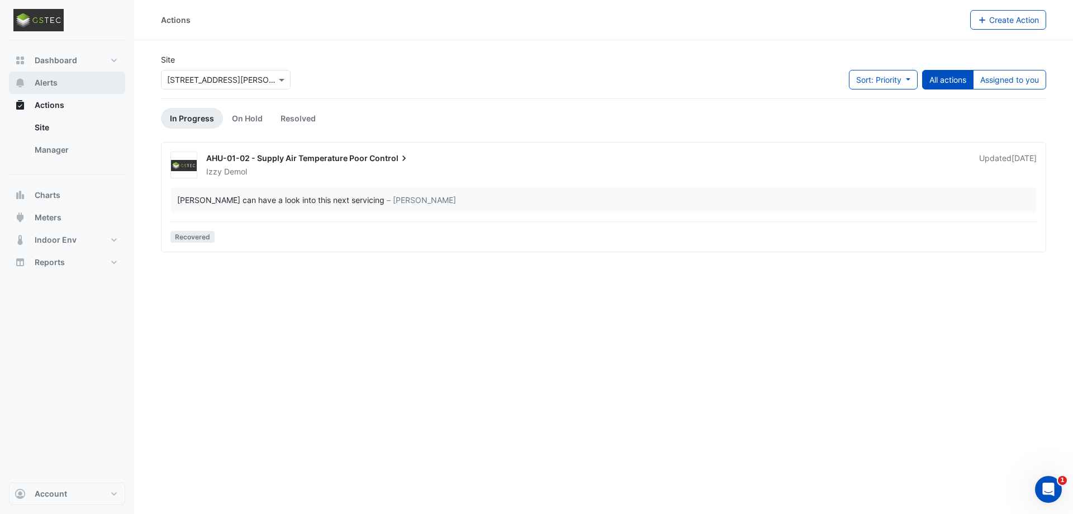
click at [39, 84] on span "Alerts" at bounding box center [46, 82] width 23 height 11
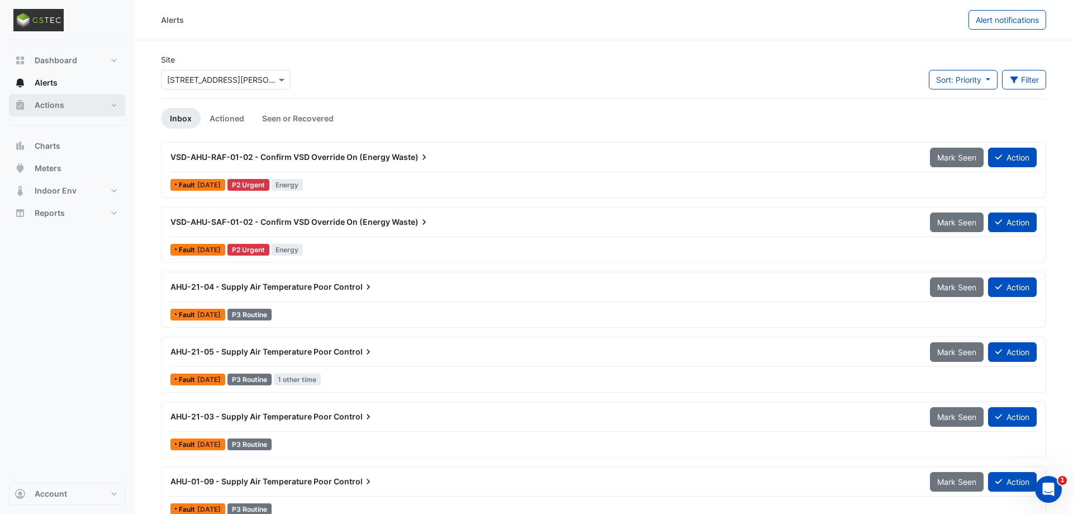
click at [64, 106] on button "Actions" at bounding box center [67, 105] width 116 height 22
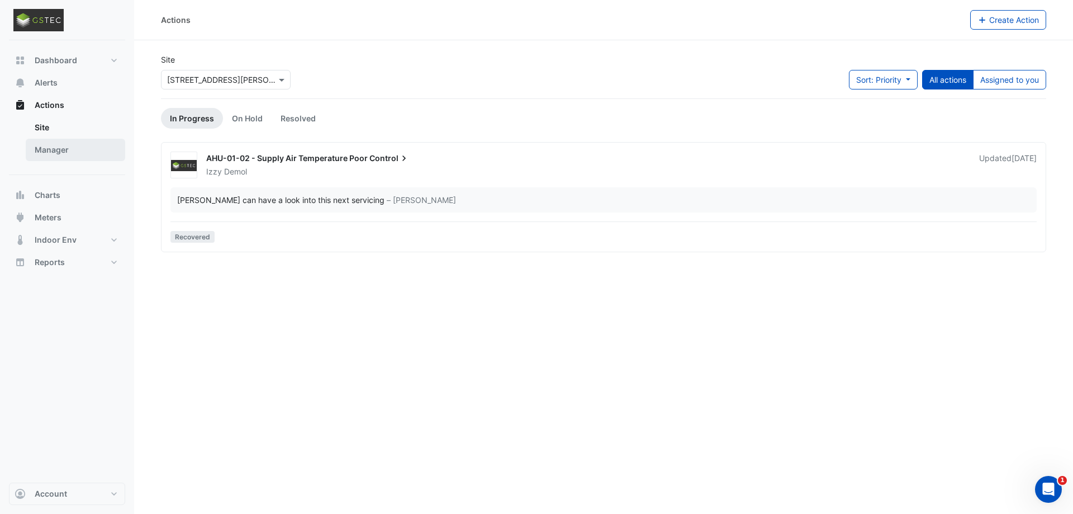
click at [60, 158] on link "Manager" at bounding box center [75, 150] width 99 height 22
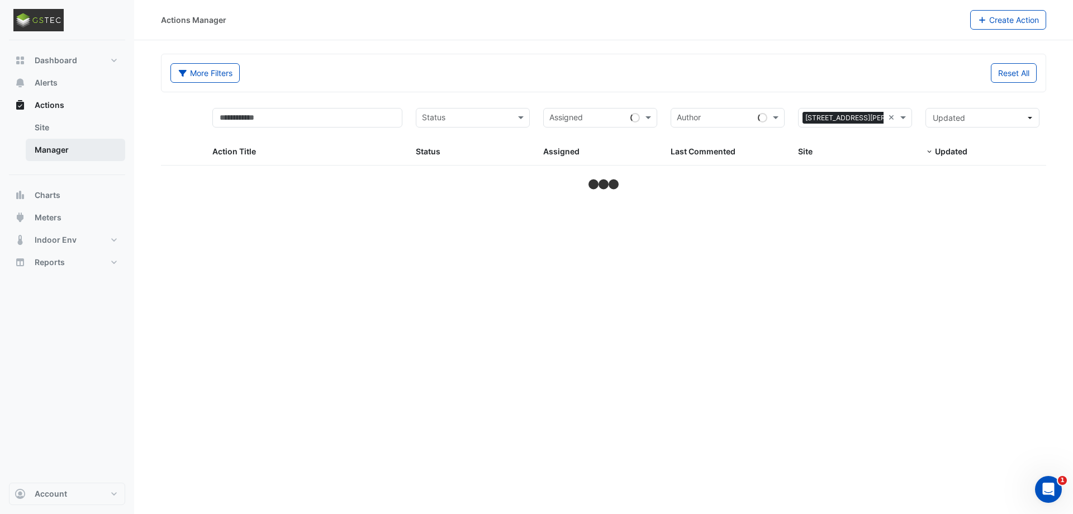
select select "***"
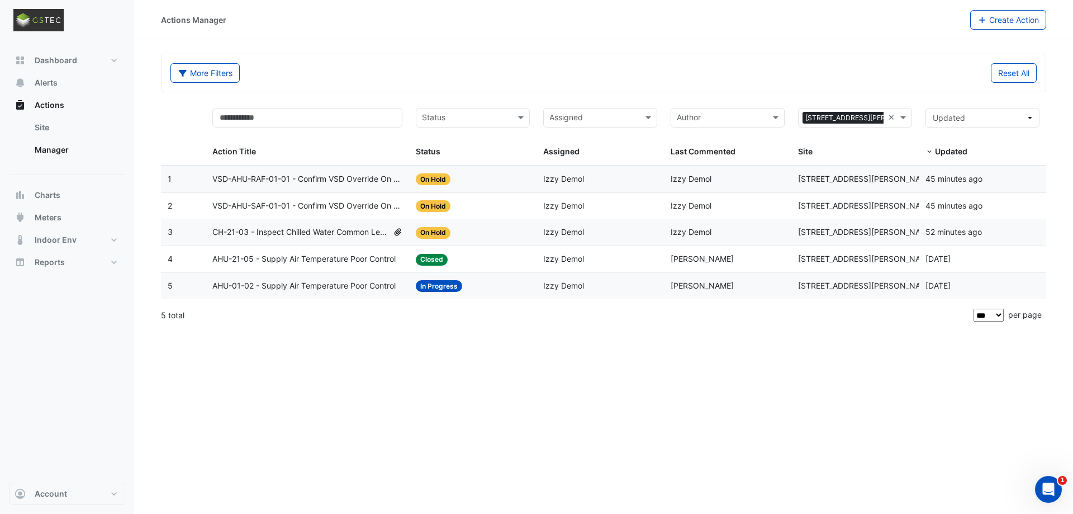
click at [344, 178] on span "VSD-AHU-RAF-01-01 - Confirm VSD Override On (Energy Waste)" at bounding box center [307, 179] width 191 height 13
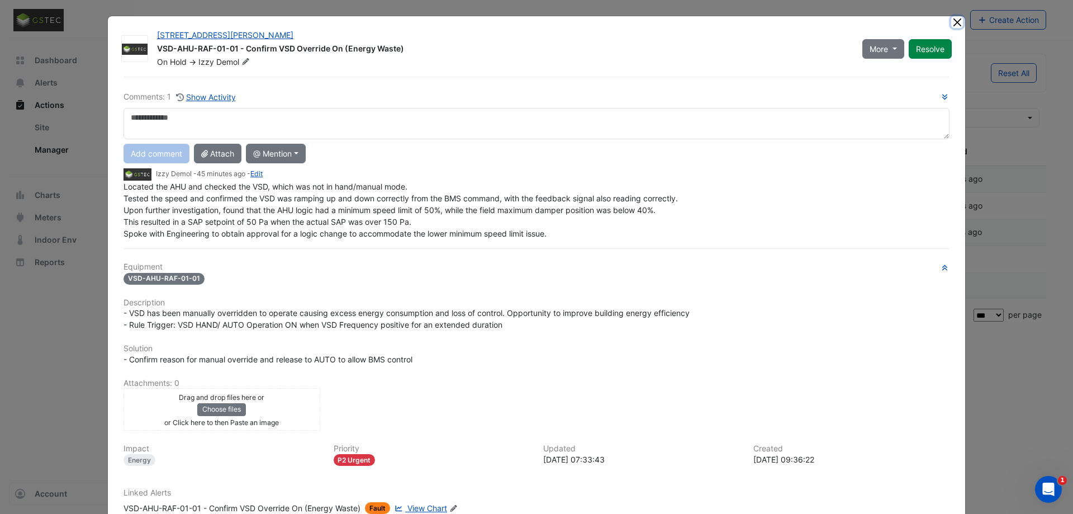
click at [954, 27] on button "Close" at bounding box center [957, 22] width 12 height 12
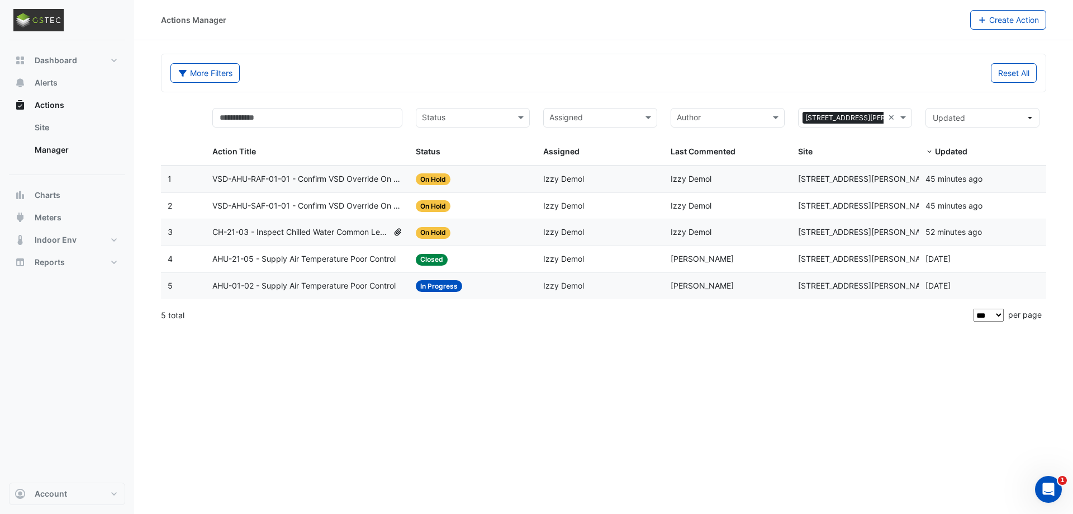
click at [304, 179] on span "VSD-AHU-RAF-01-01 - Confirm VSD Override On (Energy Waste)" at bounding box center [307, 179] width 191 height 13
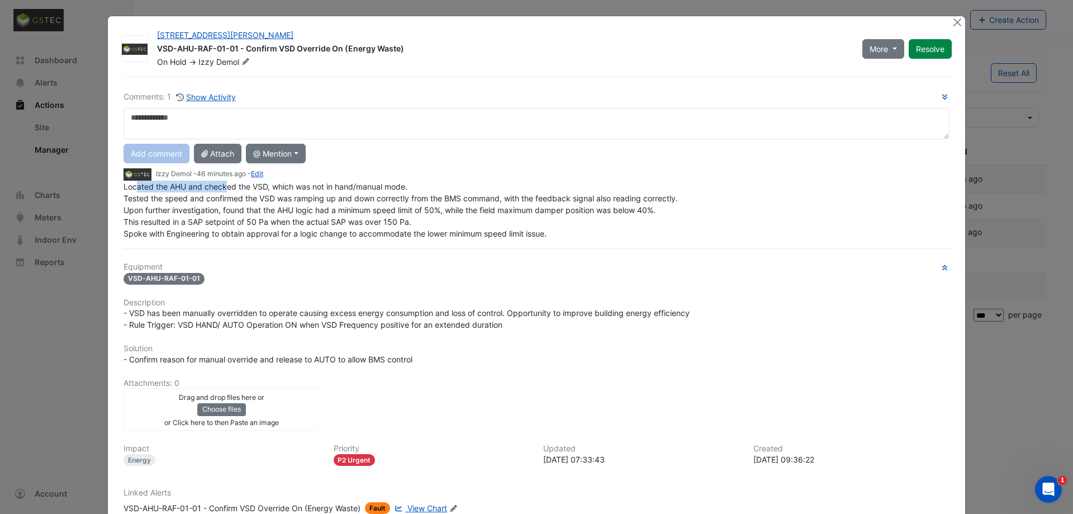
drag, startPoint x: 136, startPoint y: 188, endPoint x: 227, endPoint y: 186, distance: 91.1
click at [227, 186] on span "Located the AHU and checked the VSD, which was not in hand/manual mode. Tested …" at bounding box center [400, 210] width 554 height 56
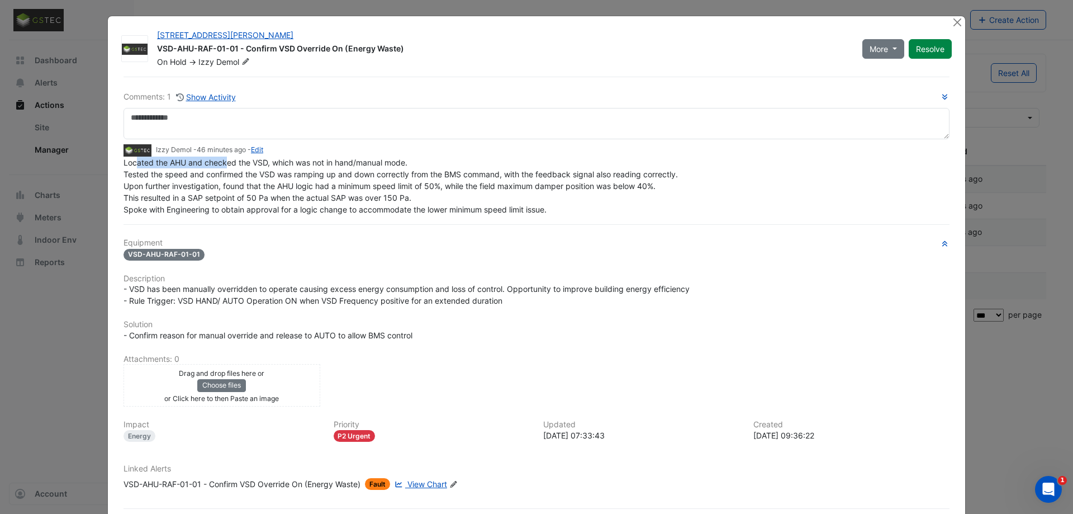
click at [174, 165] on span "Located the AHU and checked the VSD, which was not in hand/manual mode. Tested …" at bounding box center [400, 186] width 554 height 56
click at [243, 173] on span "Located the AHU and checked the VSD, which was not in hand/manual mode. Tested …" at bounding box center [400, 186] width 554 height 56
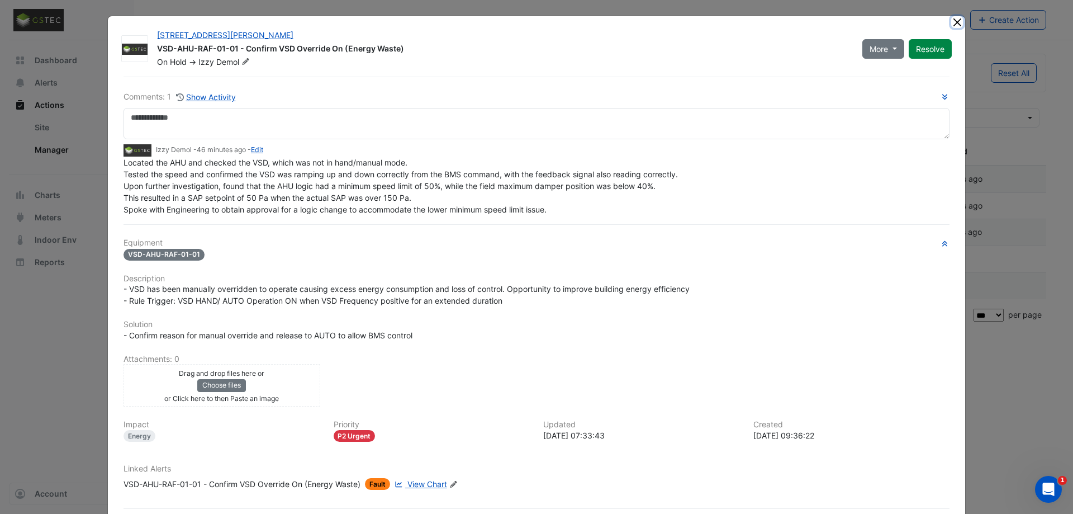
click at [961, 22] on button "Close" at bounding box center [957, 22] width 12 height 12
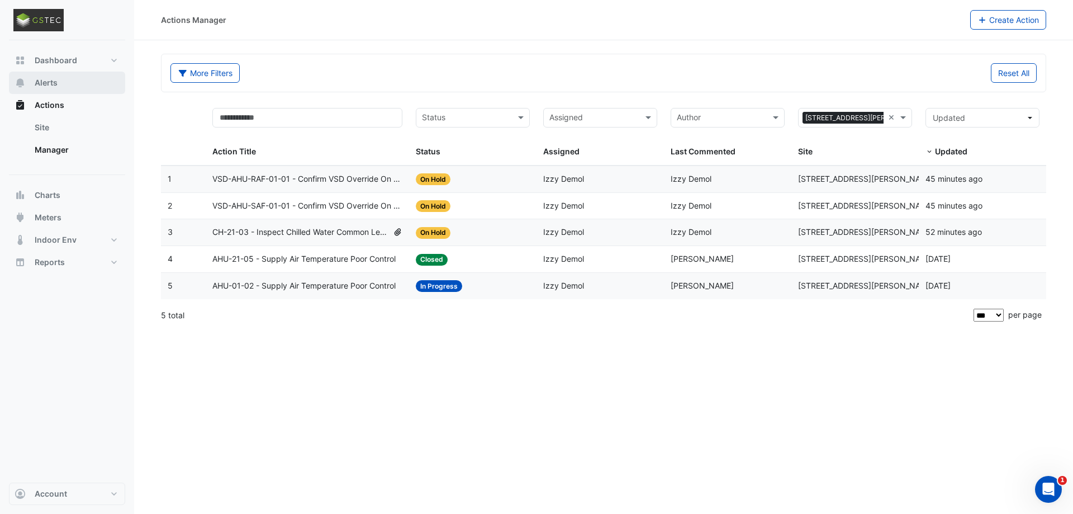
click at [60, 85] on button "Alerts" at bounding box center [67, 83] width 116 height 22
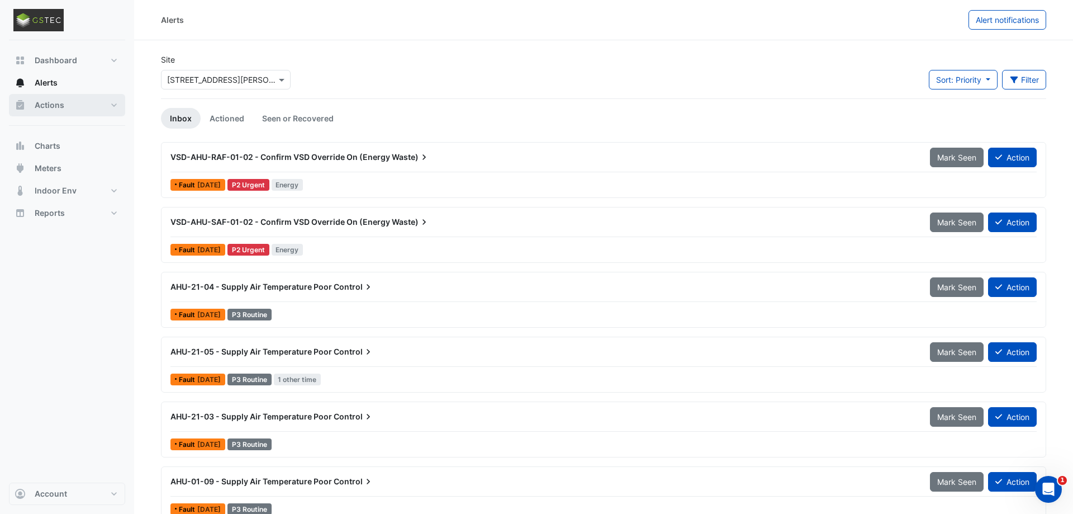
click at [58, 108] on span "Actions" at bounding box center [50, 104] width 30 height 11
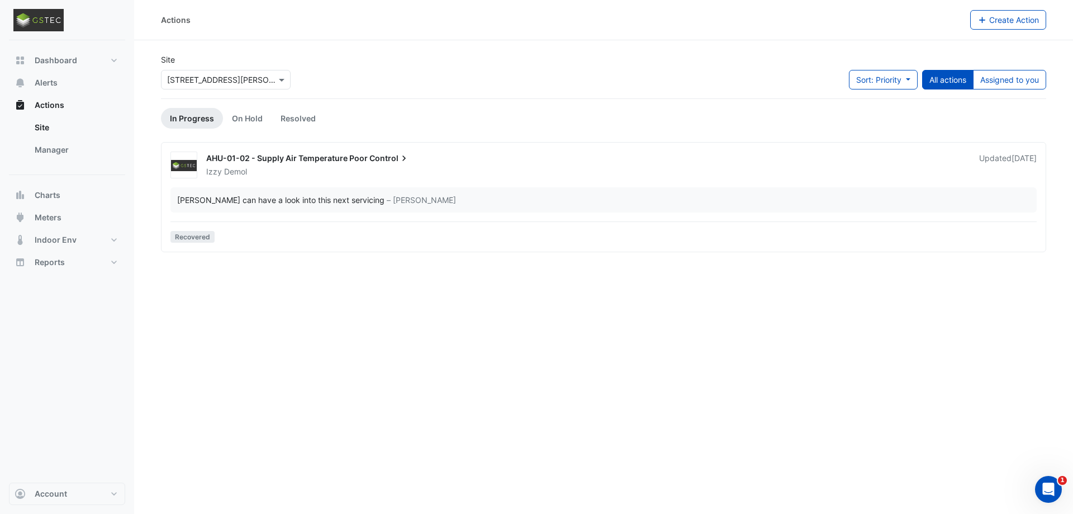
click at [292, 159] on span "AHU-01-02 - Supply Air Temperature Poor" at bounding box center [286, 157] width 161 height 9
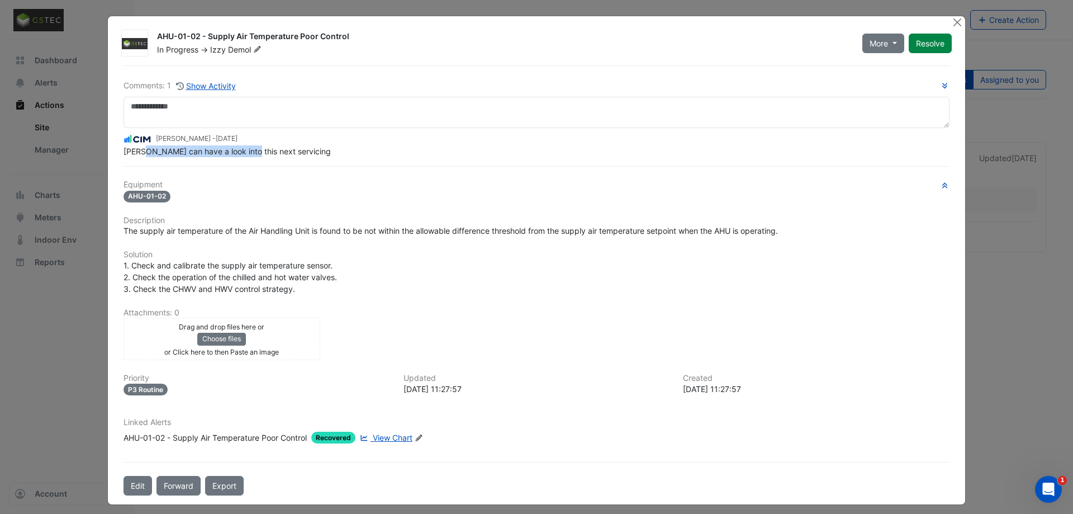
drag, startPoint x: 152, startPoint y: 153, endPoint x: 274, endPoint y: 151, distance: 121.8
click at [257, 152] on span "Michael can have a look into this next servicing" at bounding box center [226, 150] width 207 height 9
click at [274, 151] on span "Michael can have a look into this next servicing" at bounding box center [226, 150] width 207 height 9
click at [225, 153] on span "Michael can have a look into this next servicing" at bounding box center [226, 150] width 207 height 9
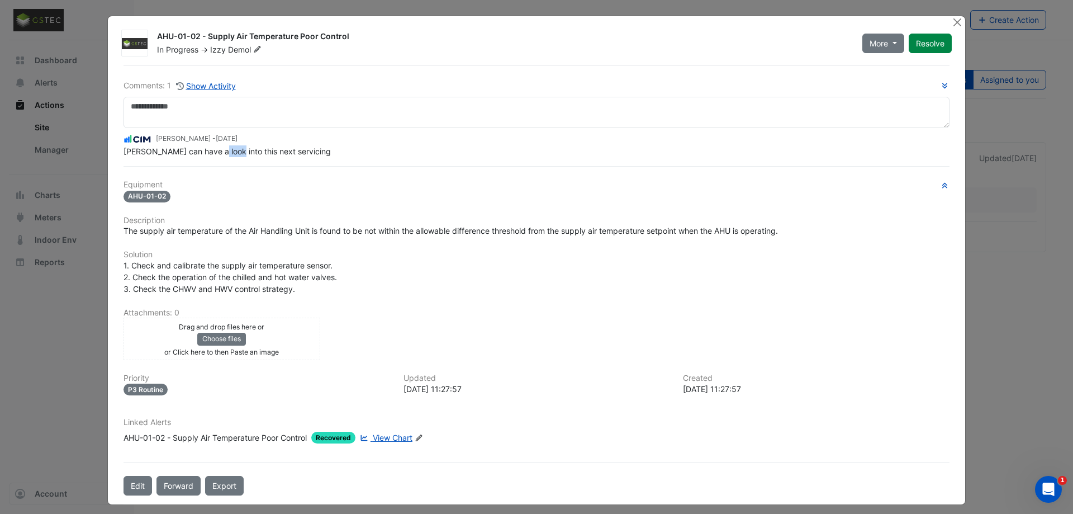
click at [225, 153] on span "Michael can have a look into this next servicing" at bounding box center [226, 150] width 207 height 9
click at [265, 153] on span "Michael can have a look into this next servicing" at bounding box center [226, 150] width 207 height 9
click at [298, 153] on div "Michael can have a look into this next servicing" at bounding box center [536, 151] width 826 height 12
drag, startPoint x: 249, startPoint y: 240, endPoint x: 384, endPoint y: 237, distance: 135.3
click at [365, 237] on div "Equipment AHU-01-02 Description The supply air temperature of the Air Handling …" at bounding box center [536, 316] width 826 height 272
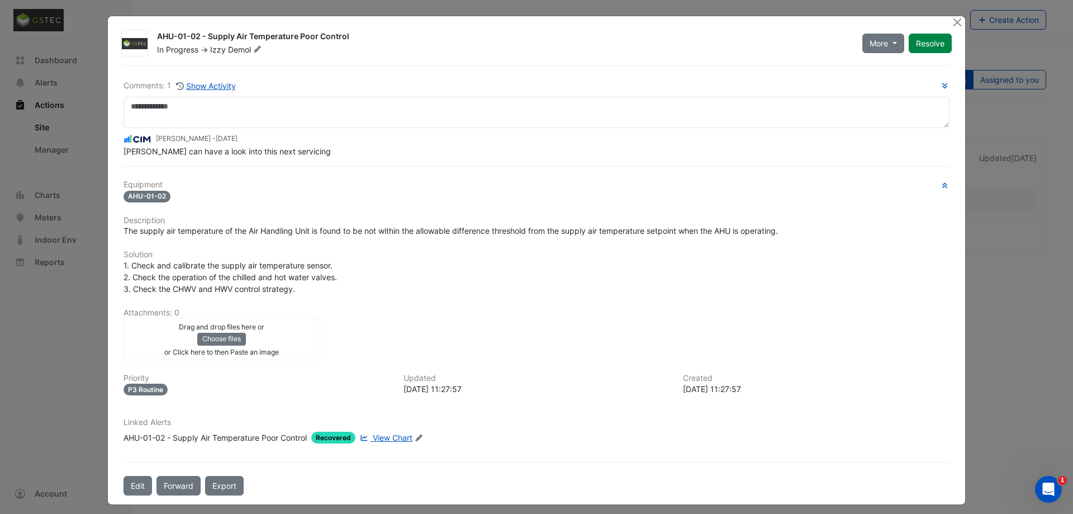
click at [384, 237] on div "Equipment AHU-01-02 Description The supply air temperature of the Air Handling …" at bounding box center [536, 316] width 826 height 272
drag, startPoint x: 316, startPoint y: 229, endPoint x: 403, endPoint y: 230, distance: 86.6
click at [353, 230] on span "The supply air temperature of the Air Handling Unit is found to be not within t…" at bounding box center [450, 230] width 654 height 9
click at [435, 231] on span "The supply air temperature of the Air Handling Unit is found to be not within t…" at bounding box center [450, 230] width 654 height 9
click at [952, 25] on button "Close" at bounding box center [957, 22] width 12 height 12
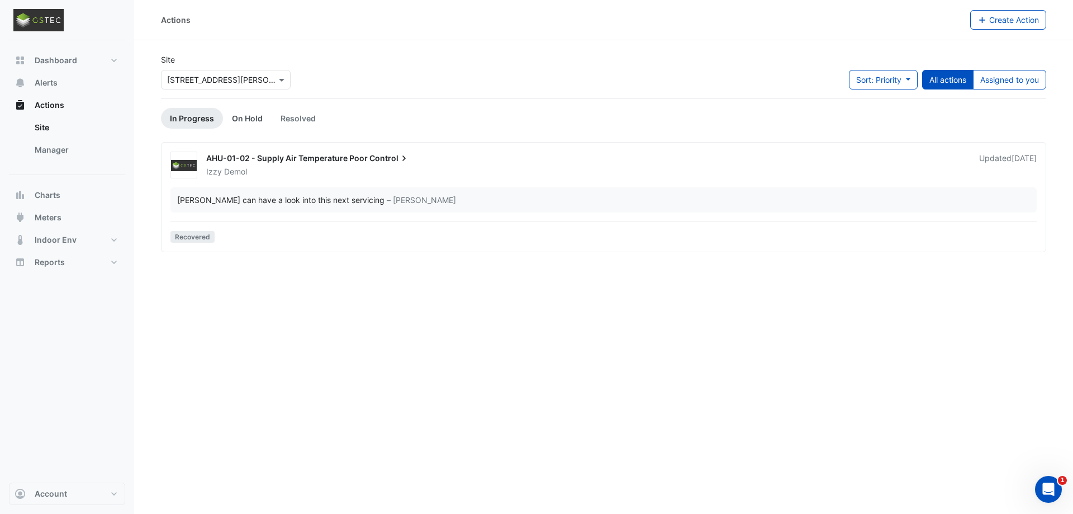
click at [248, 114] on link "On Hold" at bounding box center [247, 118] width 49 height 21
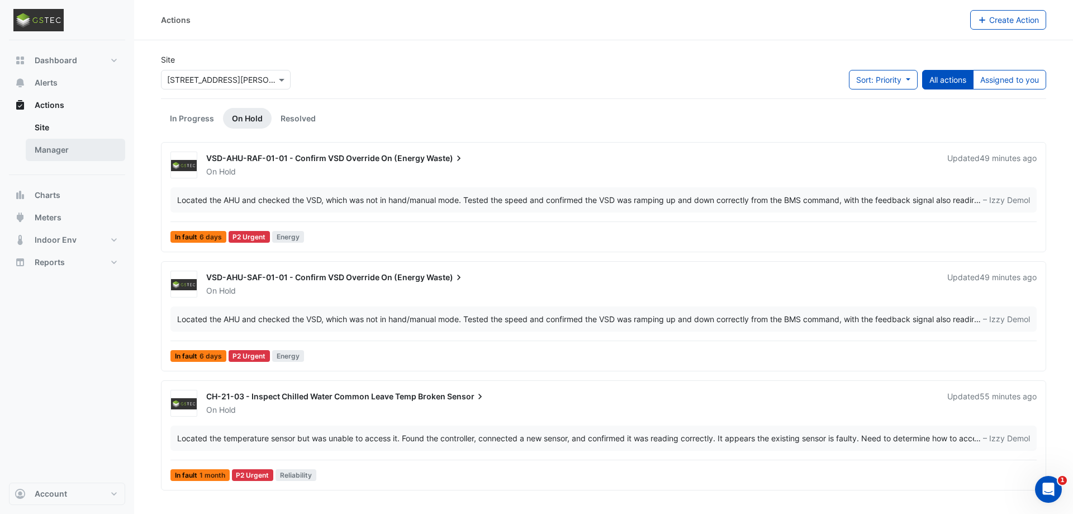
click at [41, 144] on link "Manager" at bounding box center [75, 150] width 99 height 22
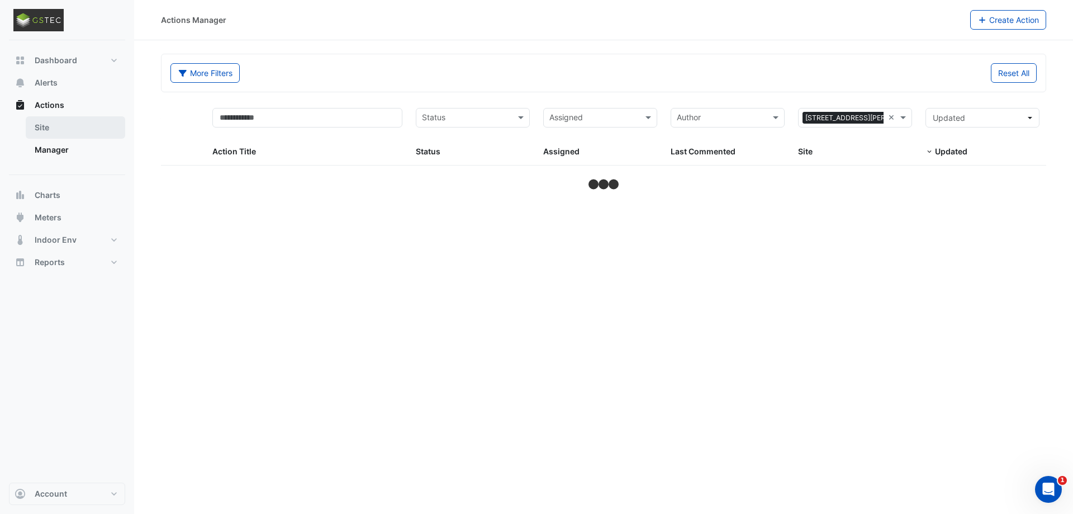
click at [46, 131] on link "Site" at bounding box center [75, 127] width 99 height 22
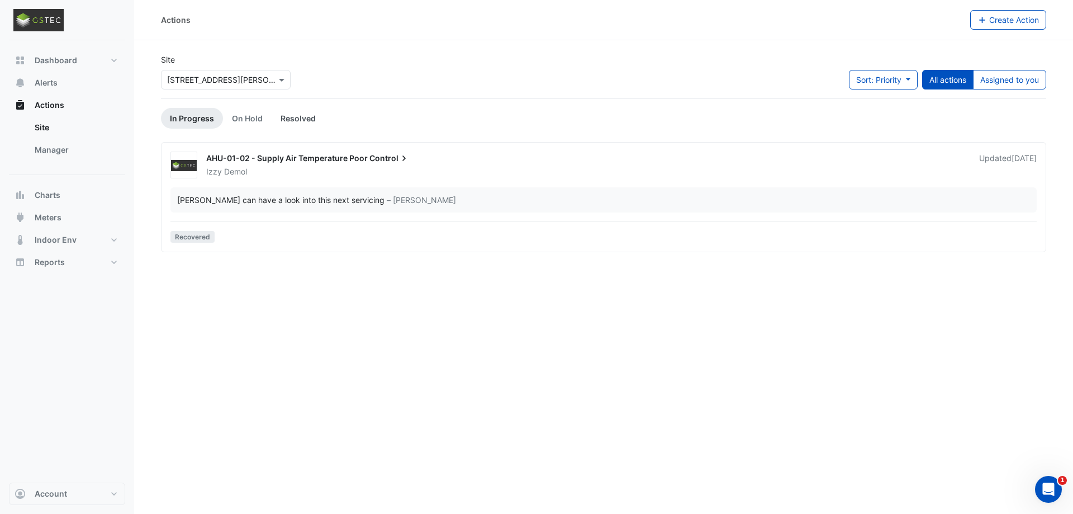
click at [291, 120] on link "Resolved" at bounding box center [298, 118] width 53 height 21
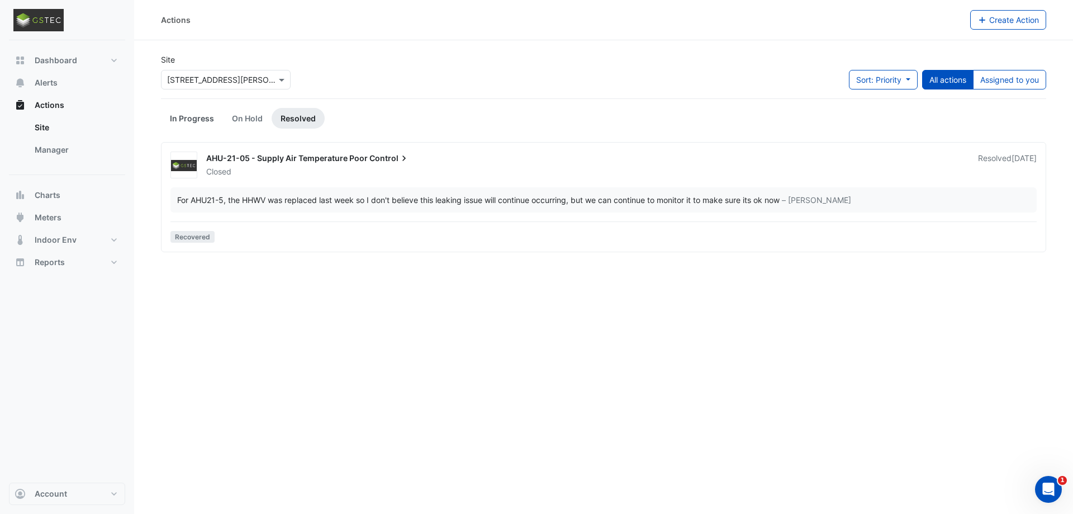
click at [193, 118] on link "In Progress" at bounding box center [192, 118] width 62 height 21
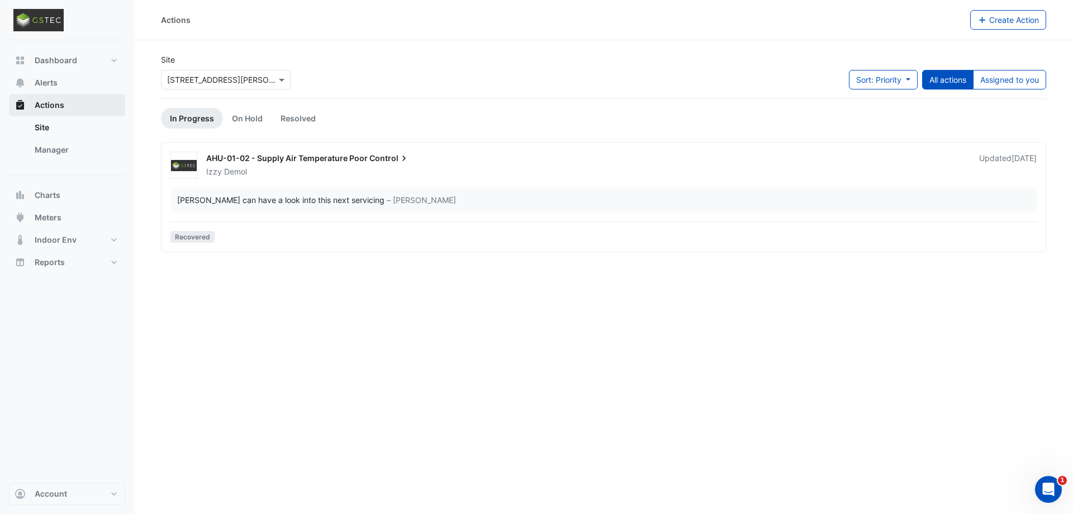
click at [50, 107] on span "Actions" at bounding box center [50, 104] width 30 height 11
click at [54, 146] on link "Manager" at bounding box center [75, 150] width 99 height 22
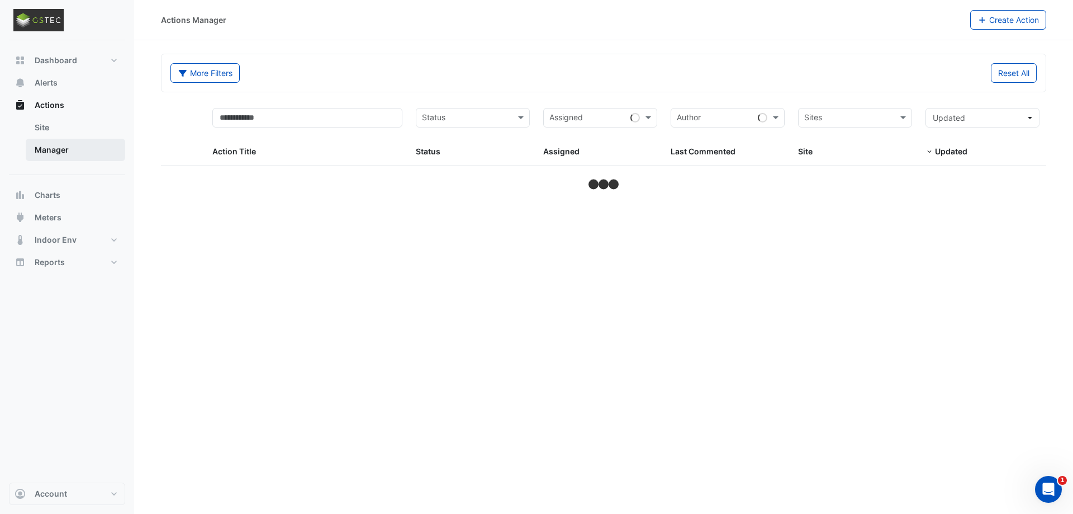
select select "***"
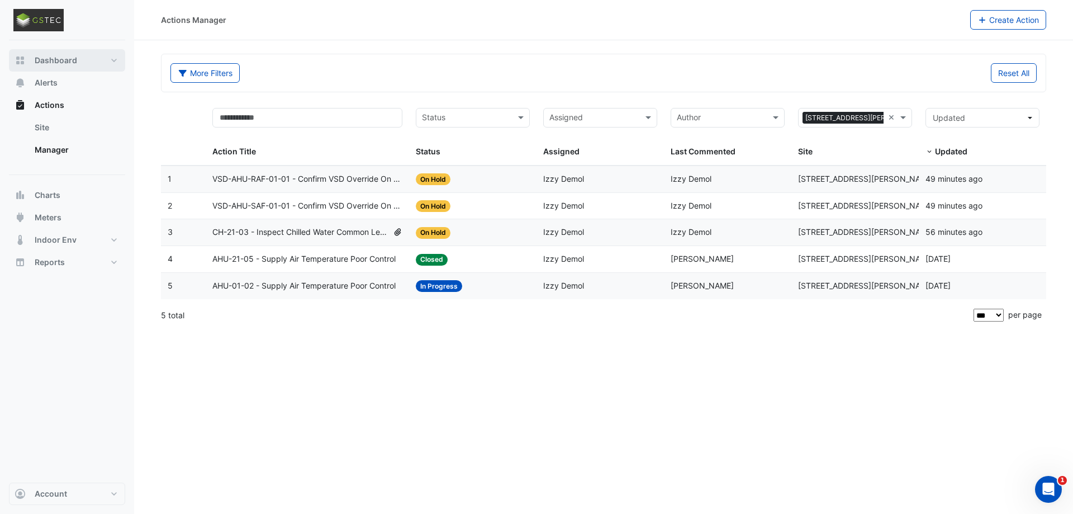
click at [53, 65] on span "Dashboard" at bounding box center [56, 60] width 42 height 11
select select "***"
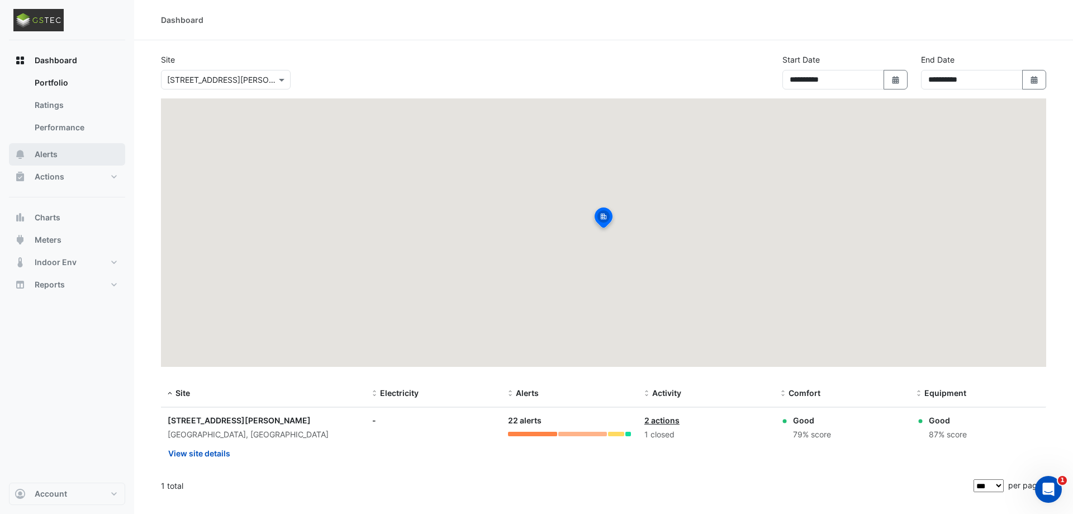
click at [52, 148] on button "Alerts" at bounding box center [67, 154] width 116 height 22
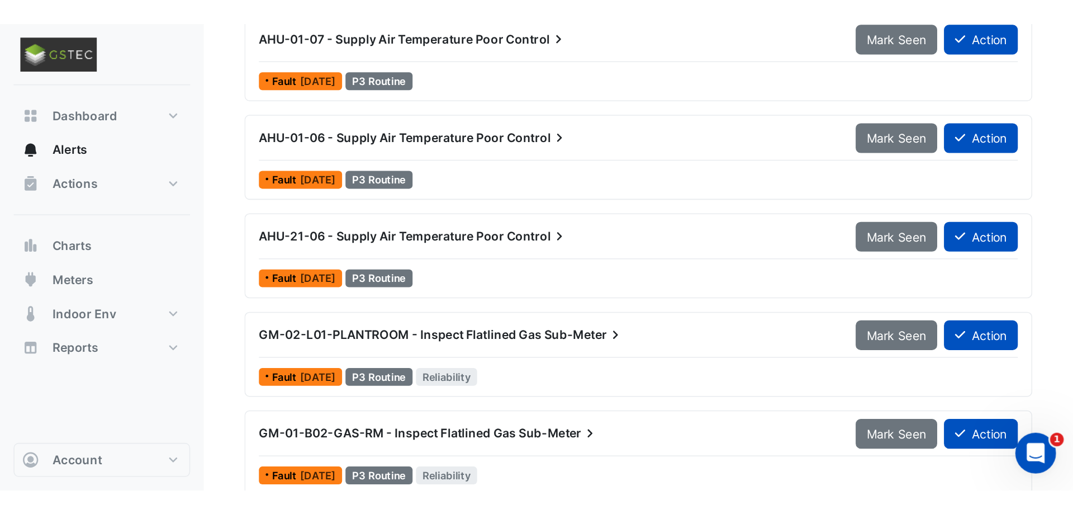
scroll to position [527, 0]
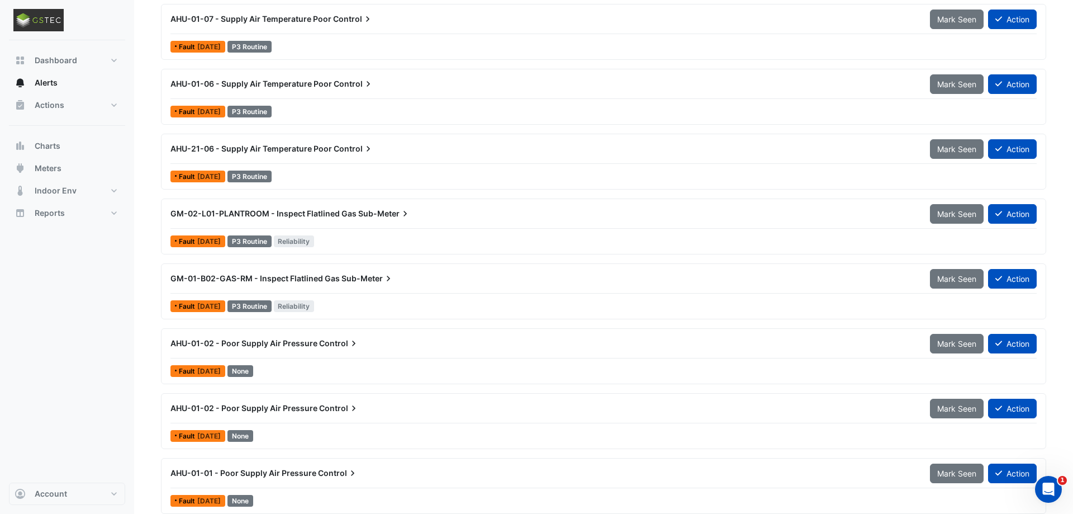
click at [319, 335] on div "AHU-01-02 - Poor Supply Air Pressure Control" at bounding box center [543, 343] width 759 height 20
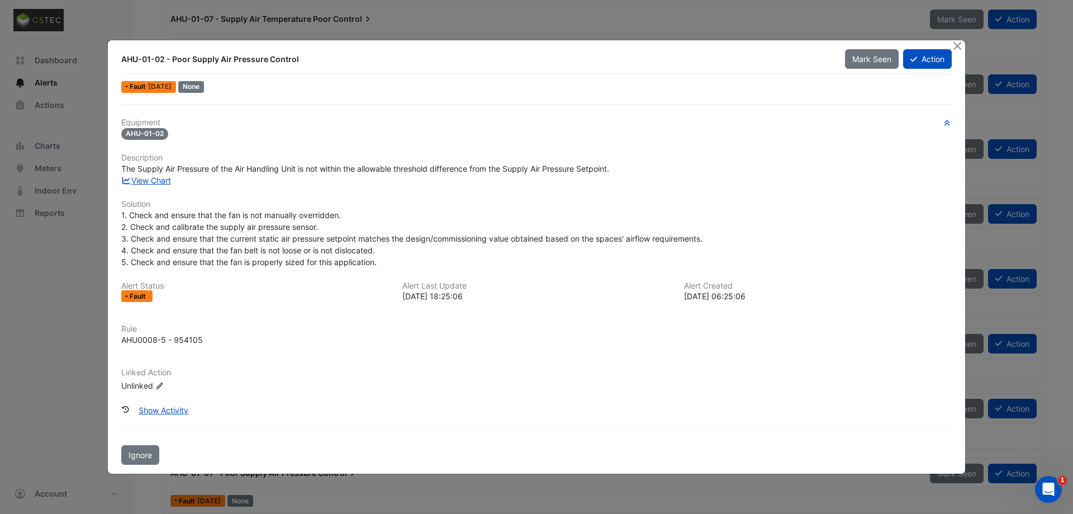
click at [152, 185] on div "View Chart" at bounding box center [537, 180] width 844 height 12
click at [152, 181] on link "View Chart" at bounding box center [146, 179] width 50 height 9
click at [958, 47] on button "Close" at bounding box center [957, 46] width 12 height 12
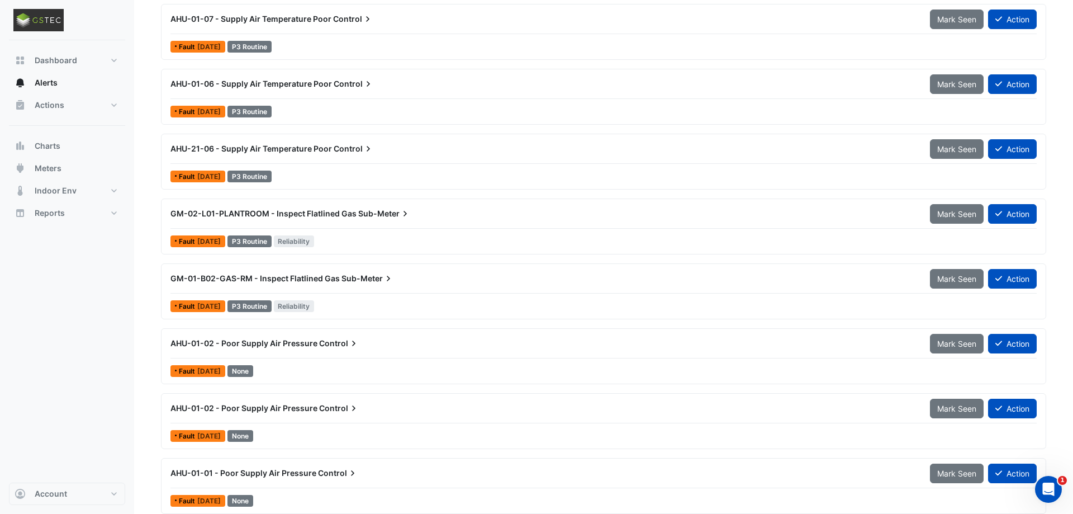
click at [283, 346] on span "AHU-01-02 - Poor Supply Air Pressure" at bounding box center [243, 342] width 147 height 9
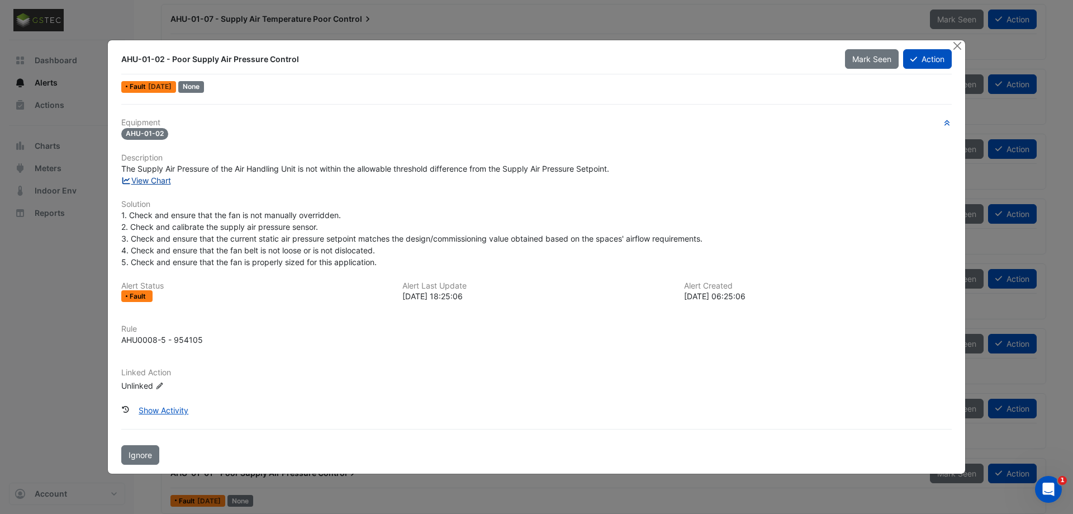
click at [155, 182] on link "View Chart" at bounding box center [146, 179] width 50 height 9
click at [923, 59] on button "Action" at bounding box center [927, 59] width 49 height 20
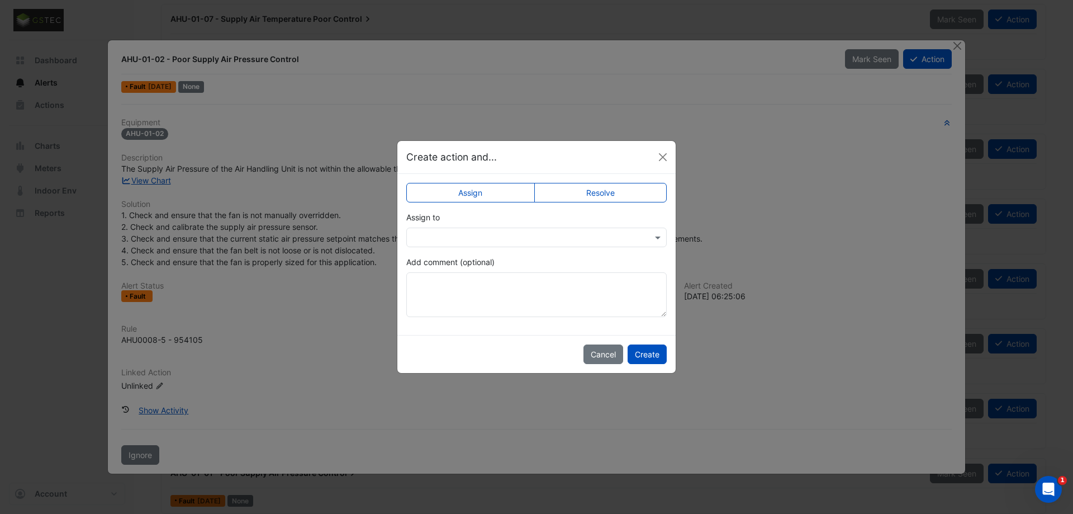
click at [574, 202] on label "Resolve" at bounding box center [600, 193] width 133 height 20
click at [507, 232] on input "text" at bounding box center [525, 238] width 226 height 12
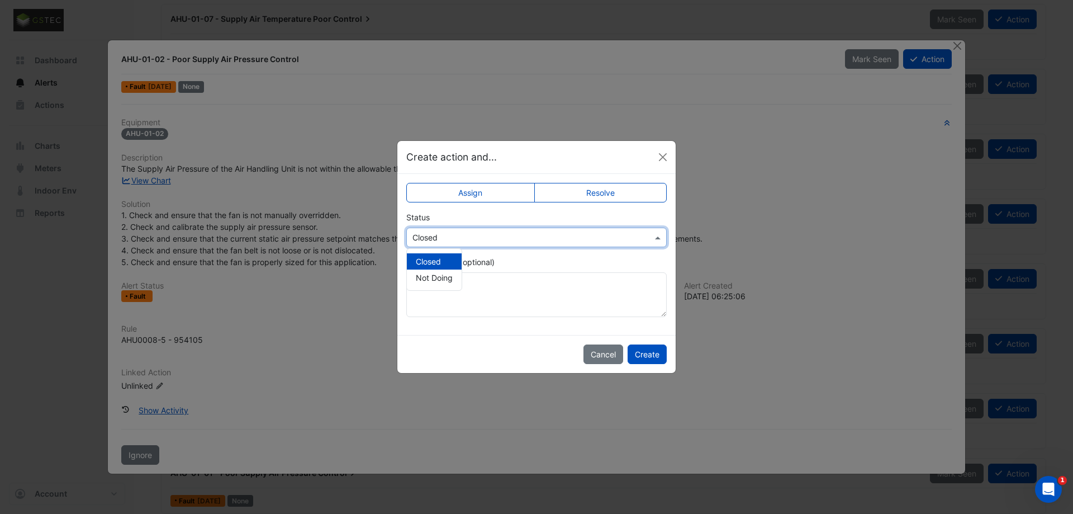
click at [480, 243] on div "Select Status × Closed" at bounding box center [529, 237] width 245 height 12
click at [476, 196] on label "Assign" at bounding box center [470, 193] width 129 height 20
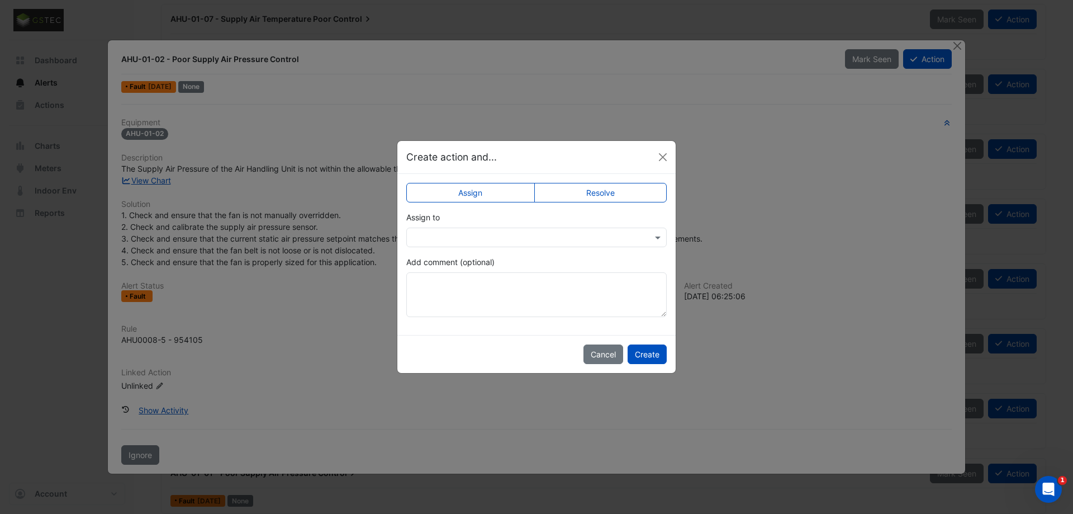
click at [509, 236] on input "text" at bounding box center [525, 238] width 226 height 12
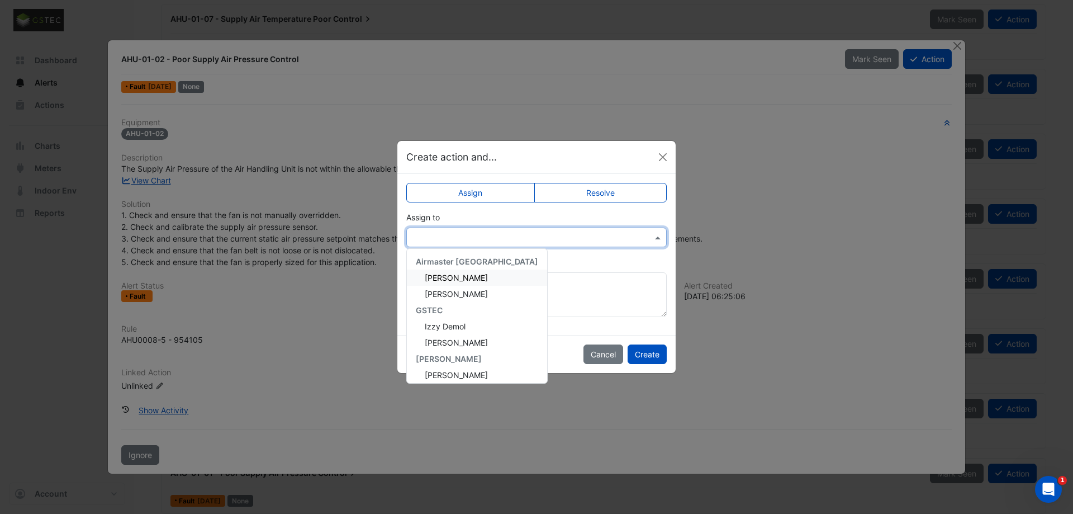
scroll to position [4, 0]
click at [536, 255] on div "Assign Resolve Assign to Airmaster Australia Adam Thomas Fabricio Zeledon GSTEC…" at bounding box center [536, 254] width 278 height 161
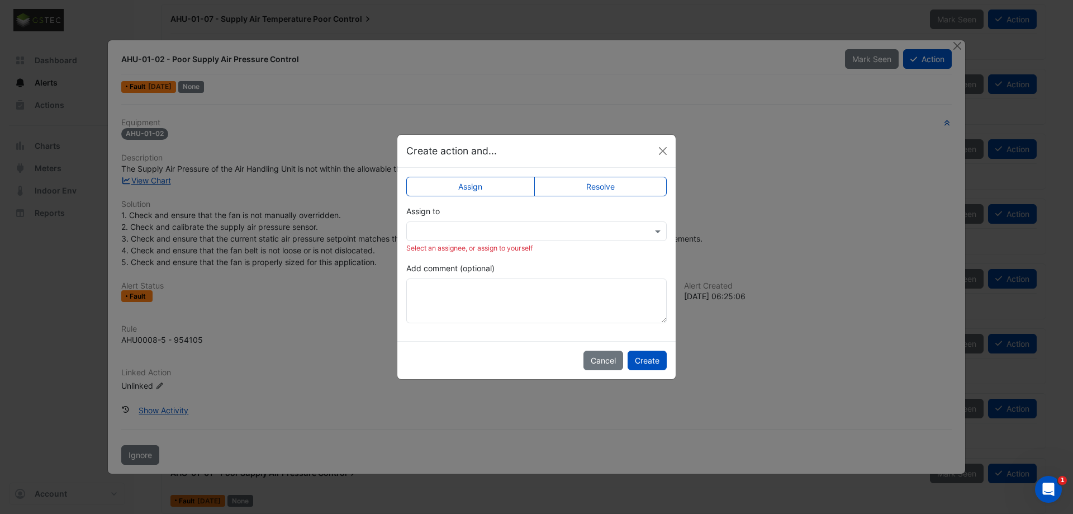
click at [519, 241] on div "Assign to Select an assignee, or assign to yourself" at bounding box center [536, 229] width 260 height 48
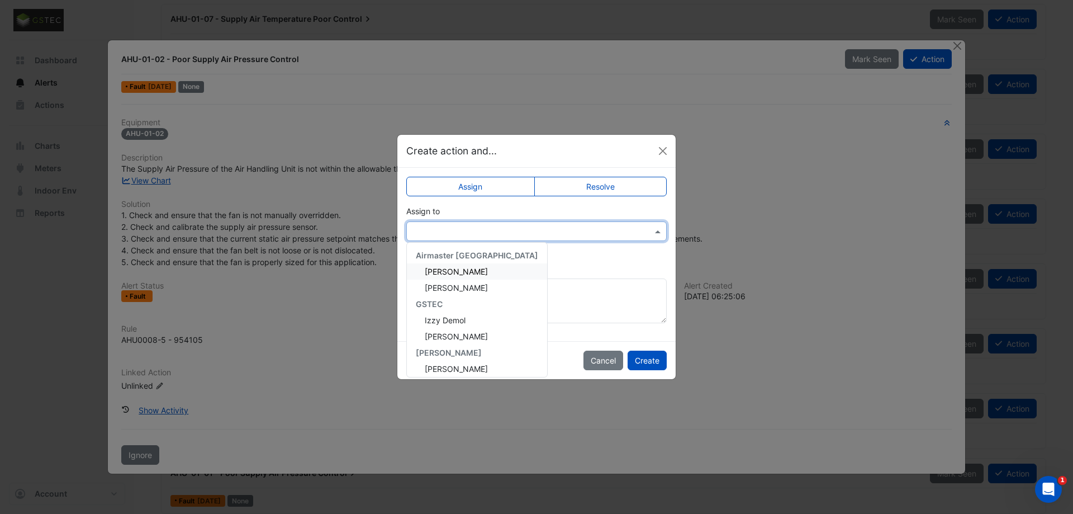
click at [564, 230] on input "text" at bounding box center [525, 232] width 226 height 12
click at [659, 148] on button "Close" at bounding box center [662, 150] width 17 height 17
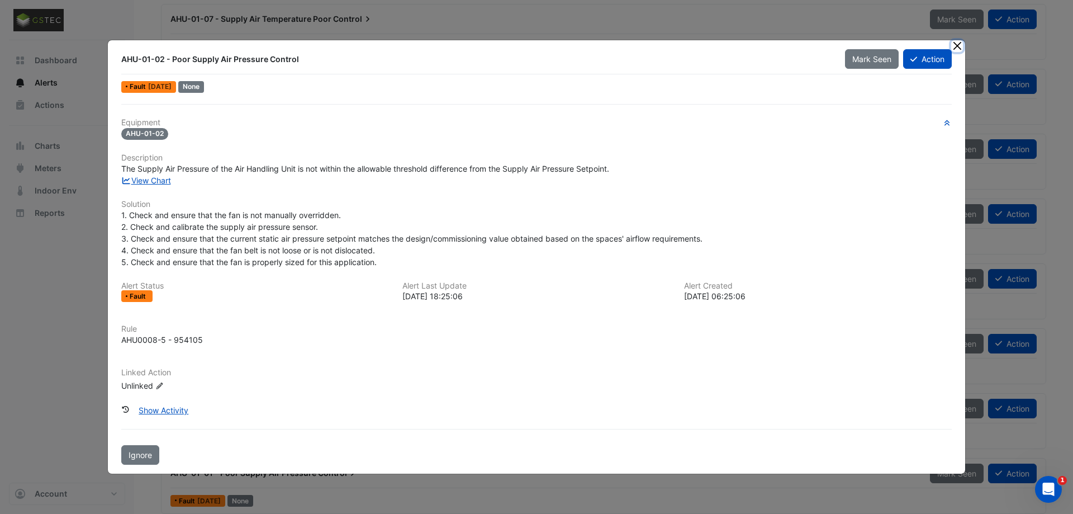
click at [959, 47] on button "Close" at bounding box center [957, 46] width 12 height 12
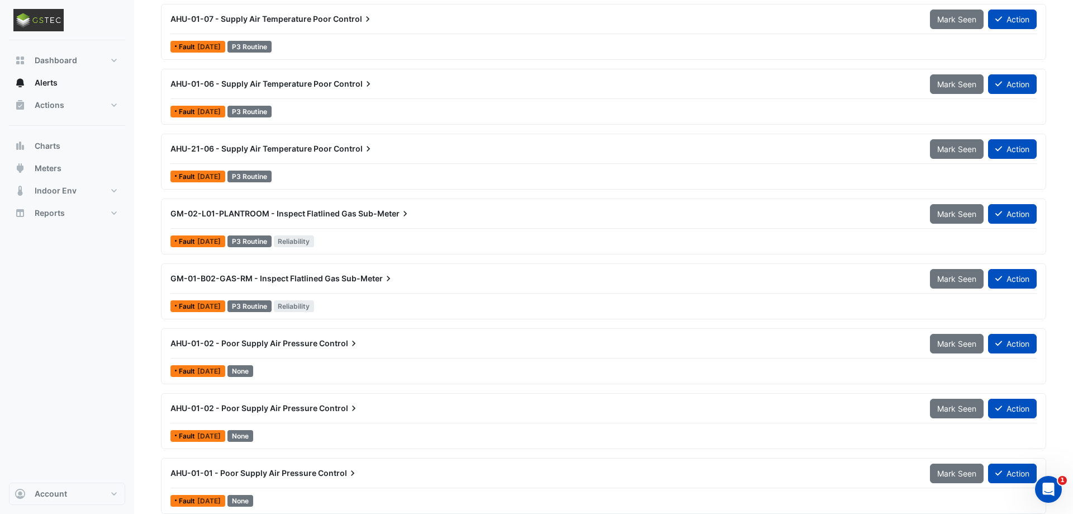
click at [215, 348] on span "AHU-01-02 - Poor Supply Air Pressure" at bounding box center [243, 342] width 147 height 9
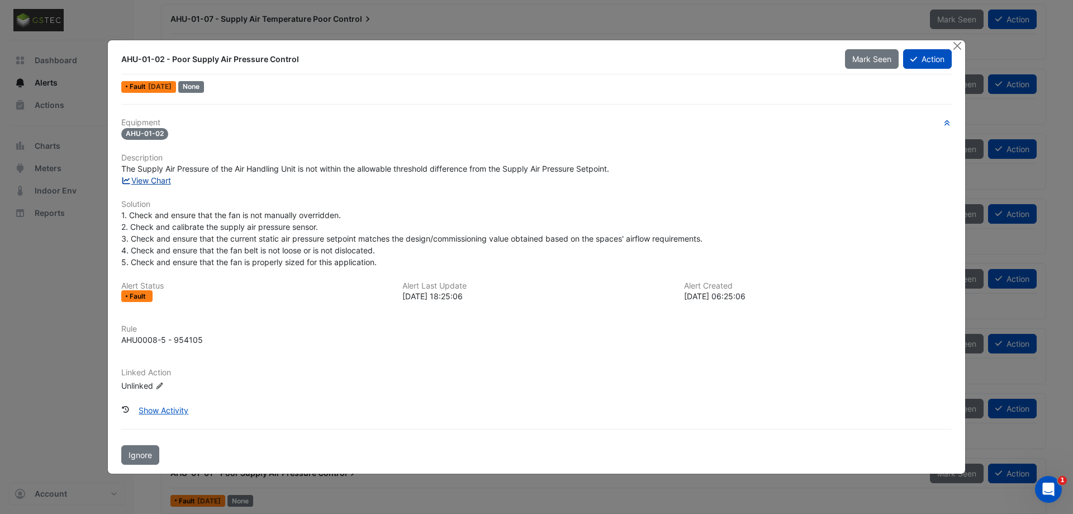
click at [155, 183] on link "View Chart" at bounding box center [146, 179] width 50 height 9
click at [923, 56] on button "Action" at bounding box center [927, 59] width 49 height 20
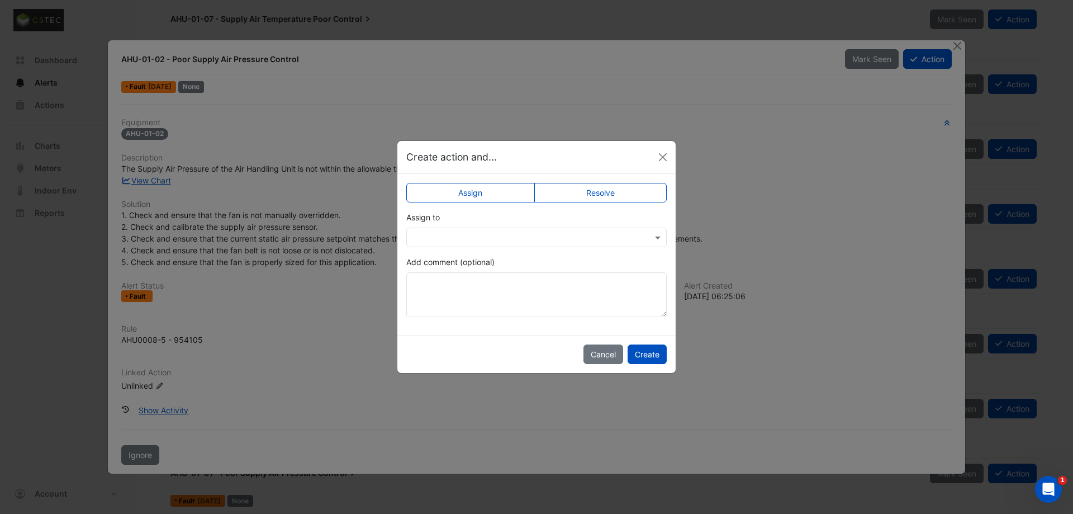
click at [464, 245] on div at bounding box center [536, 237] width 260 height 20
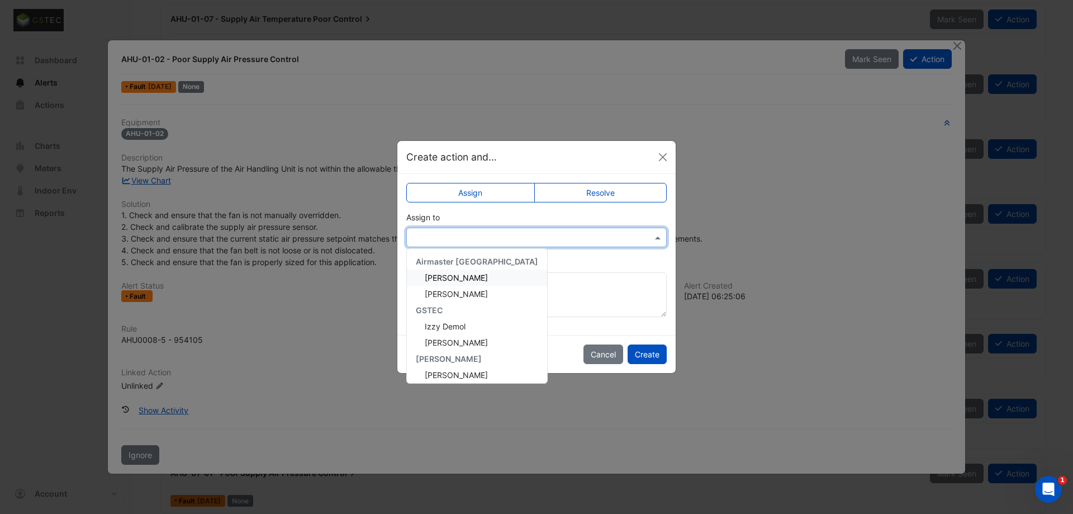
click at [616, 188] on label "Resolve" at bounding box center [600, 193] width 133 height 20
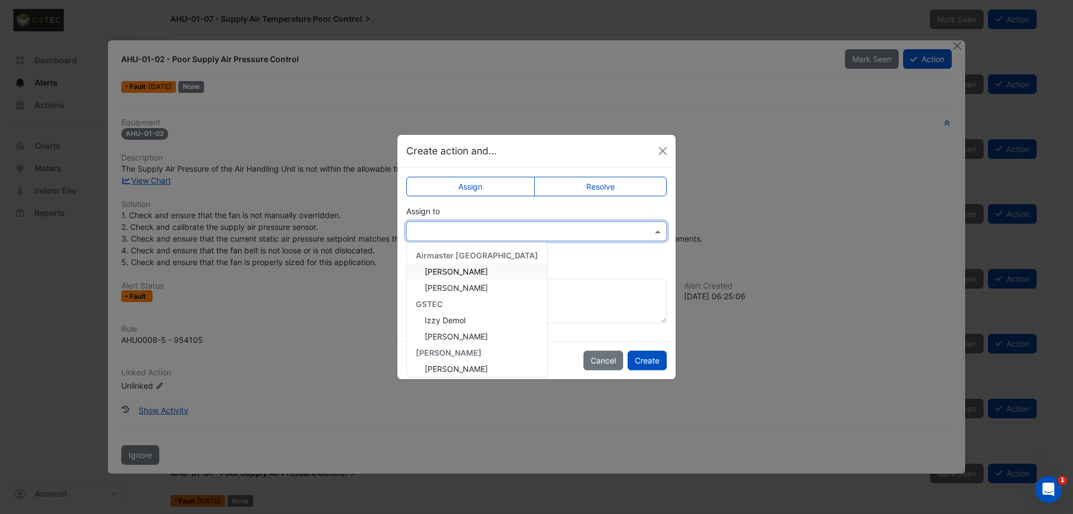
click at [506, 230] on input "text" at bounding box center [525, 232] width 226 height 12
click at [564, 197] on div "Assign Resolve Assign to Airmaster Australia Adam Thomas Fabricio Zeledon GSTEC…" at bounding box center [536, 254] width 278 height 173
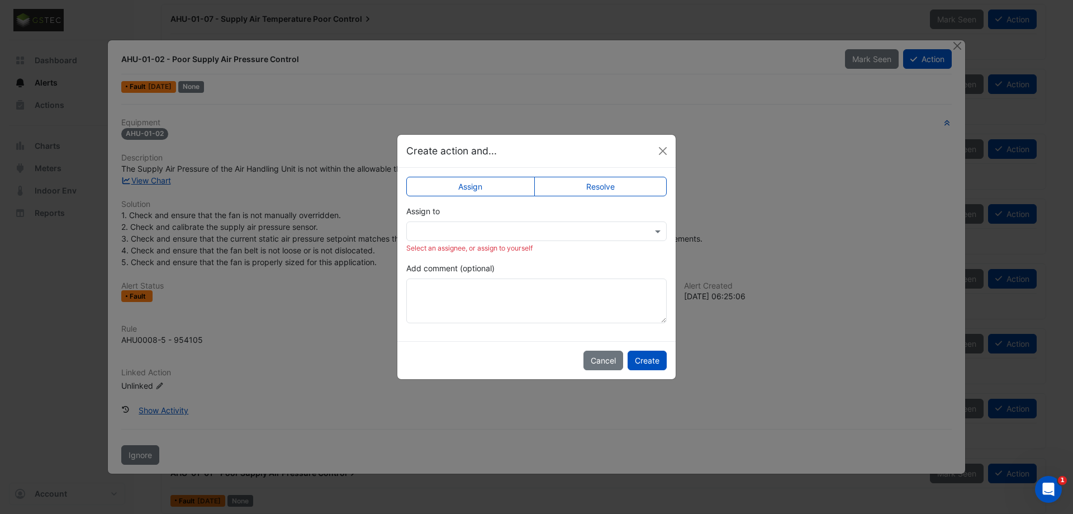
click at [571, 186] on label "Resolve" at bounding box center [600, 187] width 133 height 20
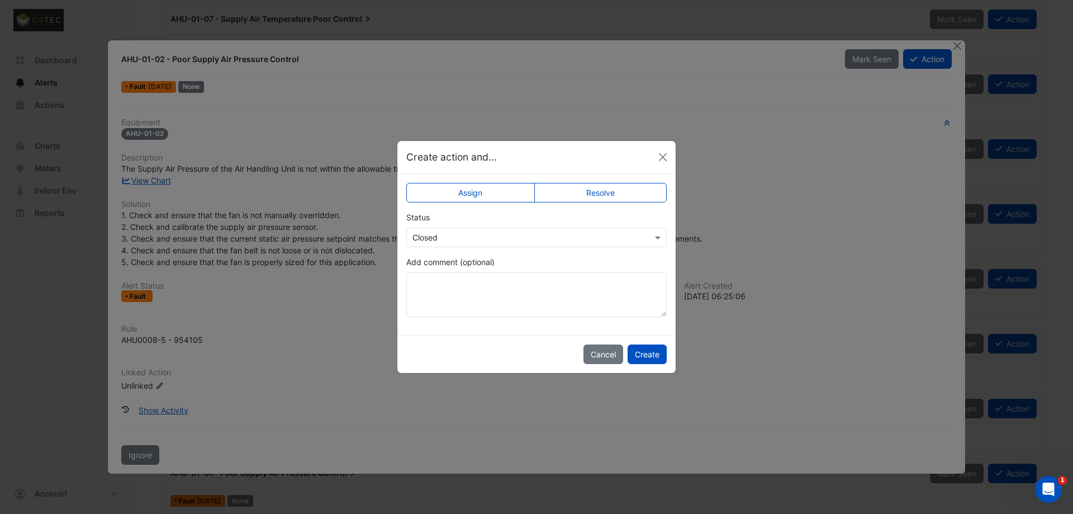
click at [486, 239] on input "text" at bounding box center [525, 238] width 226 height 12
click at [496, 187] on label "Assign" at bounding box center [470, 193] width 129 height 20
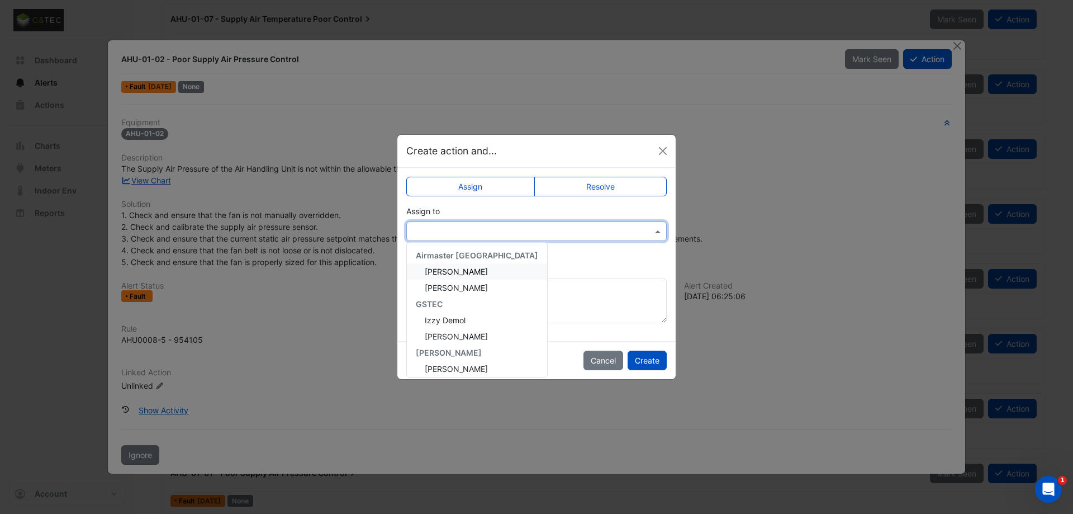
click at [446, 227] on input "text" at bounding box center [525, 232] width 226 height 12
click at [562, 267] on div "Add comment (optional)" at bounding box center [536, 292] width 260 height 61
click at [553, 228] on input "text" at bounding box center [525, 232] width 226 height 12
click at [456, 319] on span "Izzy Demol" at bounding box center [445, 315] width 41 height 9
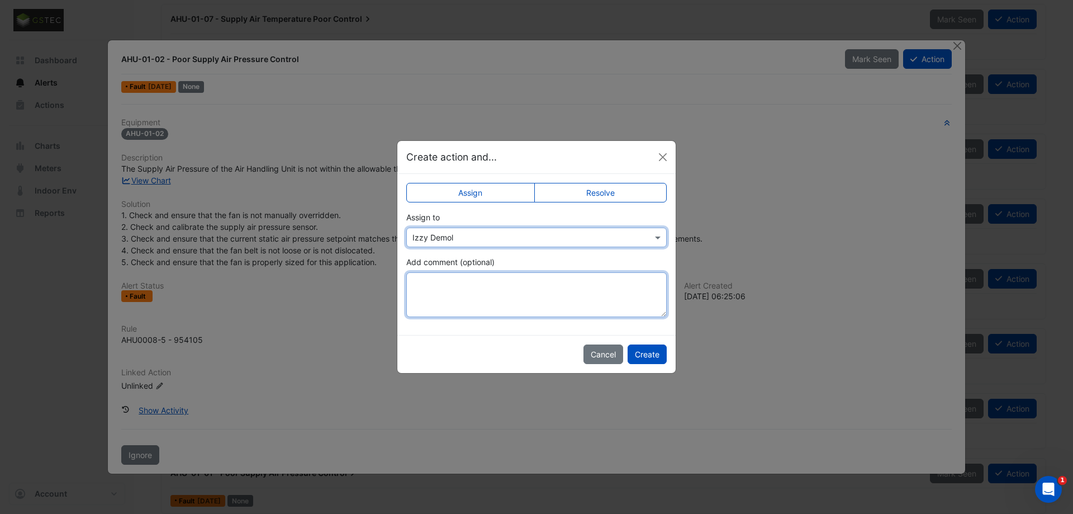
click at [477, 283] on textarea "Add comment (optional)" at bounding box center [536, 294] width 260 height 45
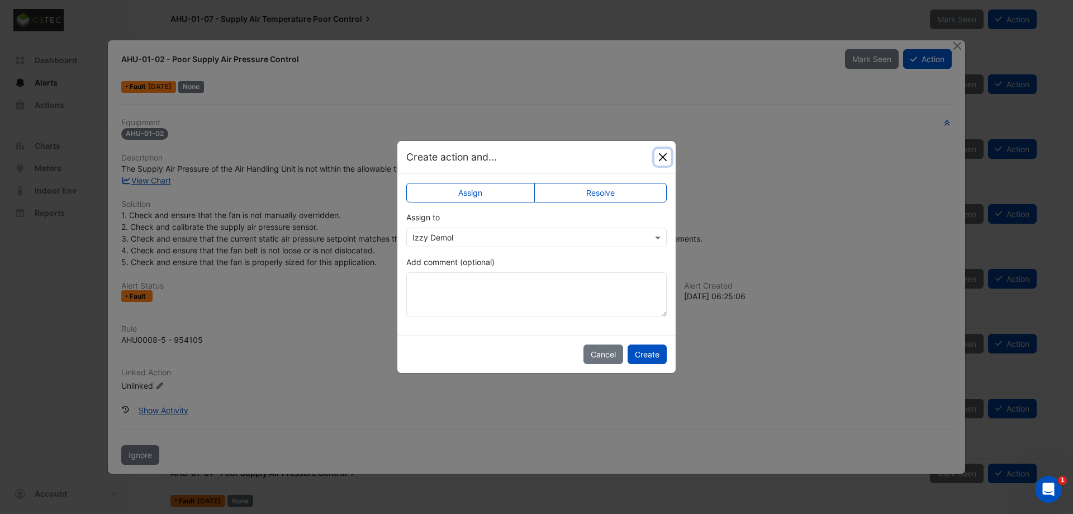
click at [658, 157] on button "Close" at bounding box center [662, 157] width 17 height 17
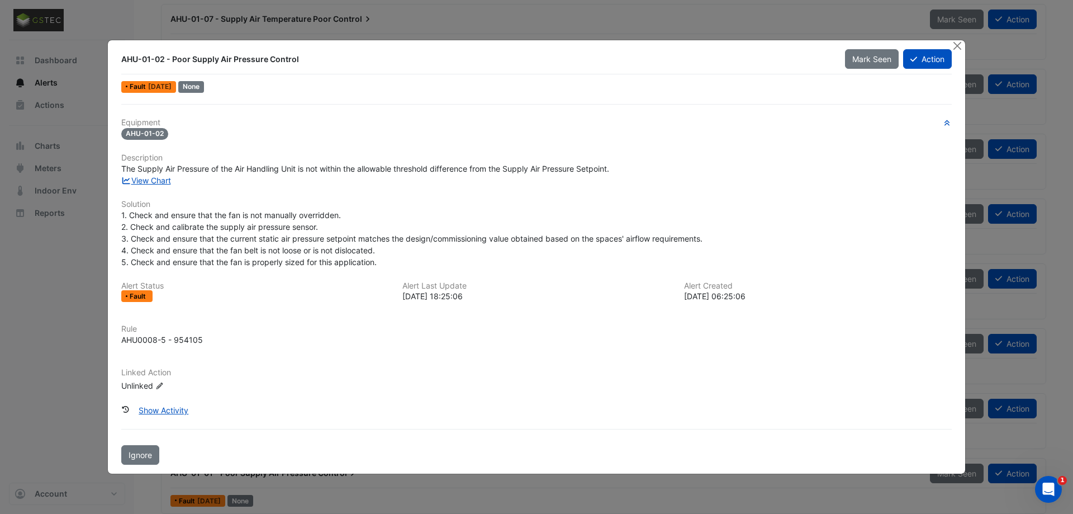
click at [408, 187] on div "Equipment AHU-01-02 Description The Supply Air Pressure of the Air Handling Uni…" at bounding box center [536, 259] width 830 height 283
drag, startPoint x: 222, startPoint y: 212, endPoint x: 286, endPoint y: 214, distance: 64.3
click at [286, 214] on span "1. Check and ensure that the fan is not manually overridden. 2. Check and calib…" at bounding box center [411, 238] width 581 height 56
click at [315, 215] on span "1. Check and ensure that the fan is not manually overridden. 2. Check and calib…" at bounding box center [411, 238] width 581 height 56
drag, startPoint x: 199, startPoint y: 169, endPoint x: 301, endPoint y: 169, distance: 101.1
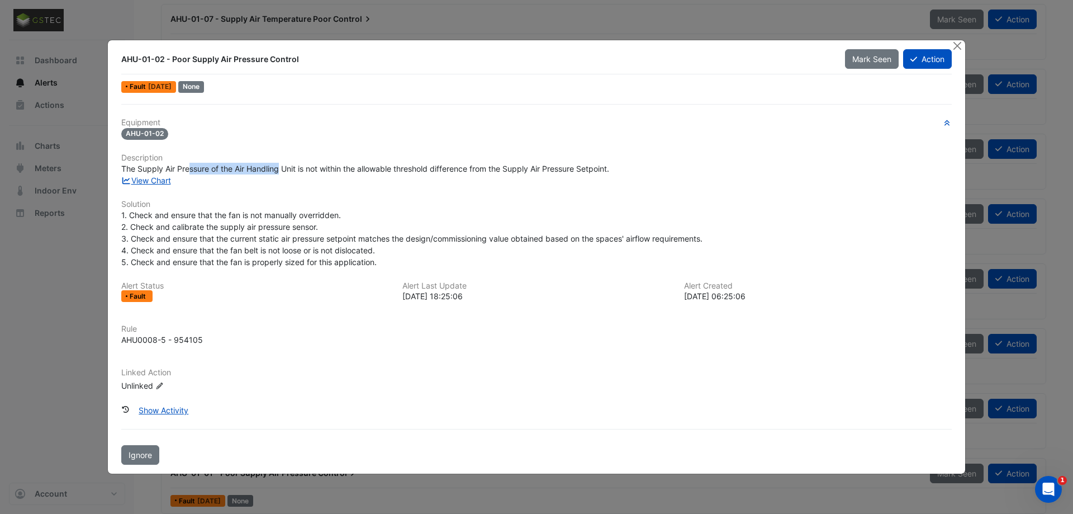
click at [300, 169] on span "The Supply Air Pressure of the Air Handling Unit is not within the allowable th…" at bounding box center [365, 168] width 488 height 9
click at [301, 169] on span "The Supply Air Pressure of the Air Handling Unit is not within the allowable th…" at bounding box center [365, 168] width 488 height 9
click at [274, 170] on span "The Supply Air Pressure of the Air Handling Unit is not within the allowable th…" at bounding box center [365, 168] width 488 height 9
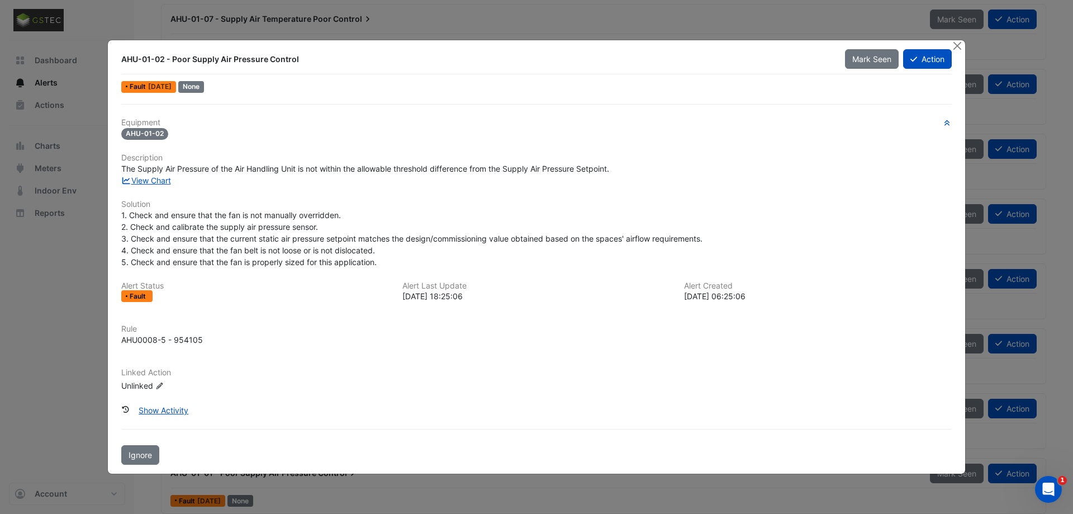
click at [311, 168] on span "The Supply Air Pressure of the Air Handling Unit is not within the allowable th…" at bounding box center [365, 168] width 488 height 9
click at [377, 166] on span "The Supply Air Pressure of the Air Handling Unit is not within the allowable th…" at bounding box center [365, 168] width 488 height 9
click at [496, 170] on span "The Supply Air Pressure of the Air Handling Unit is not within the allowable th…" at bounding box center [365, 168] width 488 height 9
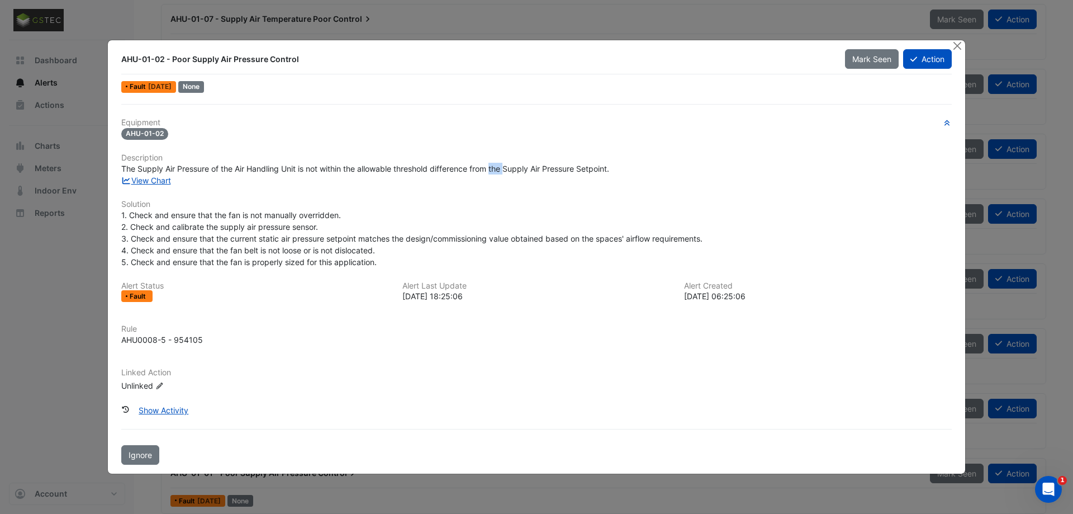
click at [496, 170] on span "The Supply Air Pressure of the Air Handling Unit is not within the allowable th…" at bounding box center [365, 168] width 488 height 9
click at [545, 170] on span "The Supply Air Pressure of the Air Handling Unit is not within the allowable th…" at bounding box center [365, 168] width 488 height 9
click at [918, 60] on button "Action" at bounding box center [927, 59] width 49 height 20
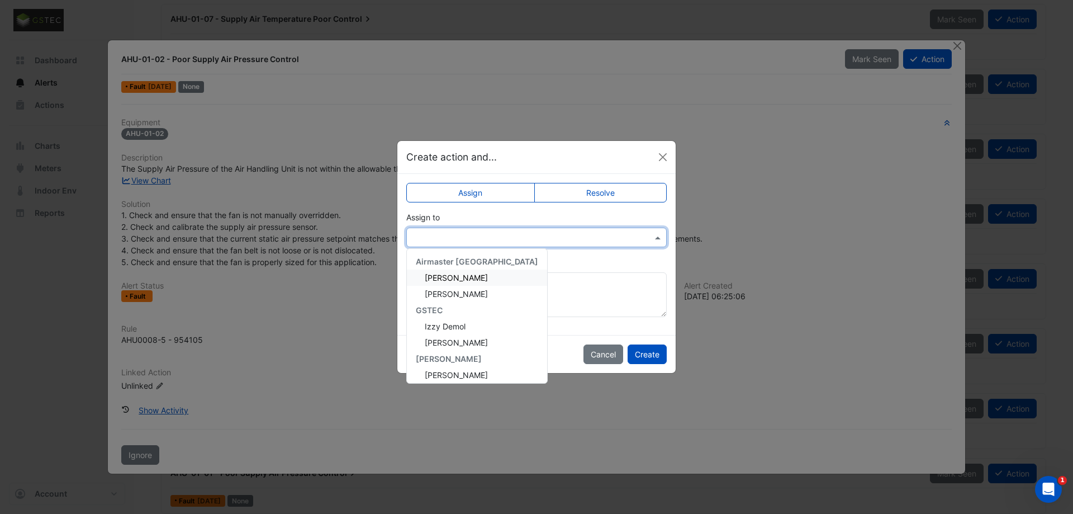
click at [591, 234] on input "text" at bounding box center [525, 238] width 226 height 12
click at [452, 322] on span "Izzy Demol" at bounding box center [445, 321] width 41 height 9
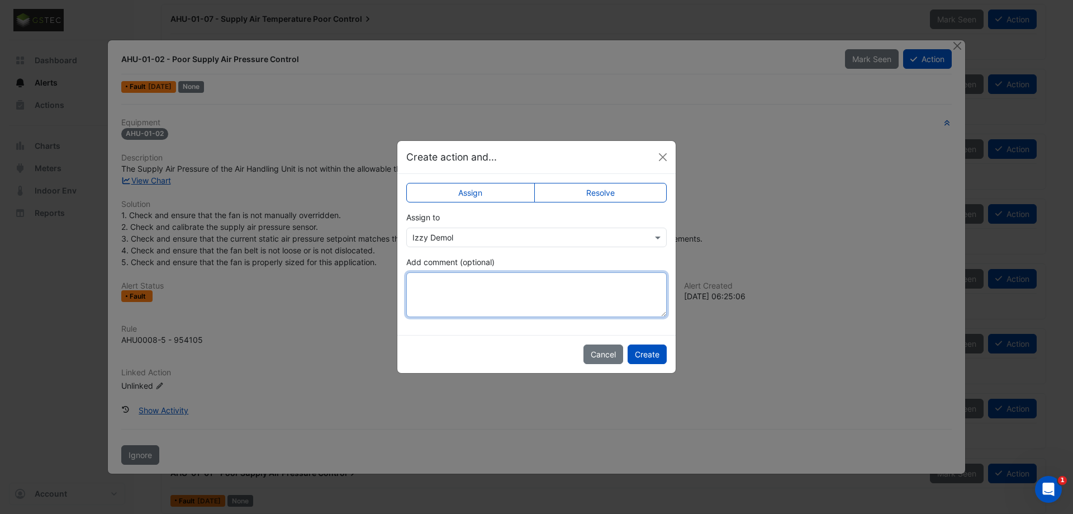
click at [448, 279] on textarea "Add comment (optional)" at bounding box center [536, 294] width 260 height 45
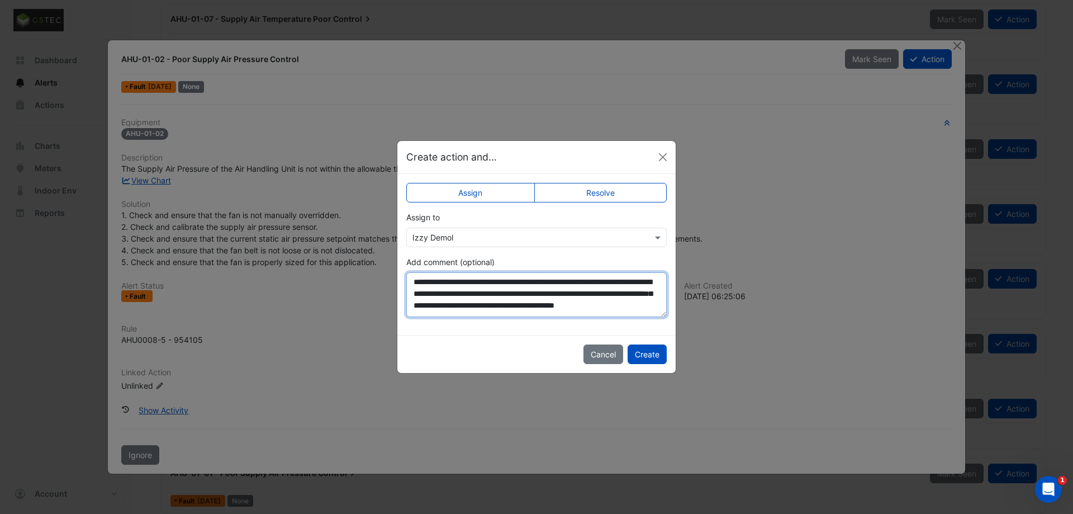
scroll to position [0, 0]
drag, startPoint x: 553, startPoint y: 278, endPoint x: 574, endPoint y: 293, distance: 26.0
click at [573, 293] on textarea "**********" at bounding box center [536, 294] width 260 height 45
drag, startPoint x: 590, startPoint y: 293, endPoint x: 612, endPoint y: 296, distance: 21.9
click at [594, 294] on textarea "**********" at bounding box center [536, 294] width 260 height 45
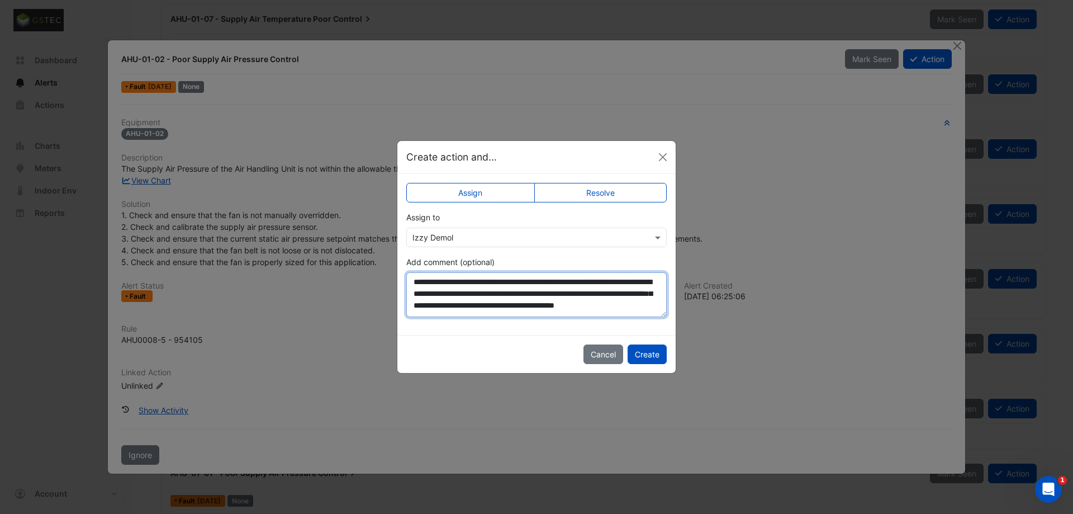
click at [612, 296] on textarea "**********" at bounding box center [536, 294] width 260 height 45
click at [503, 296] on textarea "**********" at bounding box center [536, 294] width 260 height 45
click at [486, 308] on textarea "**********" at bounding box center [536, 294] width 260 height 45
drag, startPoint x: 511, startPoint y: 307, endPoint x: 522, endPoint y: 308, distance: 11.2
click at [516, 307] on textarea "**********" at bounding box center [536, 294] width 260 height 45
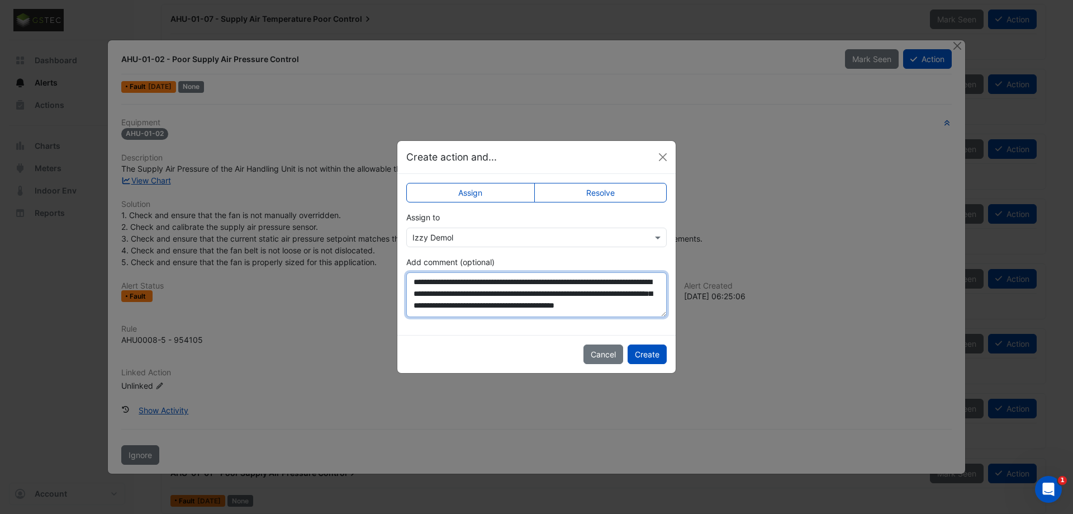
click at [520, 308] on textarea "**********" at bounding box center [536, 294] width 260 height 45
type textarea "**********"
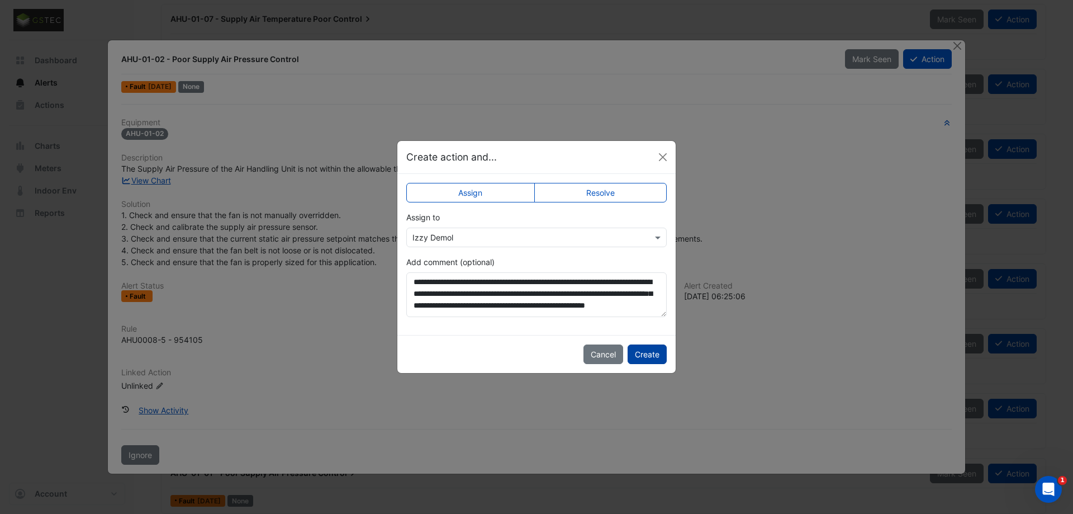
click at [643, 351] on button "Create" at bounding box center [647, 354] width 39 height 20
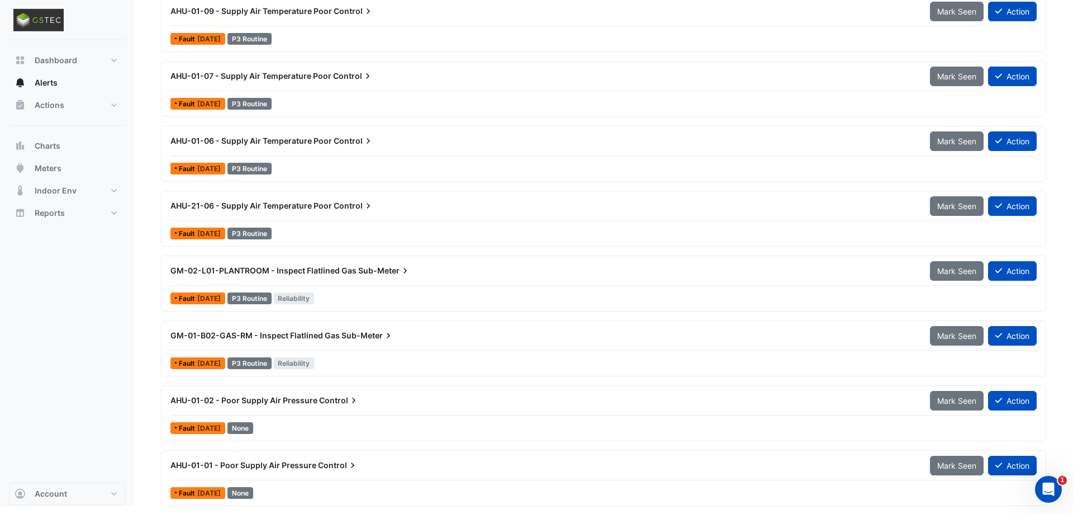
scroll to position [471, 0]
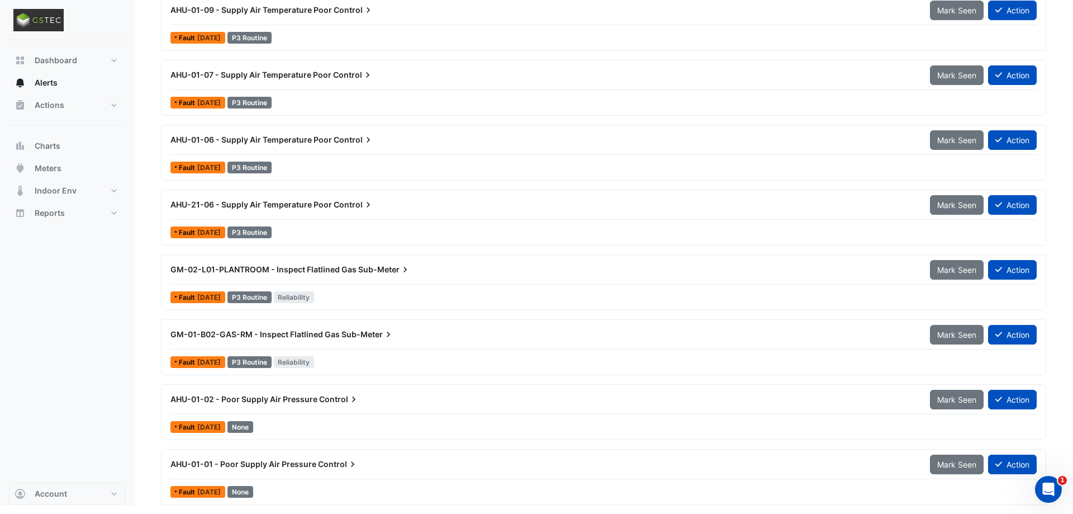
click at [315, 394] on div "AHU-01-02 - Poor Supply Air Pressure Control" at bounding box center [543, 398] width 746 height 11
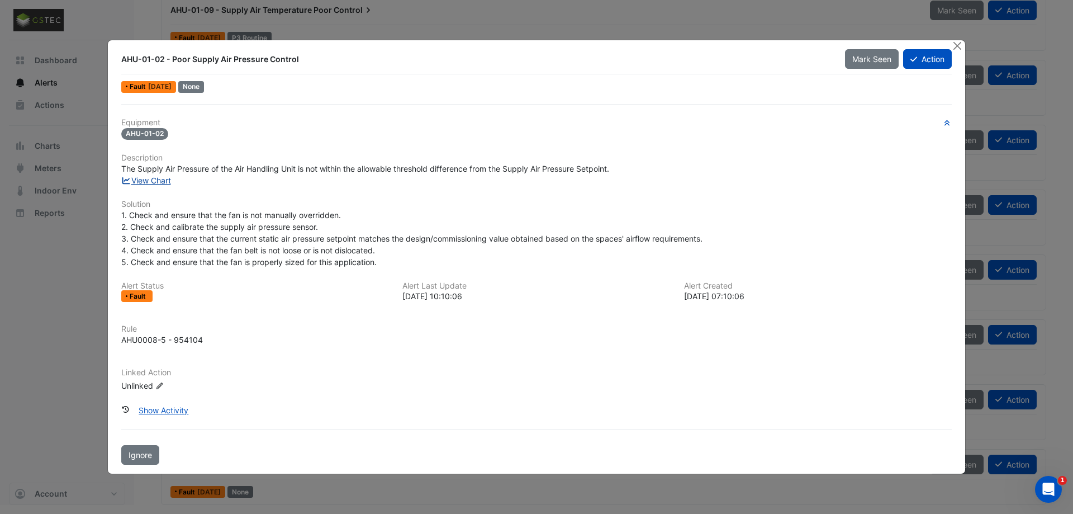
click at [146, 178] on link "View Chart" at bounding box center [146, 179] width 50 height 9
click at [332, 201] on h6 "Solution" at bounding box center [536, 203] width 830 height 9
click at [241, 197] on div "Equipment AHU-01-02 Description The Supply Air Pressure of the Air Handling Uni…" at bounding box center [536, 259] width 830 height 283
click at [164, 410] on button "Show Activity" at bounding box center [163, 410] width 64 height 20
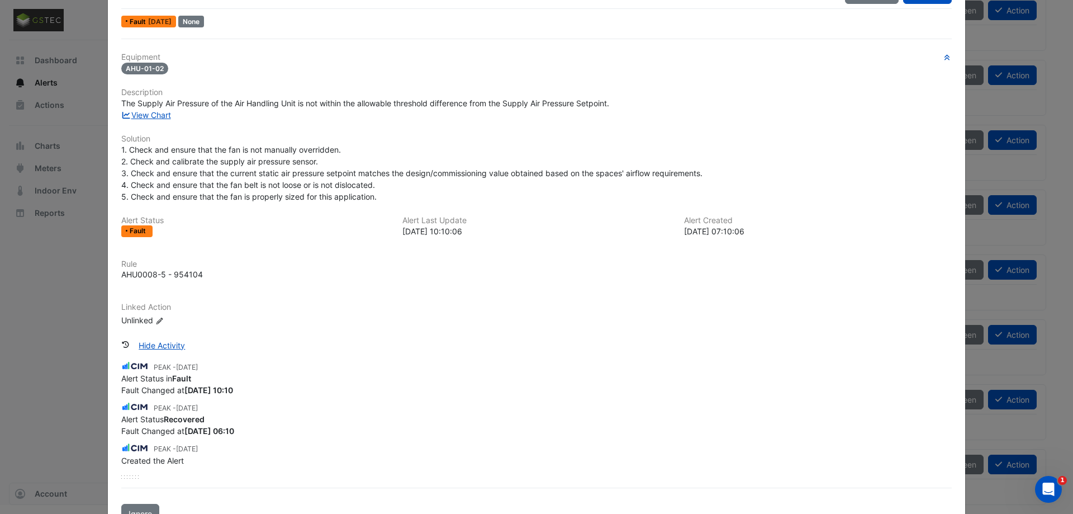
scroll to position [75, 0]
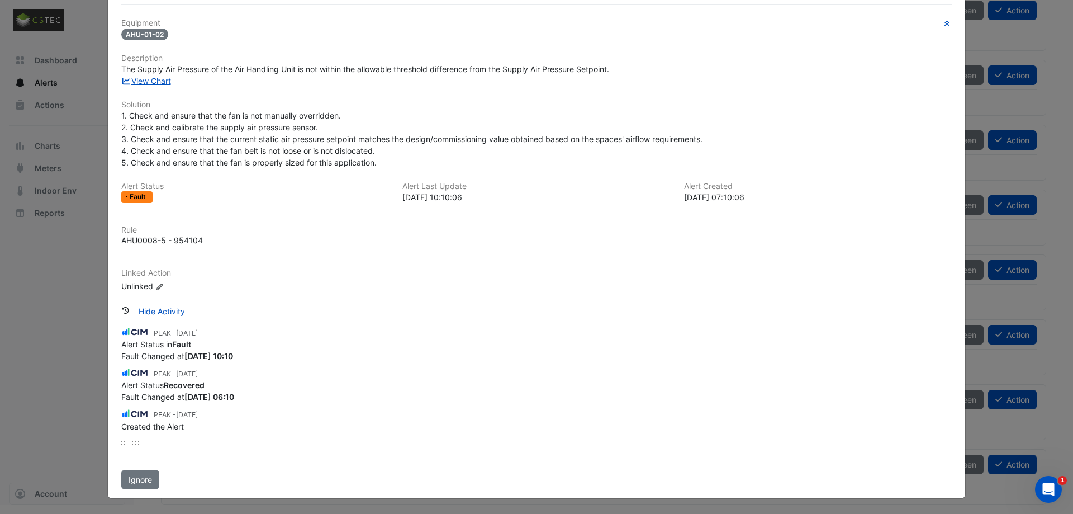
drag, startPoint x: 204, startPoint y: 395, endPoint x: 284, endPoint y: 397, distance: 79.9
click at [272, 397] on div "Fault Changed at 2025-08-05 06:10" at bounding box center [536, 397] width 830 height 12
click at [306, 397] on div "Fault Changed at 2025-08-05 06:10" at bounding box center [536, 397] width 830 height 12
click at [966, 28] on ngb-modal-window "AHU-01-02 - Poor Supply Air Pressure Control Mark Seen Action Fault 6 days ago …" at bounding box center [536, 257] width 1073 height 514
click at [995, 63] on ngb-modal-window "AHU-01-02 - Poor Supply Air Pressure Control Mark Seen Action Fault 6 days ago …" at bounding box center [536, 257] width 1073 height 514
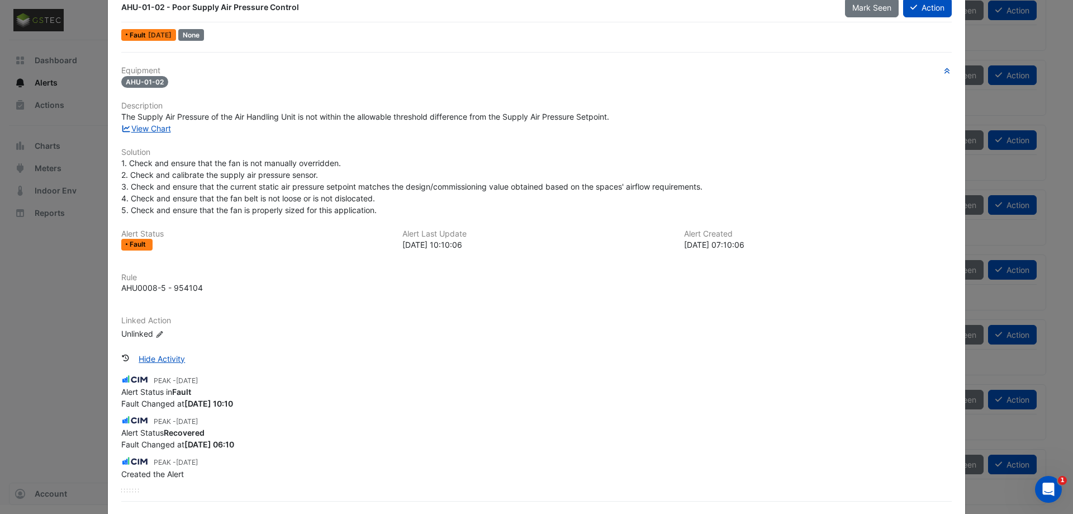
scroll to position [0, 0]
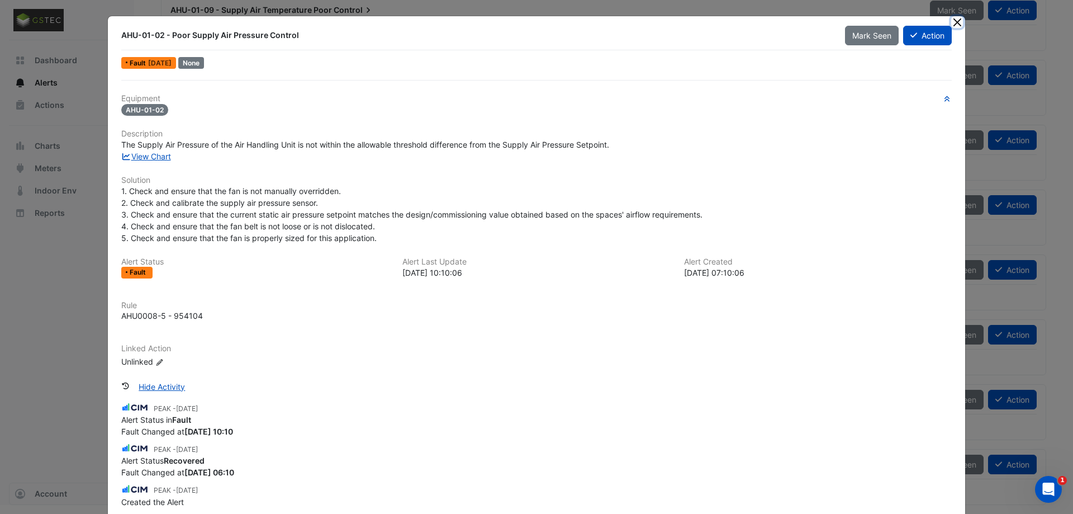
click at [961, 26] on button "Close" at bounding box center [957, 22] width 12 height 12
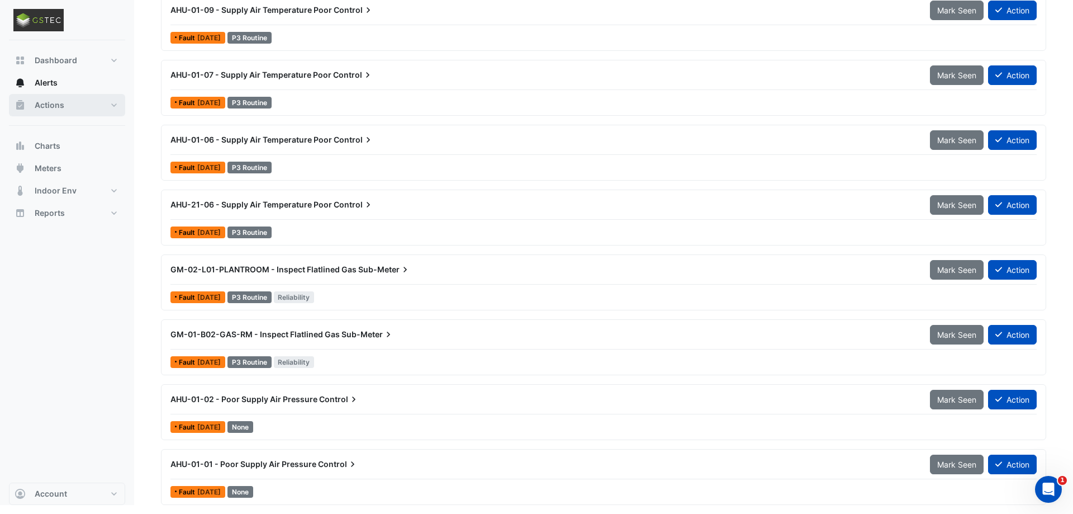
click at [52, 105] on span "Actions" at bounding box center [50, 104] width 30 height 11
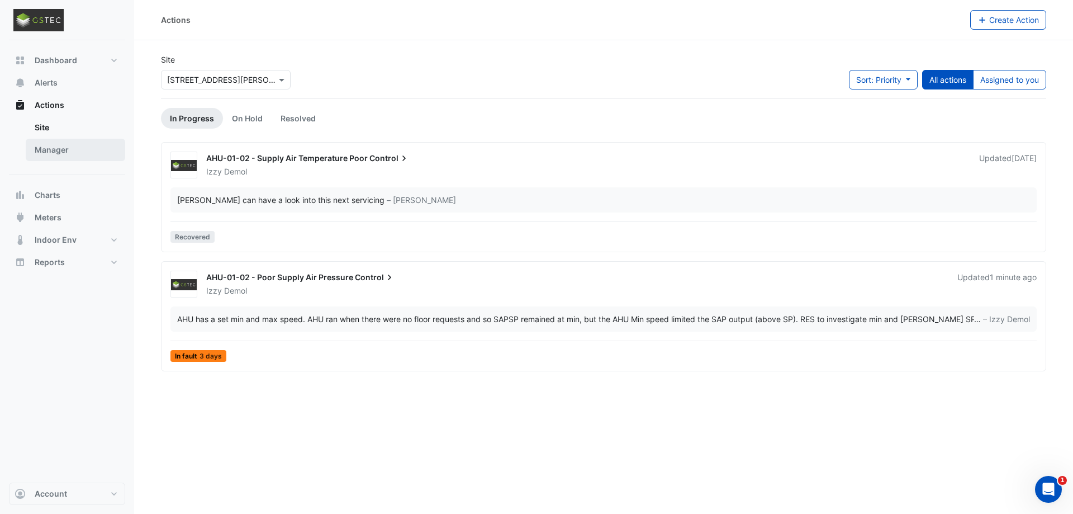
click at [48, 144] on link "Manager" at bounding box center [75, 150] width 99 height 22
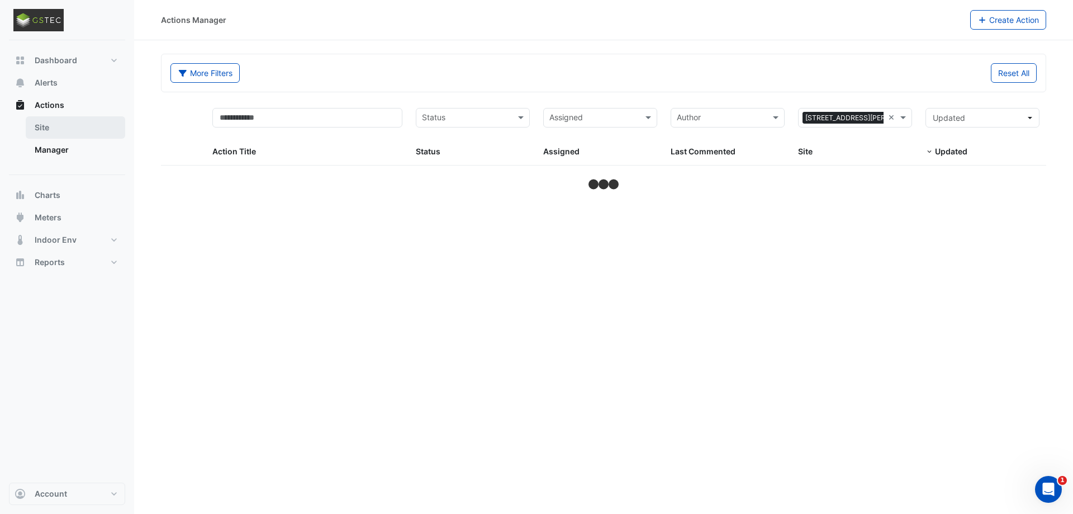
select select "***"
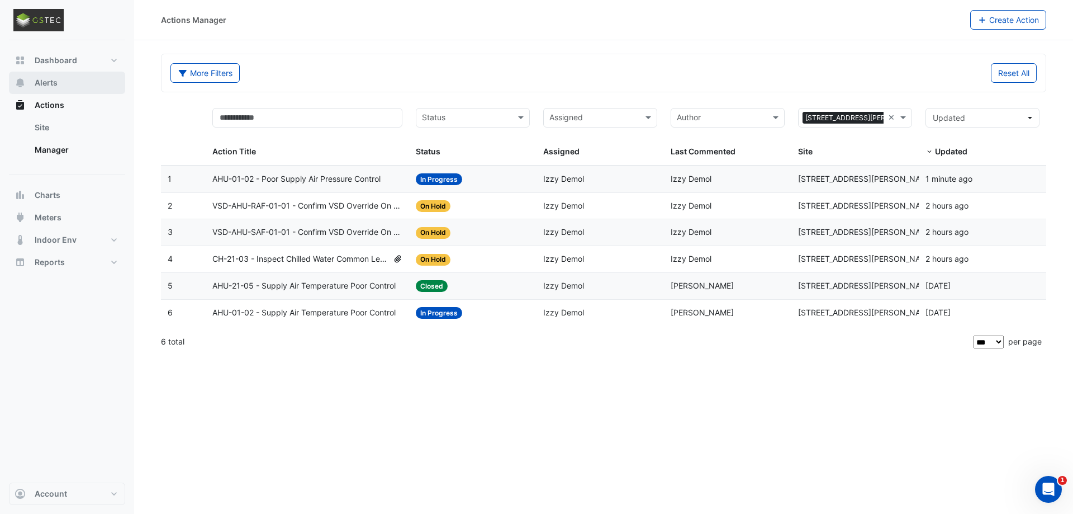
click at [41, 87] on span "Alerts" at bounding box center [46, 82] width 23 height 11
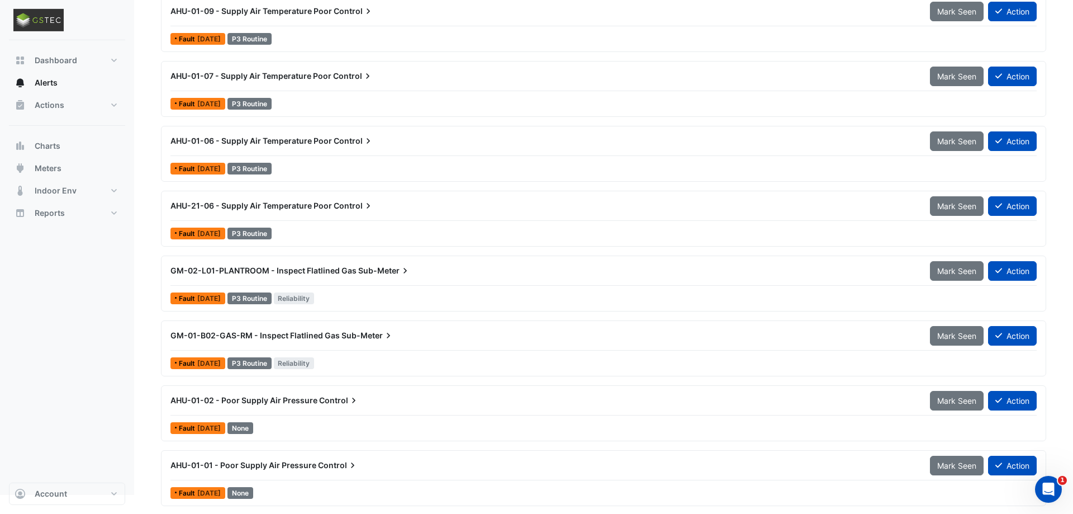
scroll to position [471, 0]
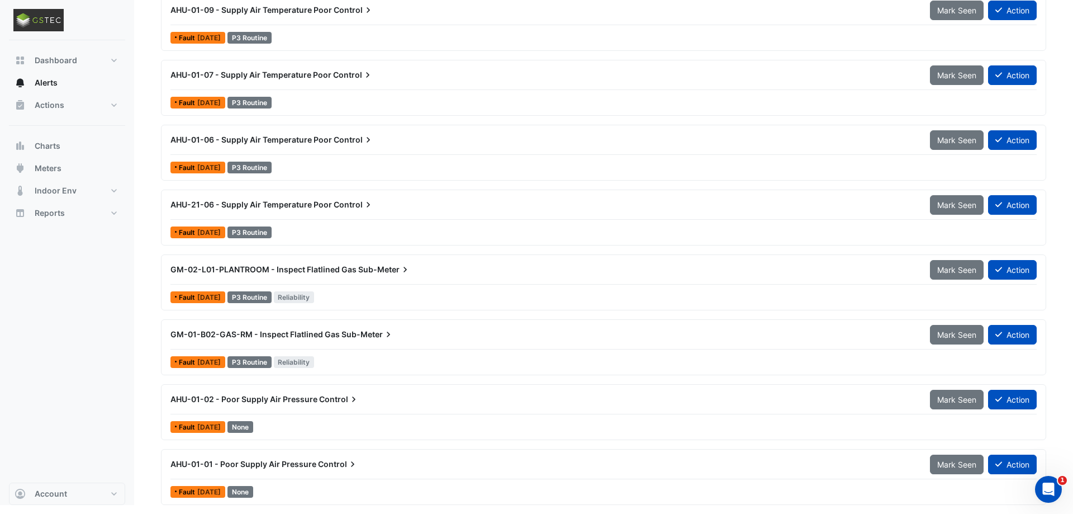
click at [217, 464] on span "AHU-01-01 - Poor Supply Air Pressure" at bounding box center [243, 463] width 146 height 9
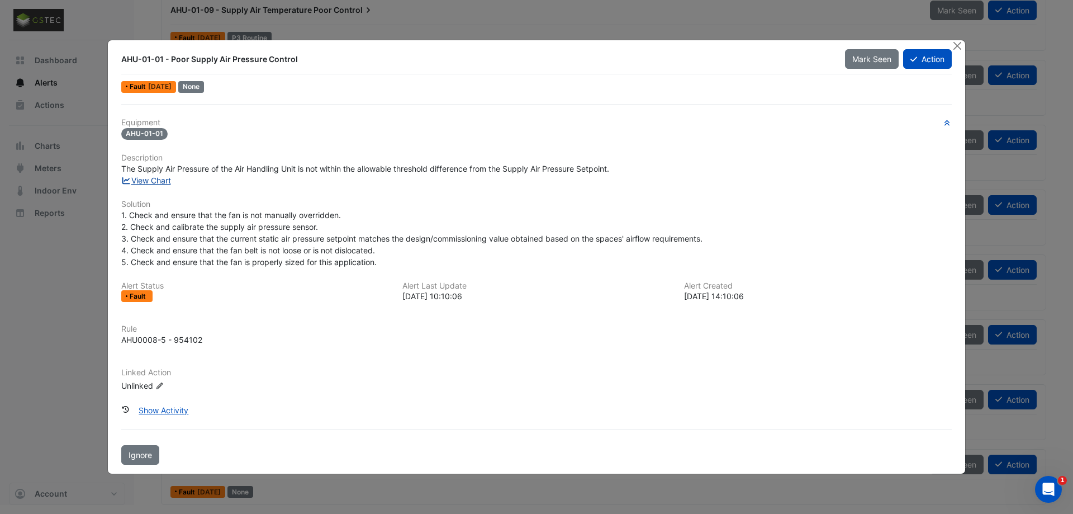
click at [156, 183] on link "View Chart" at bounding box center [146, 179] width 50 height 9
click at [959, 47] on button "Close" at bounding box center [957, 46] width 12 height 12
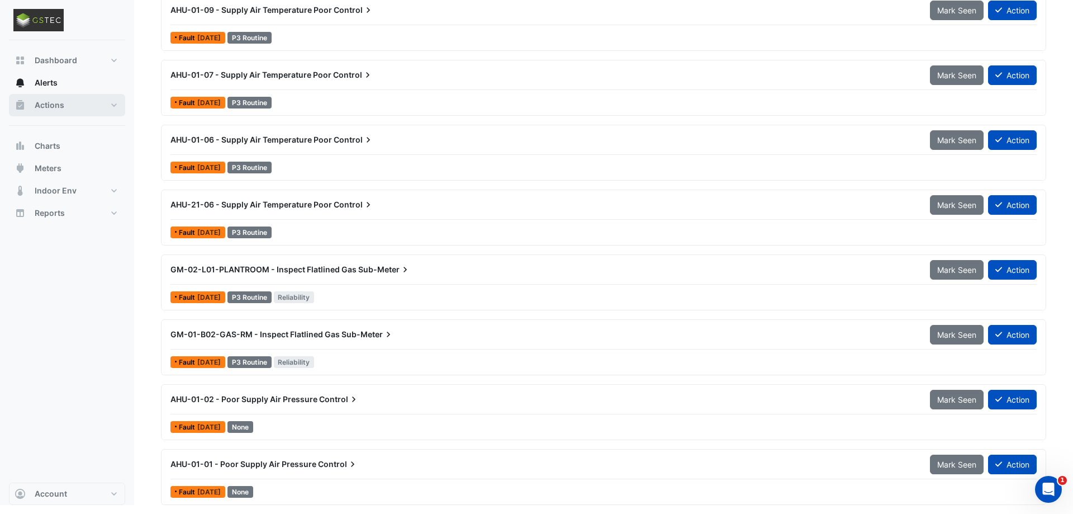
click at [72, 110] on button "Actions" at bounding box center [67, 105] width 116 height 22
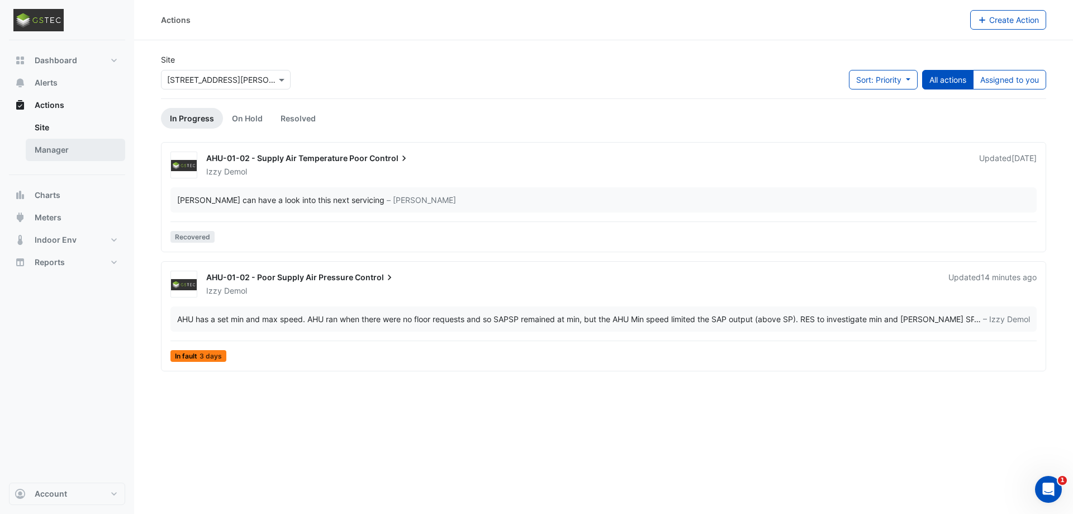
click at [49, 150] on link "Manager" at bounding box center [75, 150] width 99 height 22
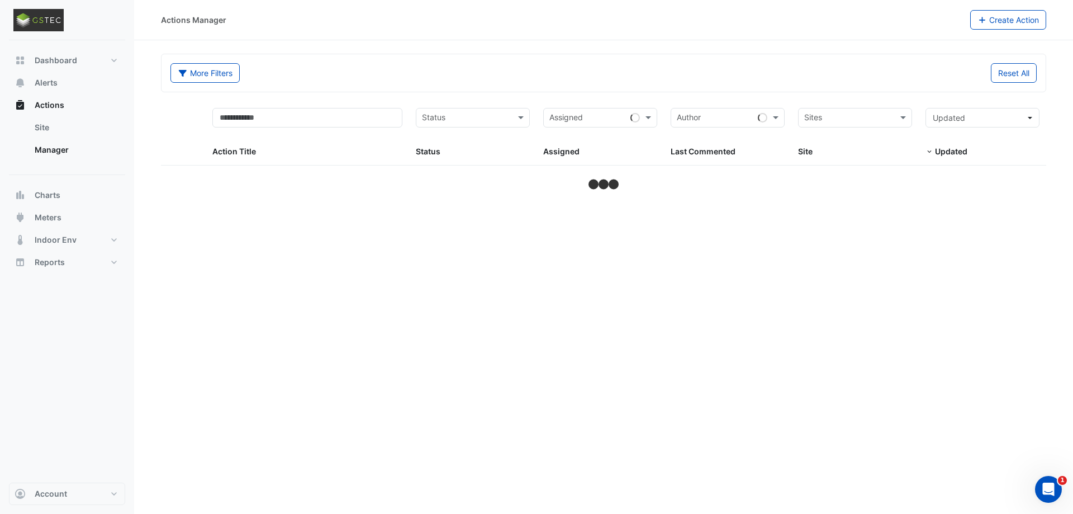
select select "***"
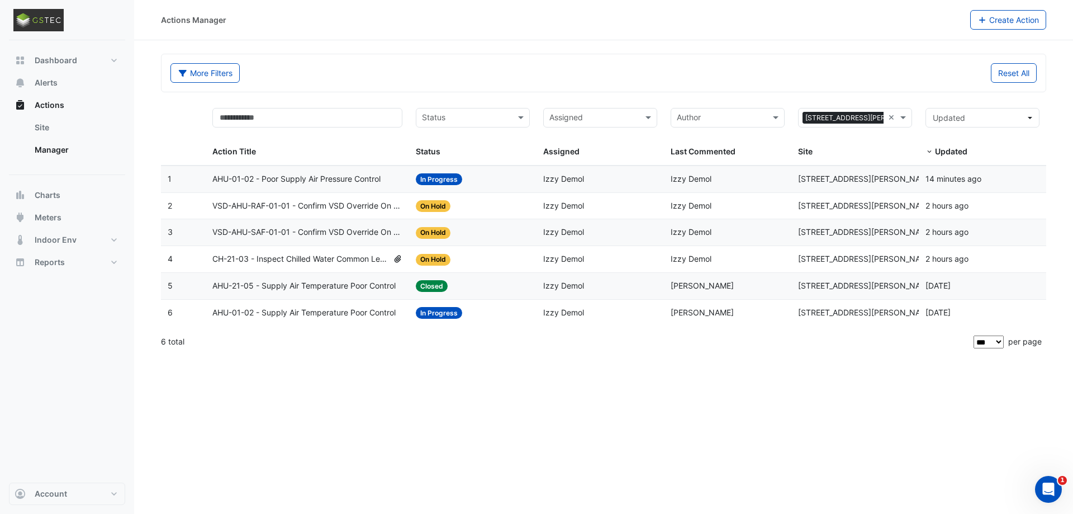
click at [311, 253] on span "CH-21-03 - Inspect Chilled Water Common Leave Temp Broken Sensor" at bounding box center [300, 259] width 176 height 13
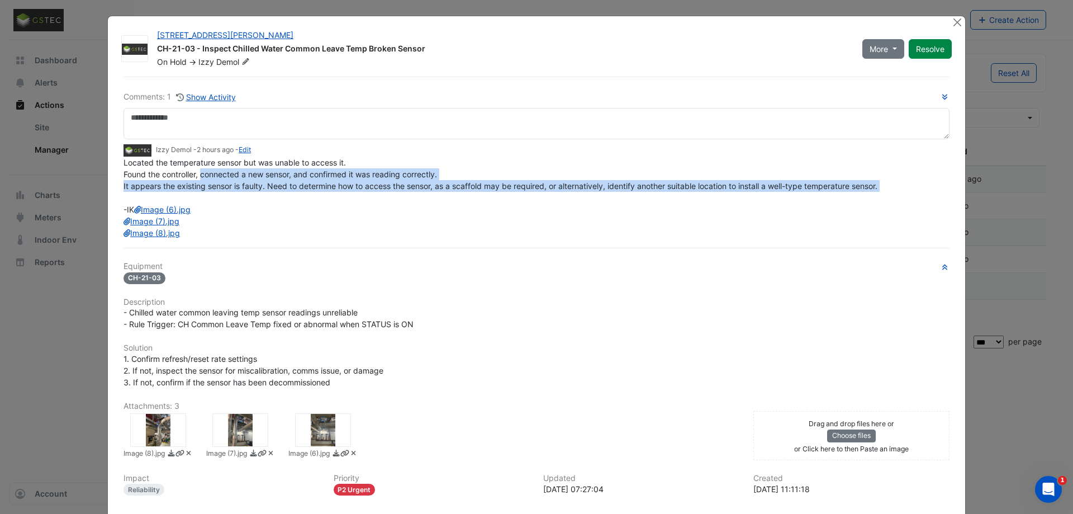
drag, startPoint x: 205, startPoint y: 199, endPoint x: 309, endPoint y: 194, distance: 104.1
click at [298, 201] on div "Located the temperature sensor but was unable to access it. Found the controlle…" at bounding box center [536, 197] width 826 height 82
click at [307, 174] on span "Located the temperature sensor but was unable to access it. Found the controlle…" at bounding box center [500, 198] width 754 height 80
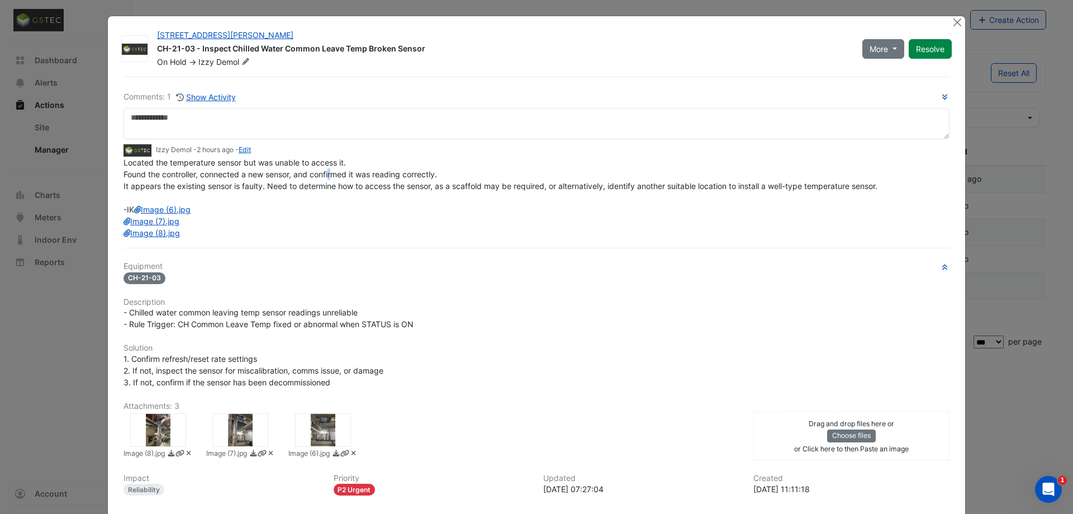
drag, startPoint x: 335, startPoint y: 173, endPoint x: 353, endPoint y: 174, distance: 18.4
click at [340, 174] on span "Located the temperature sensor but was unable to access it. Found the controlle…" at bounding box center [500, 198] width 754 height 80
drag, startPoint x: 407, startPoint y: 175, endPoint x: 401, endPoint y: 175, distance: 6.1
click at [411, 175] on span "Located the temperature sensor but was unable to access it. Found the controlle…" at bounding box center [500, 198] width 754 height 80
drag, startPoint x: 234, startPoint y: 186, endPoint x: 268, endPoint y: 186, distance: 34.1
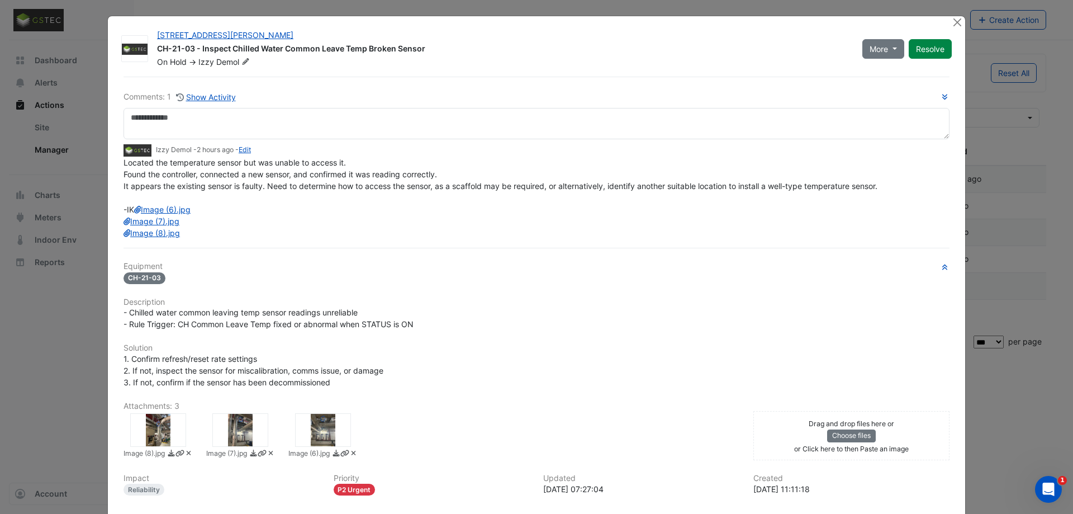
click at [242, 187] on span "Located the temperature sensor but was unable to access it. Found the controlle…" at bounding box center [500, 198] width 754 height 80
drag, startPoint x: 268, startPoint y: 186, endPoint x: 305, endPoint y: 187, distance: 36.9
click at [305, 187] on span "Located the temperature sensor but was unable to access it. Found the controlle…" at bounding box center [500, 198] width 754 height 80
click at [308, 187] on span "Located the temperature sensor but was unable to access it. Found the controlle…" at bounding box center [500, 198] width 754 height 80
click at [331, 187] on span "Located the temperature sensor but was unable to access it. Found the controlle…" at bounding box center [500, 198] width 754 height 80
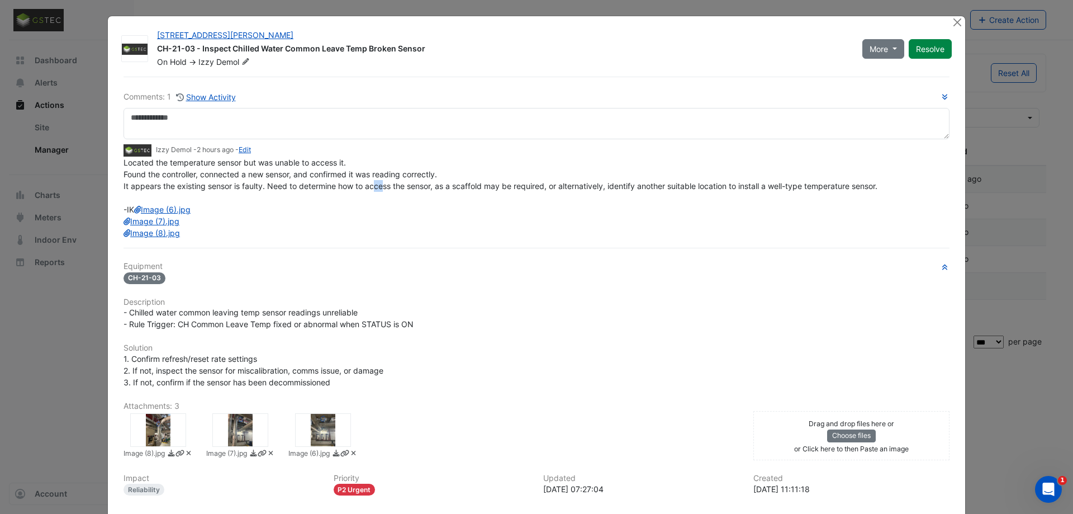
click at [385, 189] on span "Located the temperature sensor but was unable to access it. Found the controlle…" at bounding box center [500, 198] width 754 height 80
drag, startPoint x: 436, startPoint y: 188, endPoint x: 455, endPoint y: 187, distance: 18.5
click at [452, 188] on span "Located the temperature sensor but was unable to access it. Found the controlle…" at bounding box center [500, 198] width 754 height 80
drag, startPoint x: 455, startPoint y: 187, endPoint x: 482, endPoint y: 188, distance: 26.8
click at [458, 187] on span "Located the temperature sensor but was unable to access it. Found the controlle…" at bounding box center [500, 198] width 754 height 80
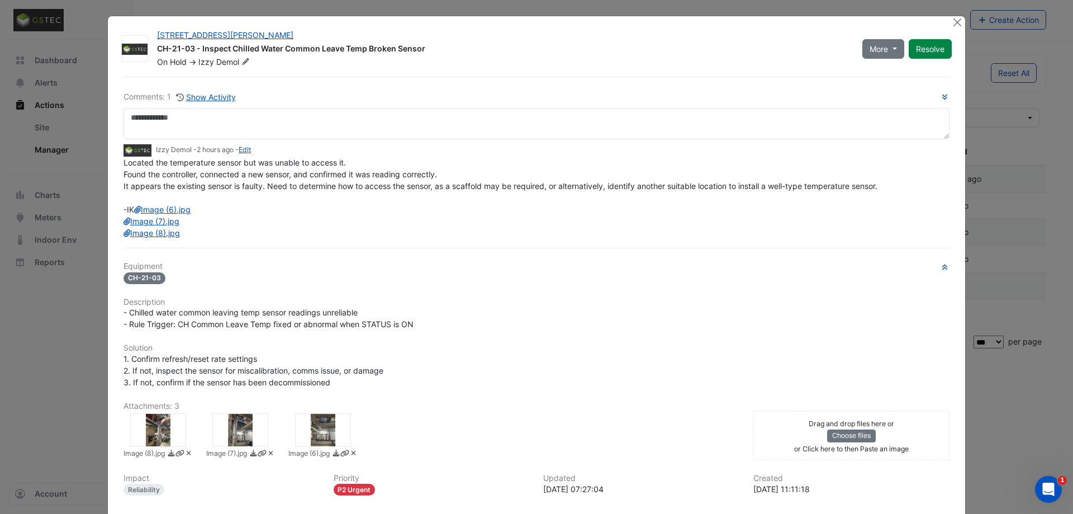
click at [482, 188] on span "Located the temperature sensor but was unable to access it. Found the controlle…" at bounding box center [500, 198] width 754 height 80
click at [511, 188] on span "Located the temperature sensor but was unable to access it. Found the controlle…" at bounding box center [500, 198] width 754 height 80
click at [536, 187] on span "Located the temperature sensor but was unable to access it. Found the controlle…" at bounding box center [500, 198] width 754 height 80
click at [959, 26] on button "Close" at bounding box center [957, 22] width 12 height 12
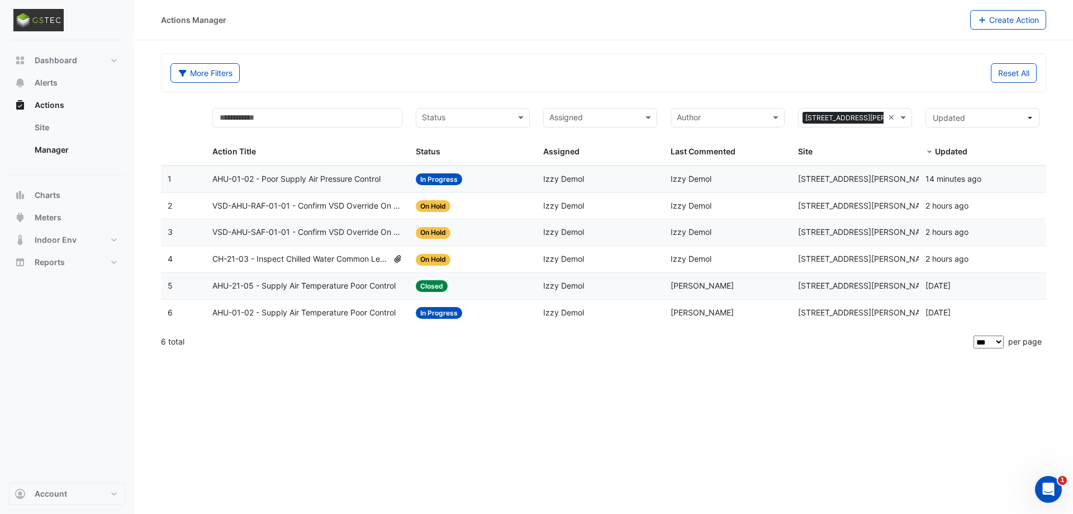
click at [325, 205] on span "VSD-AHU-RAF-01-01 - Confirm VSD Override On (Energy Waste)" at bounding box center [307, 205] width 191 height 13
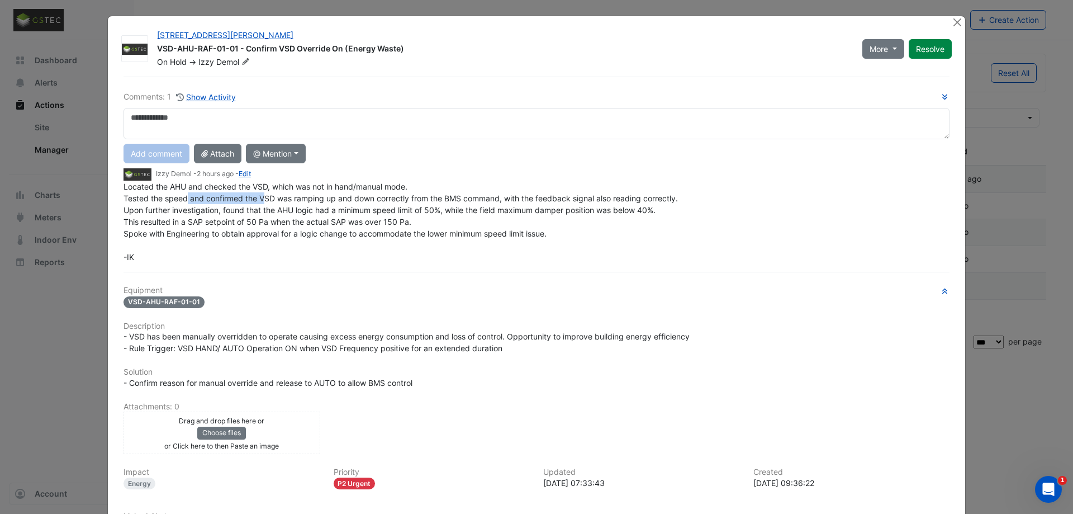
drag, startPoint x: 188, startPoint y: 198, endPoint x: 265, endPoint y: 201, distance: 77.7
click at [265, 201] on span "Located the AHU and checked the VSD, which was not in hand/manual mode. Tested …" at bounding box center [400, 222] width 554 height 80
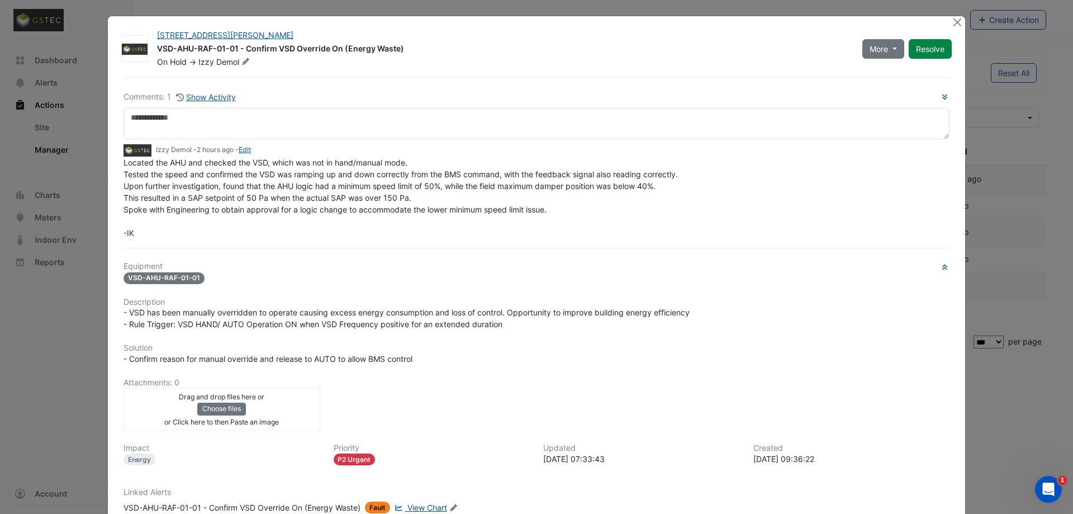
click at [245, 212] on span "Located the AHU and checked the VSD, which was not in hand/manual mode. Tested …" at bounding box center [400, 198] width 554 height 80
drag, startPoint x: 248, startPoint y: 187, endPoint x: 306, endPoint y: 187, distance: 58.1
click at [306, 187] on span "Located the AHU and checked the VSD, which was not in hand/manual mode. Tested …" at bounding box center [400, 198] width 554 height 80
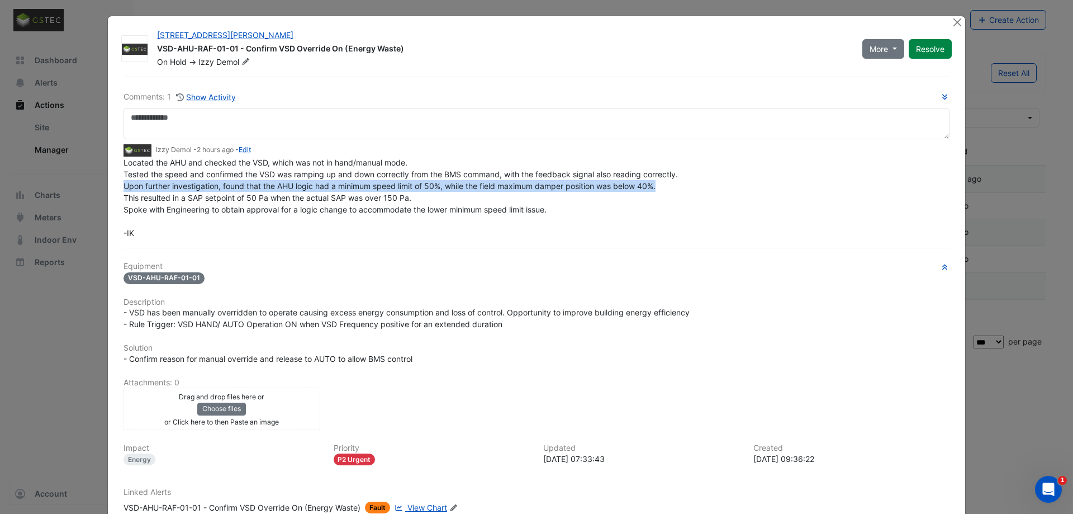
click at [306, 187] on span "Located the AHU and checked the VSD, which was not in hand/manual mode. Tested …" at bounding box center [400, 198] width 554 height 80
click at [317, 186] on span "Located the AHU and checked the VSD, which was not in hand/manual mode. Tested …" at bounding box center [400, 198] width 554 height 80
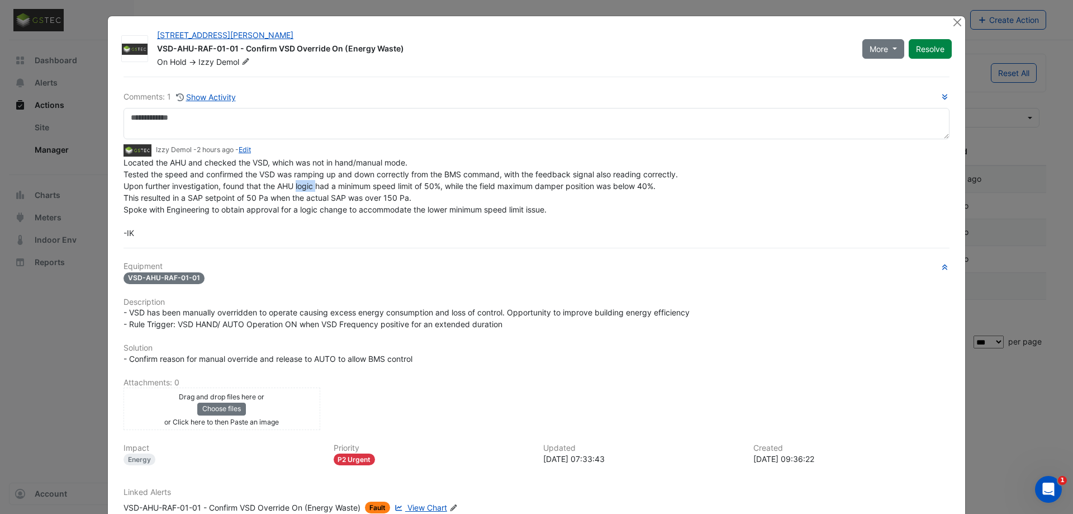
click at [317, 186] on span "Located the AHU and checked the VSD, which was not in hand/manual mode. Tested …" at bounding box center [400, 198] width 554 height 80
click at [326, 184] on span "Located the AHU and checked the VSD, which was not in hand/manual mode. Tested …" at bounding box center [400, 198] width 554 height 80
click at [340, 186] on span "Located the AHU and checked the VSD, which was not in hand/manual mode. Tested …" at bounding box center [400, 198] width 554 height 80
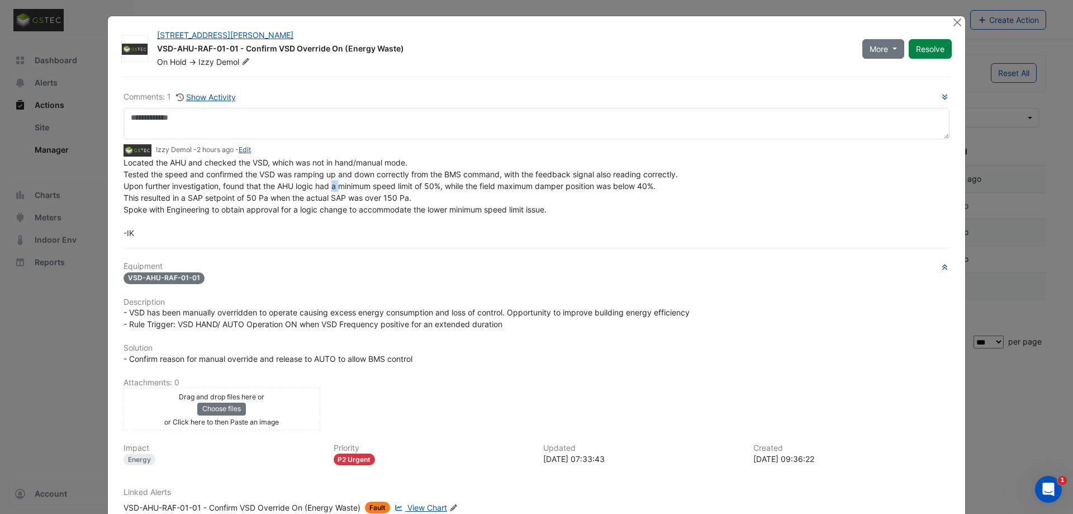
click at [369, 185] on span "Located the AHU and checked the VSD, which was not in hand/manual mode. Tested …" at bounding box center [400, 198] width 554 height 80
click at [387, 184] on span "Located the AHU and checked the VSD, which was not in hand/manual mode. Tested …" at bounding box center [400, 198] width 554 height 80
click at [410, 184] on span "Located the AHU and checked the VSD, which was not in hand/manual mode. Tested …" at bounding box center [400, 198] width 554 height 80
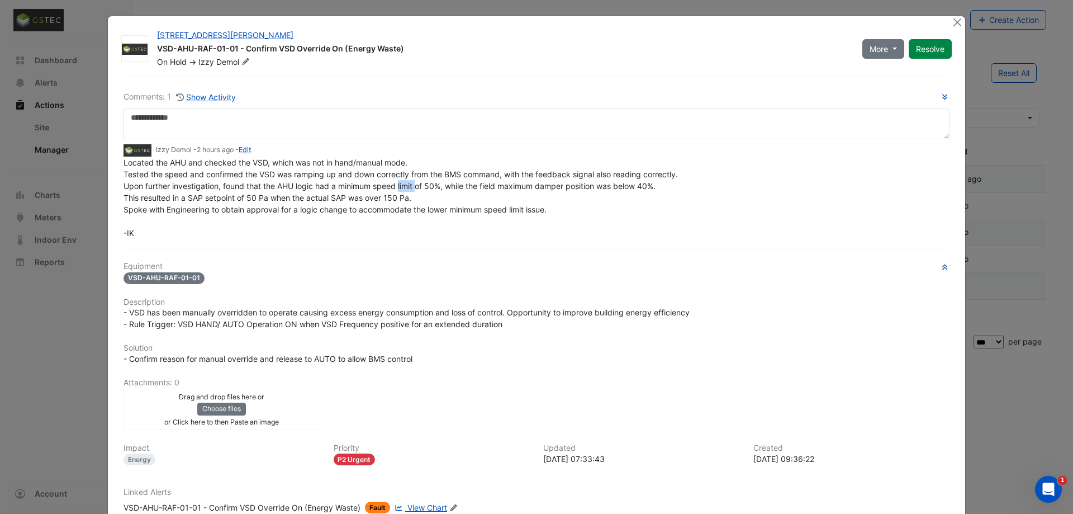
click at [410, 184] on span "Located the AHU and checked the VSD, which was not in hand/manual mode. Tested …" at bounding box center [400, 198] width 554 height 80
click at [527, 184] on span "Located the AHU and checked the VSD, which was not in hand/manual mode. Tested …" at bounding box center [400, 198] width 554 height 80
click at [530, 184] on span "Located the AHU and checked the VSD, which was not in hand/manual mode. Tested …" at bounding box center [400, 198] width 554 height 80
click at [566, 186] on span "Located the AHU and checked the VSD, which was not in hand/manual mode. Tested …" at bounding box center [400, 198] width 554 height 80
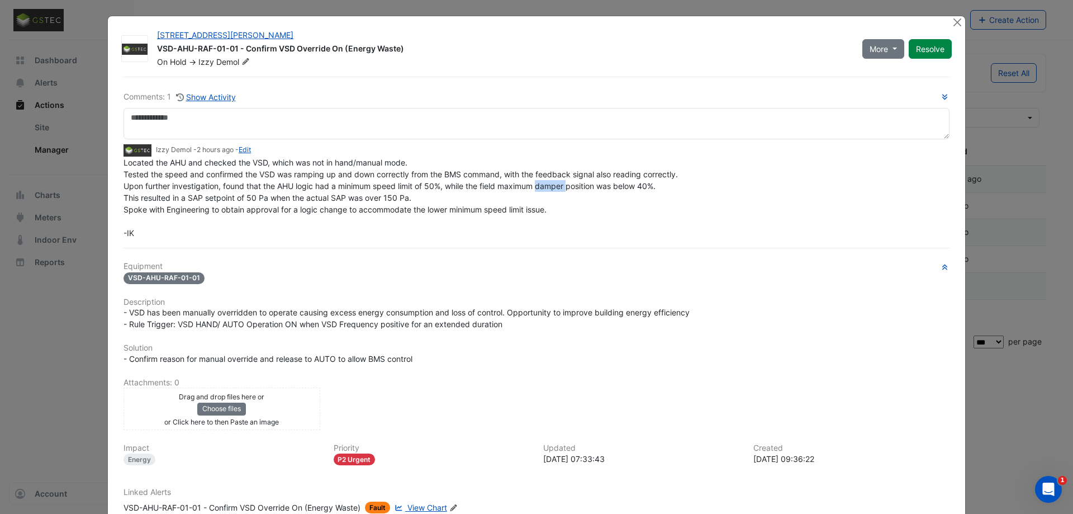
click at [566, 186] on span "Located the AHU and checked the VSD, which was not in hand/manual mode. Tested …" at bounding box center [400, 198] width 554 height 80
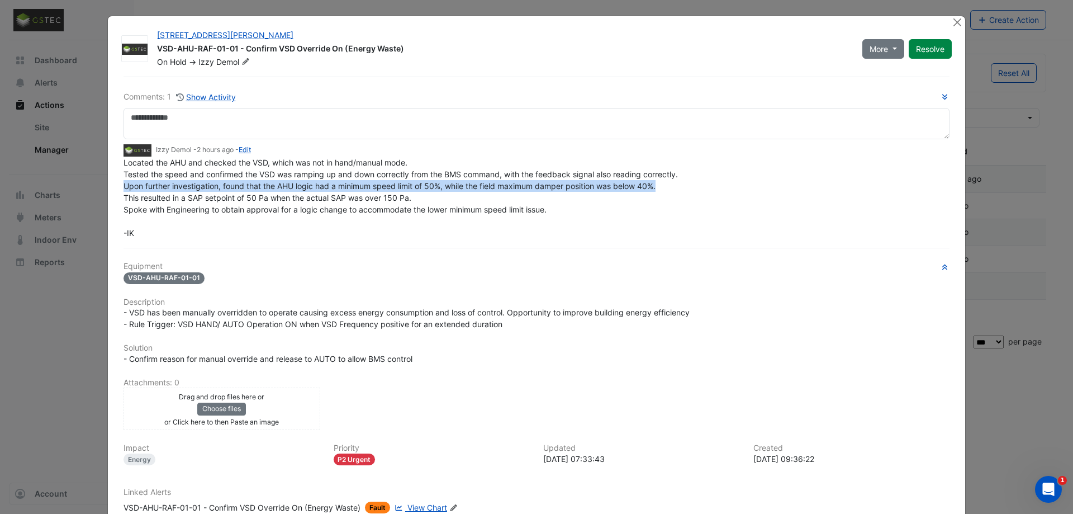
click at [566, 186] on span "Located the AHU and checked the VSD, which was not in hand/manual mode. Tested …" at bounding box center [400, 198] width 554 height 80
click at [583, 189] on span "Located the AHU and checked the VSD, which was not in hand/manual mode. Tested …" at bounding box center [400, 198] width 554 height 80
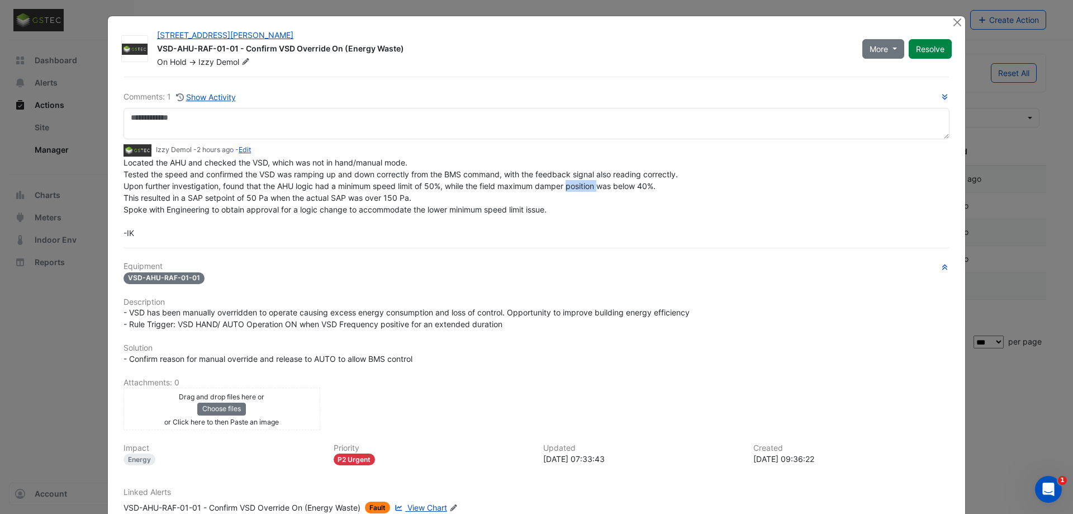
click at [583, 189] on span "Located the AHU and checked the VSD, which was not in hand/manual mode. Tested …" at bounding box center [400, 198] width 554 height 80
click at [596, 188] on span "Located the AHU and checked the VSD, which was not in hand/manual mode. Tested …" at bounding box center [400, 198] width 554 height 80
click at [605, 187] on span "Located the AHU and checked the VSD, which was not in hand/manual mode. Tested …" at bounding box center [400, 198] width 554 height 80
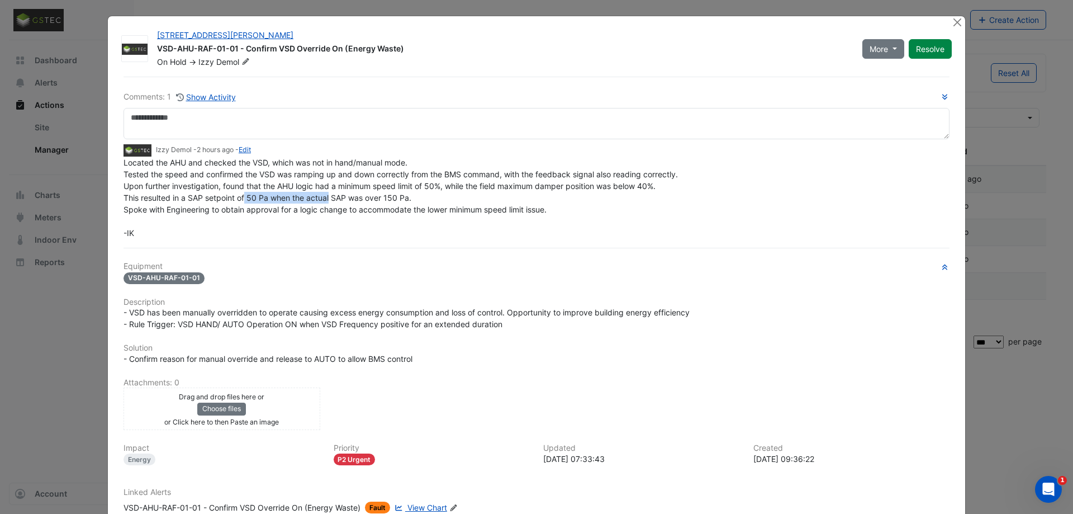
drag, startPoint x: 245, startPoint y: 199, endPoint x: 345, endPoint y: 198, distance: 99.5
click at [345, 198] on span "Located the AHU and checked the VSD, which was not in hand/manual mode. Tested …" at bounding box center [400, 198] width 554 height 80
click at [379, 196] on span "Located the AHU and checked the VSD, which was not in hand/manual mode. Tested …" at bounding box center [400, 198] width 554 height 80
click at [387, 196] on span "Located the AHU and checked the VSD, which was not in hand/manual mode. Tested …" at bounding box center [400, 198] width 554 height 80
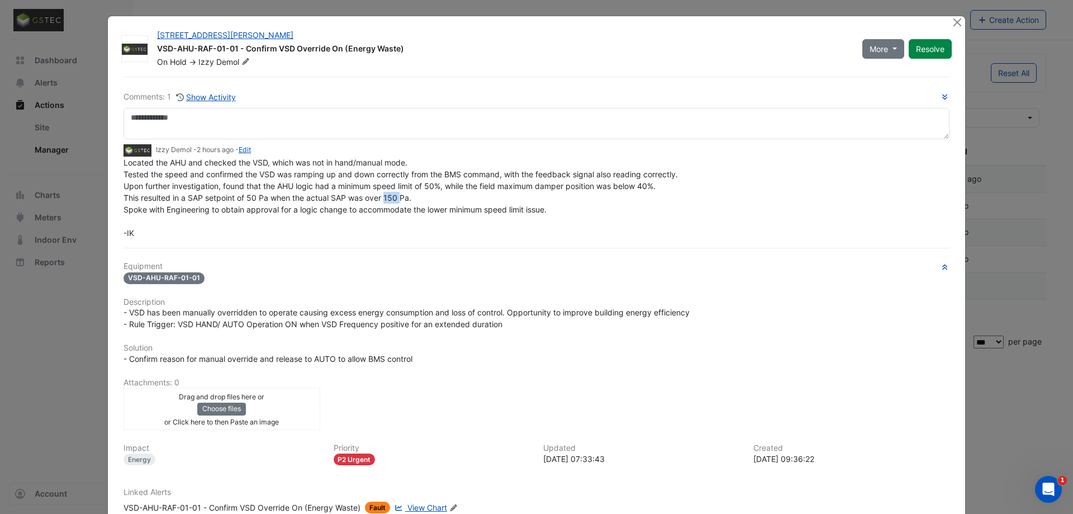
click at [402, 196] on span "Located the AHU and checked the VSD, which was not in hand/manual mode. Tested …" at bounding box center [400, 198] width 554 height 80
click at [389, 196] on span "Located the AHU and checked the VSD, which was not in hand/manual mode. Tested …" at bounding box center [400, 198] width 554 height 80
click at [373, 198] on span "Located the AHU and checked the VSD, which was not in hand/manual mode. Tested …" at bounding box center [400, 198] width 554 height 80
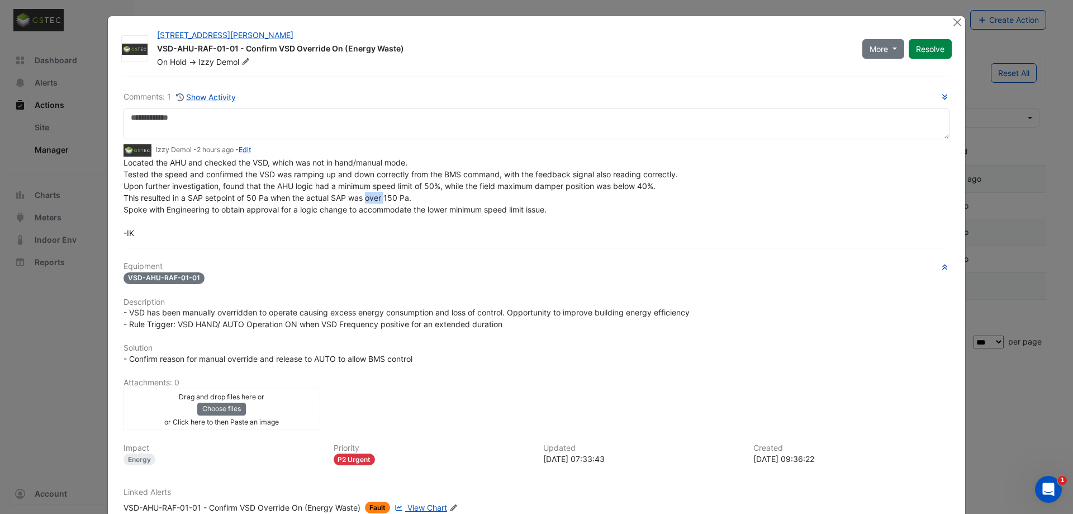
click at [373, 198] on span "Located the AHU and checked the VSD, which was not in hand/manual mode. Tested …" at bounding box center [400, 198] width 554 height 80
click at [362, 199] on span "Located the AHU and checked the VSD, which was not in hand/manual mode. Tested …" at bounding box center [400, 198] width 554 height 80
click at [377, 198] on span "Located the AHU and checked the VSD, which was not in hand/manual mode. Tested …" at bounding box center [400, 198] width 554 height 80
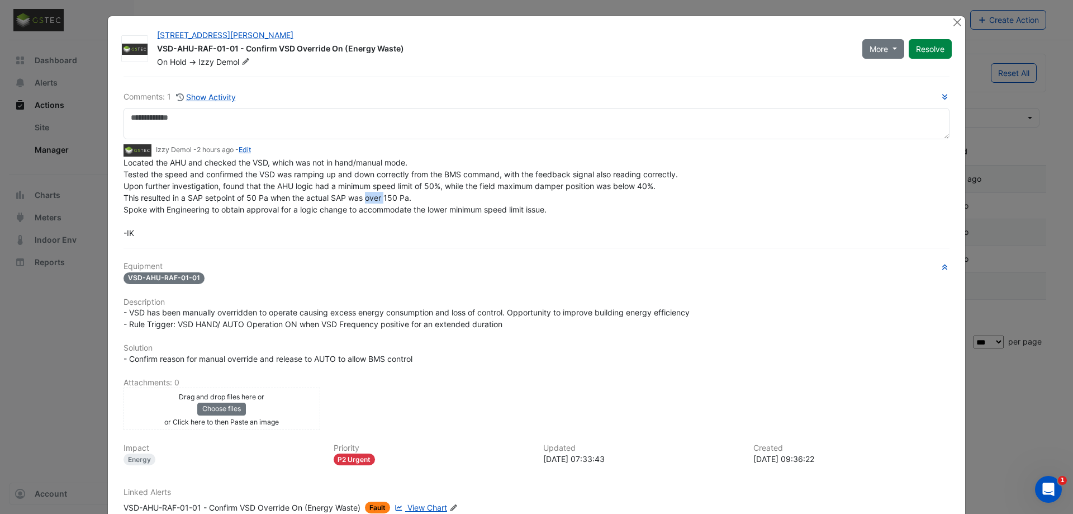
click at [377, 198] on span "Located the AHU and checked the VSD, which was not in hand/manual mode. Tested …" at bounding box center [400, 198] width 554 height 80
click at [386, 197] on span "Located the AHU and checked the VSD, which was not in hand/manual mode. Tested …" at bounding box center [400, 198] width 554 height 80
click at [954, 28] on button "Close" at bounding box center [957, 22] width 12 height 12
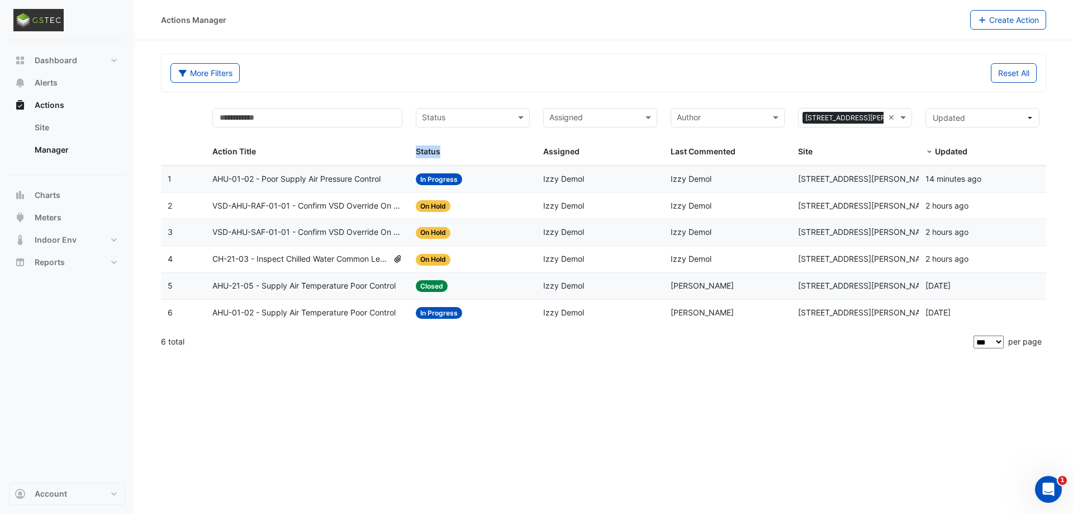
drag, startPoint x: 416, startPoint y: 151, endPoint x: 456, endPoint y: 152, distance: 39.7
click at [456, 152] on div "Status" at bounding box center [471, 151] width 110 height 13
click at [311, 205] on span "VSD-AHU-RAF-01-01 - Confirm VSD Override On (Energy Waste)" at bounding box center [307, 205] width 191 height 13
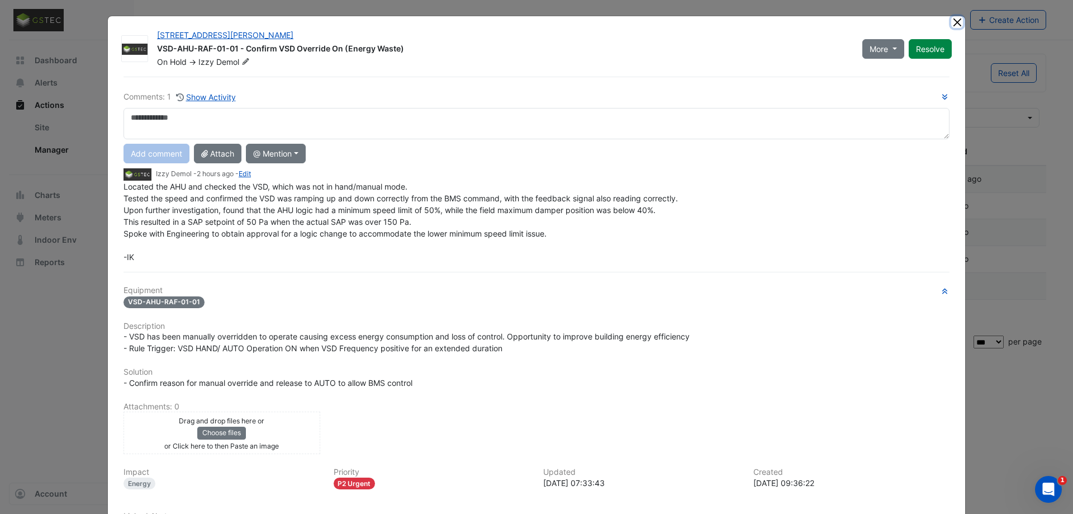
click at [956, 26] on button "Close" at bounding box center [957, 22] width 12 height 12
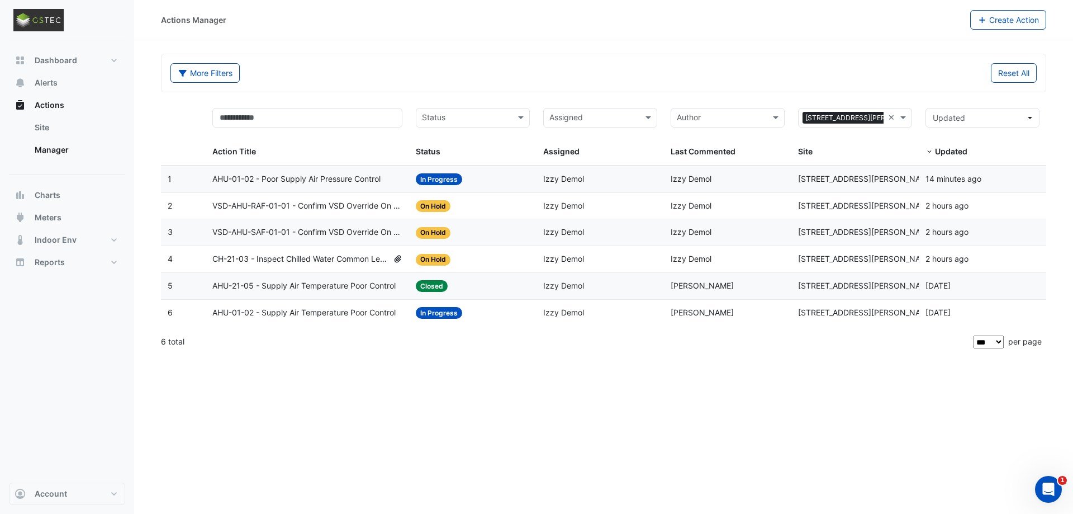
click at [338, 235] on span "VSD-AHU-SAF-01-01 - Confirm VSD Override On (Energy Waste)" at bounding box center [307, 232] width 191 height 13
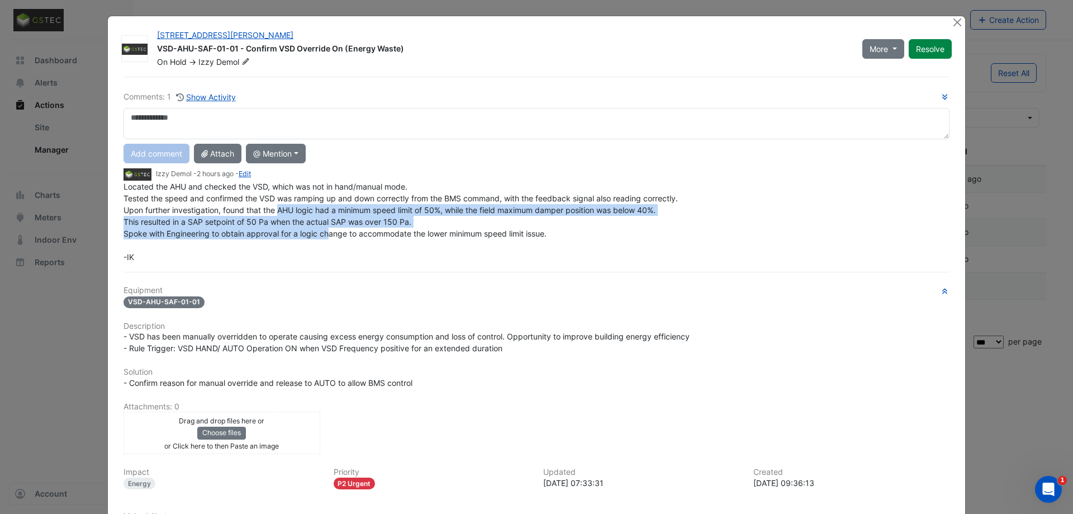
drag, startPoint x: 281, startPoint y: 211, endPoint x: 329, endPoint y: 211, distance: 48.1
click at [330, 211] on span "Located the AHU and checked the VSD, which was not in hand/manual mode. Tested …" at bounding box center [400, 222] width 554 height 80
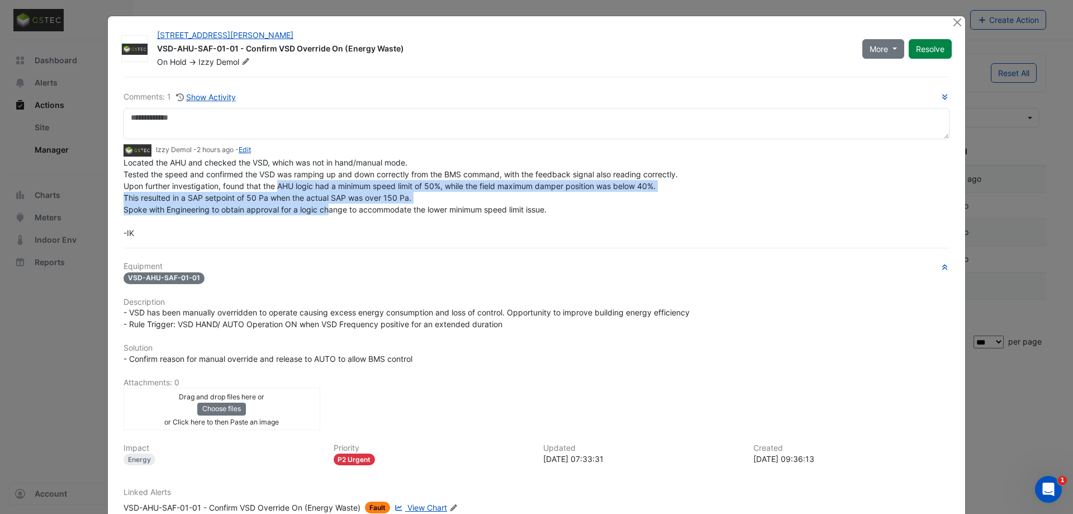
click at [303, 197] on span "Located the AHU and checked the VSD, which was not in hand/manual mode. Tested …" at bounding box center [400, 198] width 554 height 80
drag, startPoint x: 216, startPoint y: 189, endPoint x: 483, endPoint y: 196, distance: 267.8
click at [483, 196] on div "Located the AHU and checked the VSD, which was not in hand/manual mode. Tested …" at bounding box center [536, 197] width 826 height 82
click at [556, 185] on span "Located the AHU and checked the VSD, which was not in hand/manual mode. Tested …" at bounding box center [400, 198] width 554 height 80
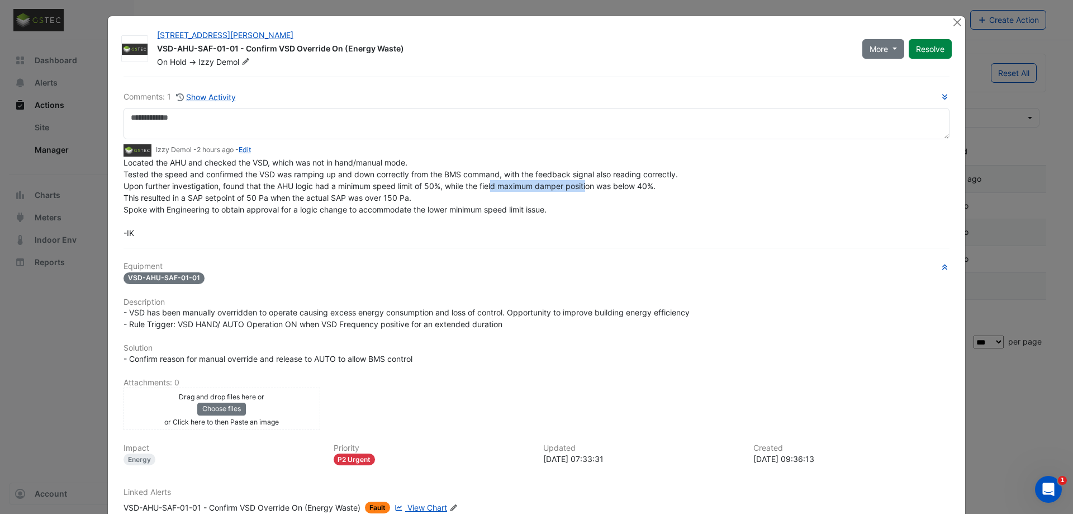
drag, startPoint x: 497, startPoint y: 183, endPoint x: 620, endPoint y: 184, distance: 122.4
click at [605, 186] on span "Located the AHU and checked the VSD, which was not in hand/manual mode. Tested …" at bounding box center [400, 198] width 554 height 80
click at [627, 183] on span "Located the AHU and checked the VSD, which was not in hand/manual mode. Tested …" at bounding box center [400, 198] width 554 height 80
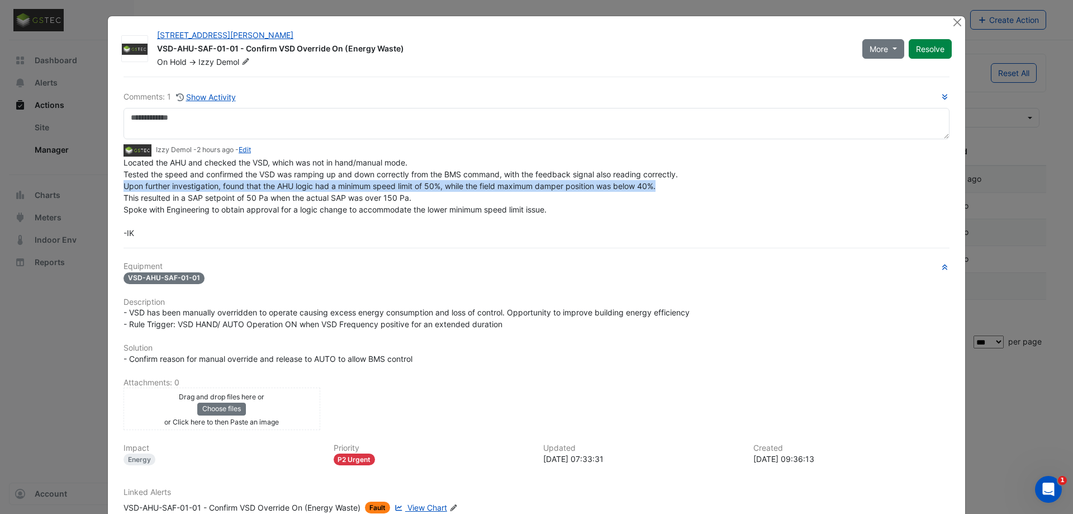
click at [627, 183] on span "Located the AHU and checked the VSD, which was not in hand/manual mode. Tested …" at bounding box center [400, 198] width 554 height 80
click at [643, 184] on span "Located the AHU and checked the VSD, which was not in hand/manual mode. Tested …" at bounding box center [400, 198] width 554 height 80
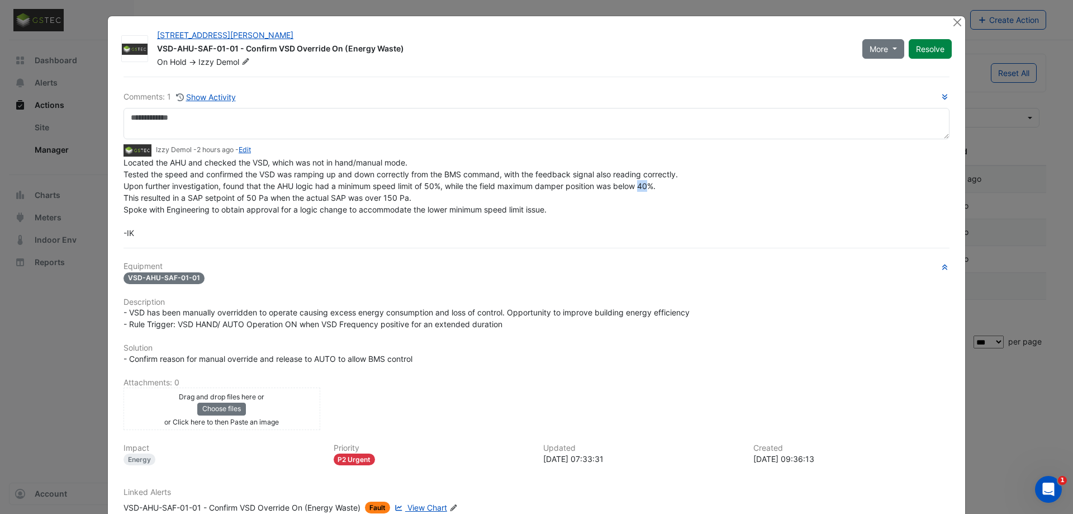
click at [643, 184] on span "Located the AHU and checked the VSD, which was not in hand/manual mode. Tested …" at bounding box center [400, 198] width 554 height 80
drag, startPoint x: 160, startPoint y: 174, endPoint x: 250, endPoint y: 176, distance: 90.5
click at [235, 176] on span "Located the AHU and checked the VSD, which was not in hand/manual mode. Tested …" at bounding box center [400, 198] width 554 height 80
click at [253, 176] on span "Located the AHU and checked the VSD, which was not in hand/manual mode. Tested …" at bounding box center [400, 198] width 554 height 80
click at [259, 172] on span "Located the AHU and checked the VSD, which was not in hand/manual mode. Tested …" at bounding box center [400, 198] width 554 height 80
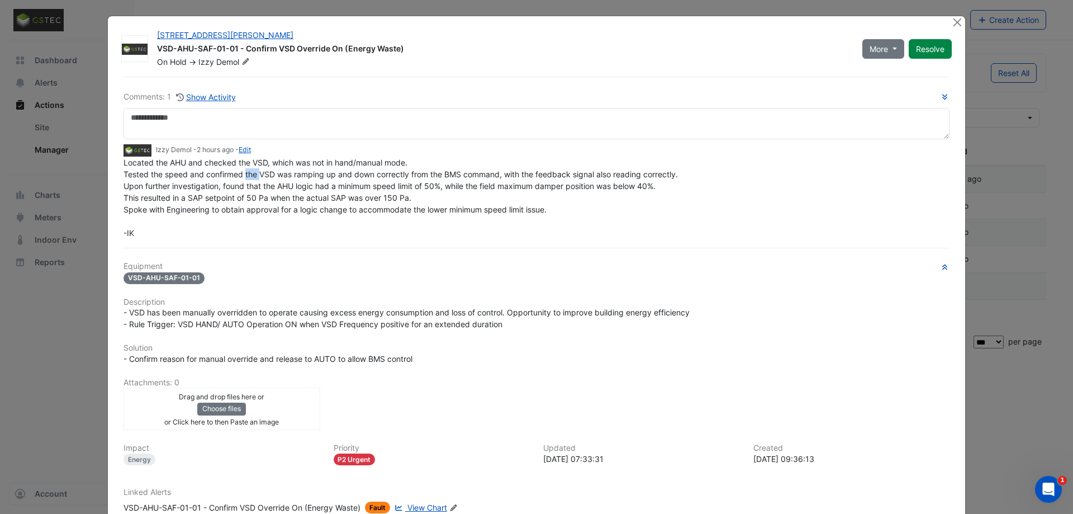
click at [259, 172] on span "Located the AHU and checked the VSD, which was not in hand/manual mode. Tested …" at bounding box center [400, 198] width 554 height 80
click at [268, 174] on span "Located the AHU and checked the VSD, which was not in hand/manual mode. Tested …" at bounding box center [400, 198] width 554 height 80
click at [290, 173] on span "Located the AHU and checked the VSD, which was not in hand/manual mode. Tested …" at bounding box center [400, 198] width 554 height 80
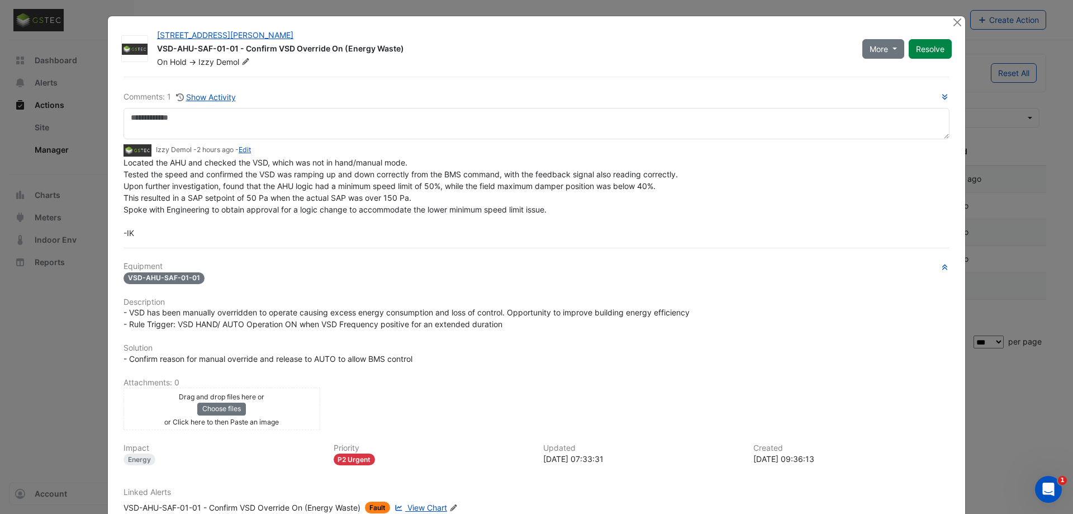
click at [305, 173] on span "Located the AHU and checked the VSD, which was not in hand/manual mode. Tested …" at bounding box center [400, 198] width 554 height 80
click at [339, 173] on span "Located the AHU and checked the VSD, which was not in hand/manual mode. Tested …" at bounding box center [400, 198] width 554 height 80
click at [363, 174] on span "Located the AHU and checked the VSD, which was not in hand/manual mode. Tested …" at bounding box center [400, 198] width 554 height 80
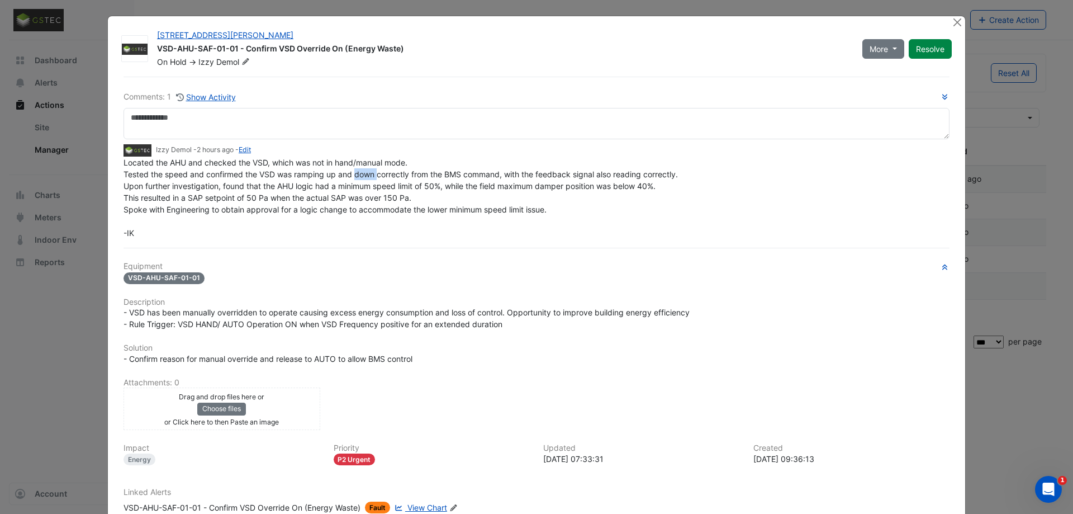
click at [363, 174] on span "Located the AHU and checked the VSD, which was not in hand/manual mode. Tested …" at bounding box center [400, 198] width 554 height 80
click at [383, 174] on span "Located the AHU and checked the VSD, which was not in hand/manual mode. Tested …" at bounding box center [400, 198] width 554 height 80
click at [417, 176] on span "Located the AHU and checked the VSD, which was not in hand/manual mode. Tested …" at bounding box center [400, 198] width 554 height 80
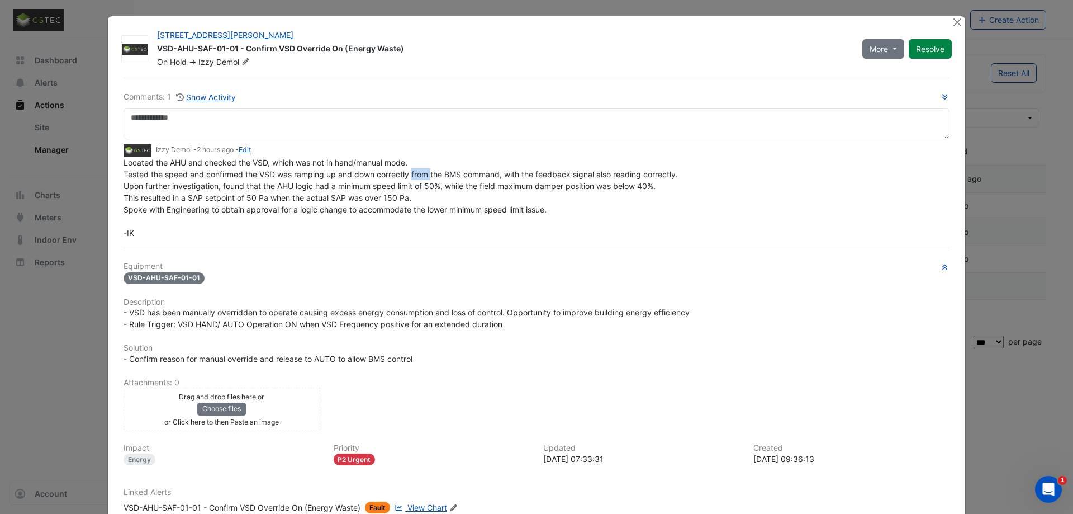
click at [433, 176] on span "Located the AHU and checked the VSD, which was not in hand/manual mode. Tested …" at bounding box center [400, 198] width 554 height 80
click at [462, 174] on span "Located the AHU and checked the VSD, which was not in hand/manual mode. Tested …" at bounding box center [400, 198] width 554 height 80
click at [484, 173] on span "Located the AHU and checked the VSD, which was not in hand/manual mode. Tested …" at bounding box center [400, 198] width 554 height 80
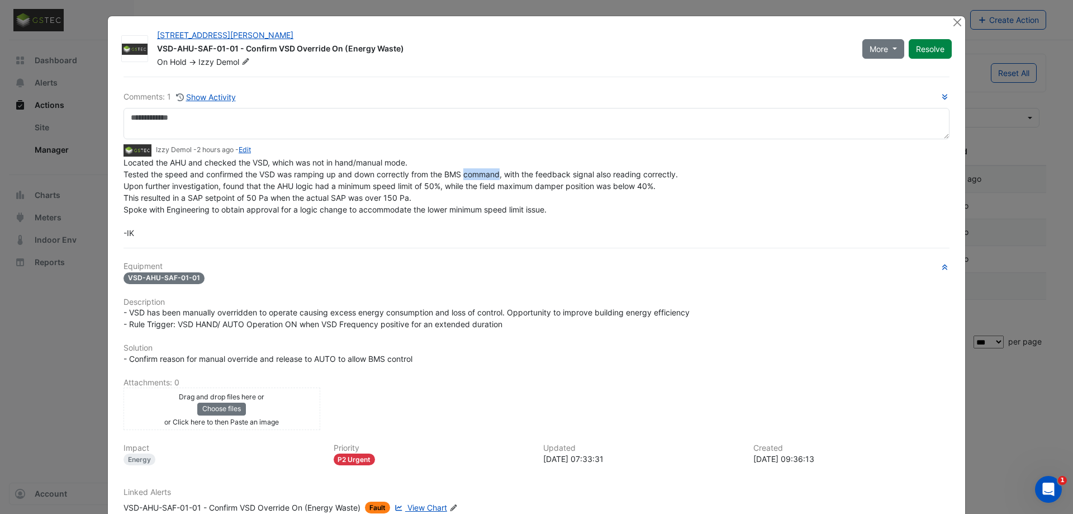
click at [484, 173] on span "Located the AHU and checked the VSD, which was not in hand/manual mode. Tested …" at bounding box center [400, 198] width 554 height 80
click at [518, 173] on span "Located the AHU and checked the VSD, which was not in hand/manual mode. Tested …" at bounding box center [400, 198] width 554 height 80
click at [530, 174] on span "Located the AHU and checked the VSD, which was not in hand/manual mode. Tested …" at bounding box center [400, 198] width 554 height 80
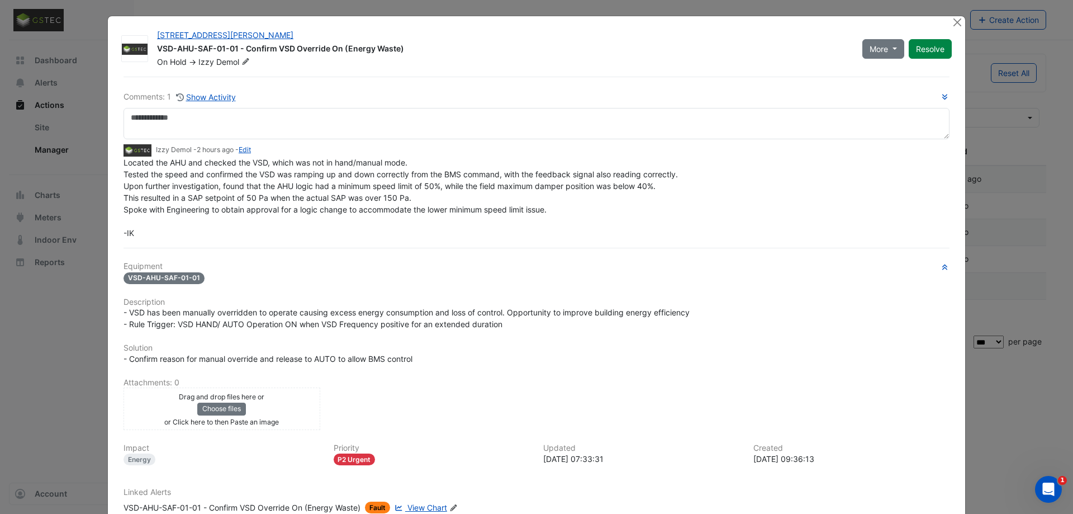
click at [546, 175] on span "Located the AHU and checked the VSD, which was not in hand/manual mode. Tested …" at bounding box center [400, 198] width 554 height 80
click at [586, 175] on span "Located the AHU and checked the VSD, which was not in hand/manual mode. Tested …" at bounding box center [400, 198] width 554 height 80
click at [956, 28] on button "Close" at bounding box center [957, 22] width 12 height 12
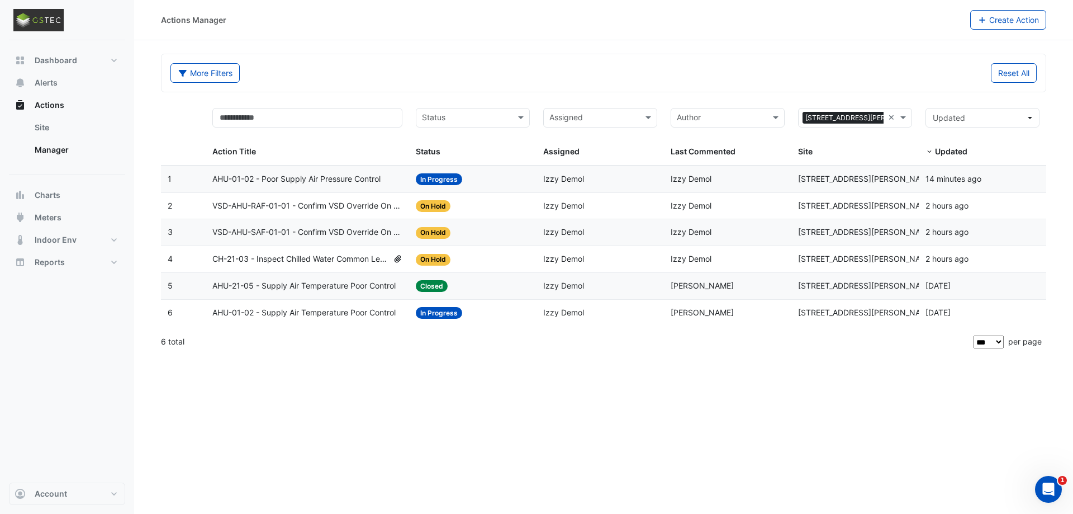
click at [282, 207] on span "VSD-AHU-RAF-01-01 - Confirm VSD Override On (Energy Waste)" at bounding box center [307, 205] width 191 height 13
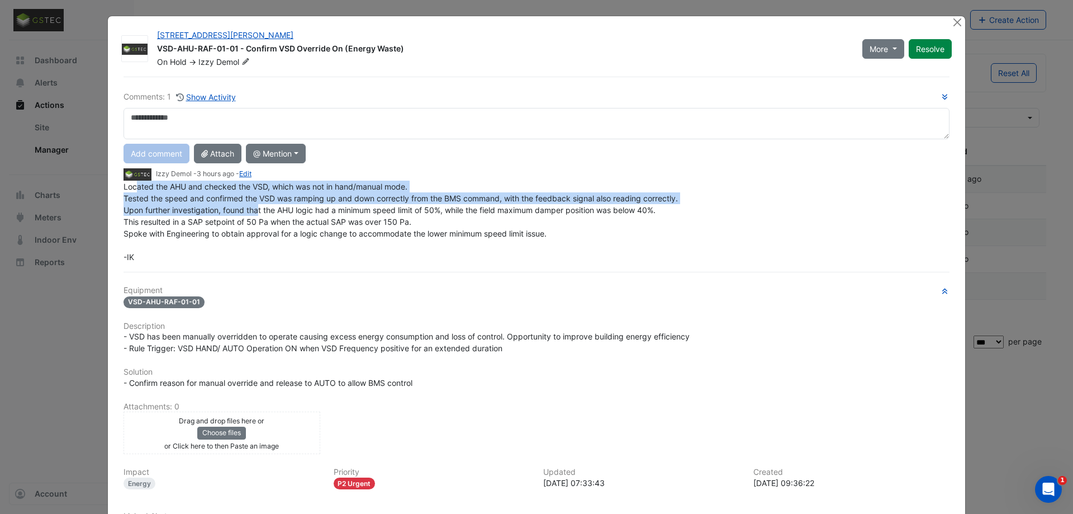
drag, startPoint x: 147, startPoint y: 191, endPoint x: 265, endPoint y: 190, distance: 117.9
click at [265, 190] on span "Located the AHU and checked the VSD, which was not in hand/manual mode. Tested …" at bounding box center [400, 222] width 554 height 80
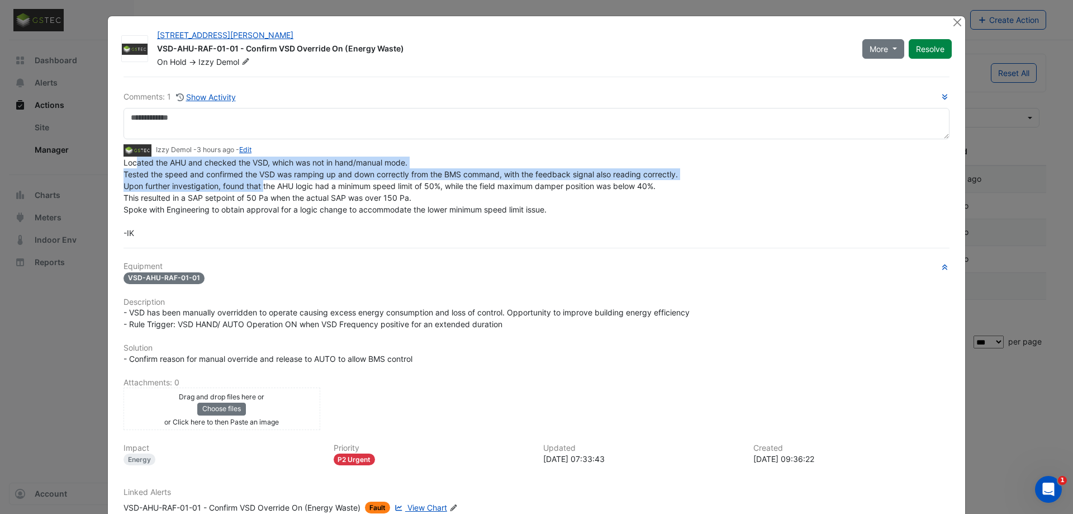
click at [322, 164] on span "Located the AHU and checked the VSD, which was not in hand/manual mode. Tested …" at bounding box center [400, 198] width 554 height 80
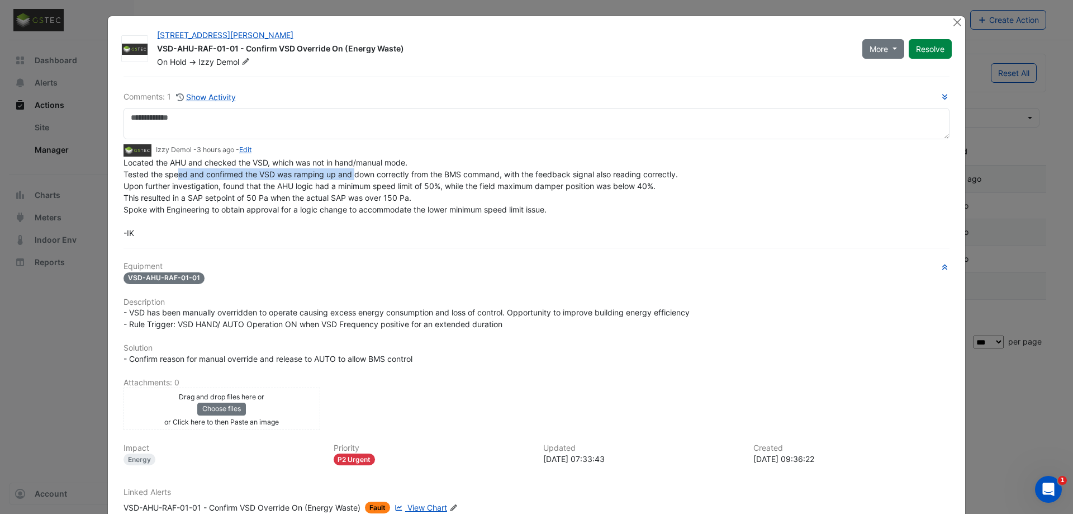
drag, startPoint x: 179, startPoint y: 171, endPoint x: 367, endPoint y: 173, distance: 187.2
click at [360, 173] on span "Located the AHU and checked the VSD, which was not in hand/manual mode. Tested …" at bounding box center [400, 198] width 554 height 80
click at [381, 173] on span "Located the AHU and checked the VSD, which was not in hand/manual mode. Tested …" at bounding box center [400, 198] width 554 height 80
drag, startPoint x: 483, startPoint y: 175, endPoint x: 499, endPoint y: 177, distance: 15.7
click at [488, 175] on span "Located the AHU and checked the VSD, which was not in hand/manual mode. Tested …" at bounding box center [400, 198] width 554 height 80
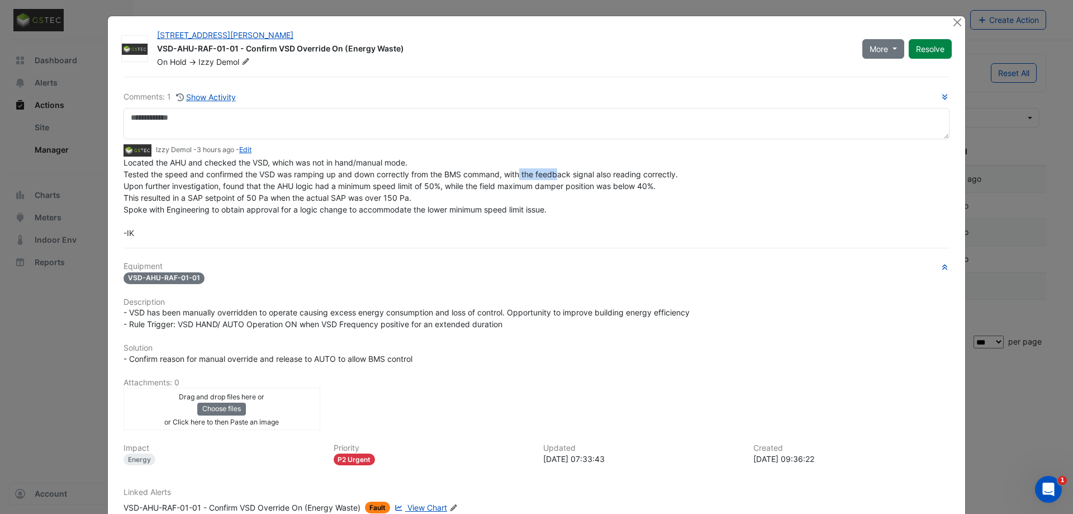
drag, startPoint x: 547, startPoint y: 179, endPoint x: 563, endPoint y: 179, distance: 15.6
click at [562, 179] on span "Located the AHU and checked the VSD, which was not in hand/manual mode. Tested …" at bounding box center [400, 198] width 554 height 80
drag, startPoint x: 588, startPoint y: 179, endPoint x: 621, endPoint y: 179, distance: 33.0
click at [621, 179] on div "Located the AHU and checked the VSD, which was not in hand/manual mode. Tested …" at bounding box center [536, 197] width 826 height 82
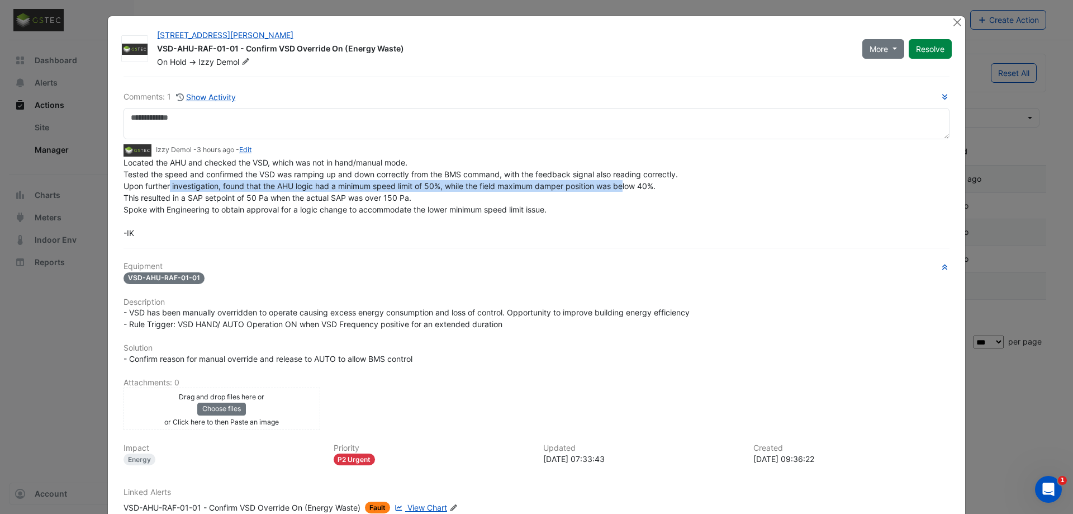
drag, startPoint x: 179, startPoint y: 189, endPoint x: 629, endPoint y: 189, distance: 449.3
click at [629, 189] on span "Located the AHU and checked the VSD, which was not in hand/manual mode. Tested …" at bounding box center [400, 198] width 554 height 80
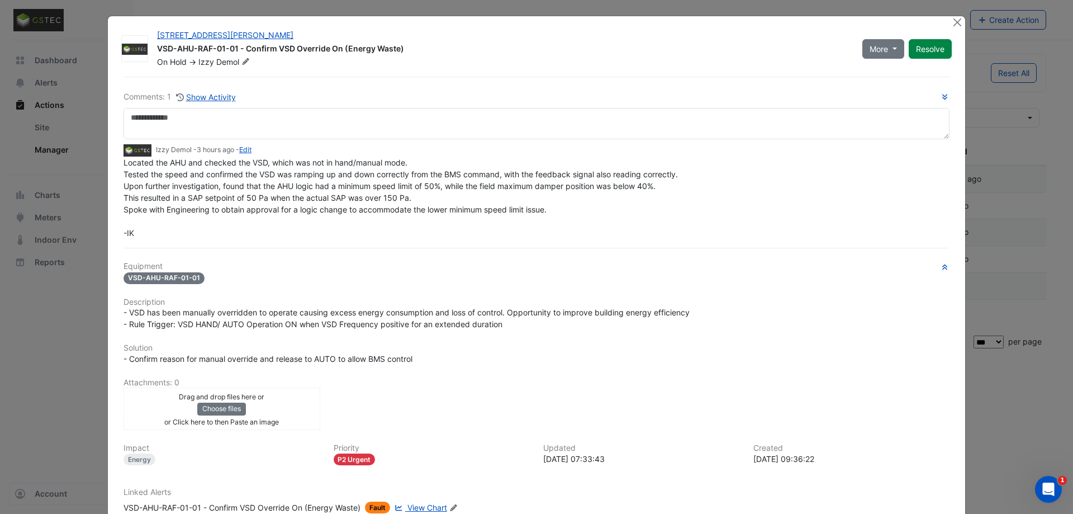
drag, startPoint x: 634, startPoint y: 188, endPoint x: 541, endPoint y: 187, distance: 92.8
click at [633, 188] on span "Located the AHU and checked the VSD, which was not in hand/manual mode. Tested …" at bounding box center [400, 198] width 554 height 80
drag, startPoint x: 158, startPoint y: 194, endPoint x: 310, endPoint y: 203, distance: 151.7
click at [298, 203] on div "Located the AHU and checked the VSD, which was not in hand/manual mode. Tested …" at bounding box center [536, 197] width 826 height 82
click at [335, 203] on div "Located the AHU and checked the VSD, which was not in hand/manual mode. Tested …" at bounding box center [536, 197] width 826 height 82
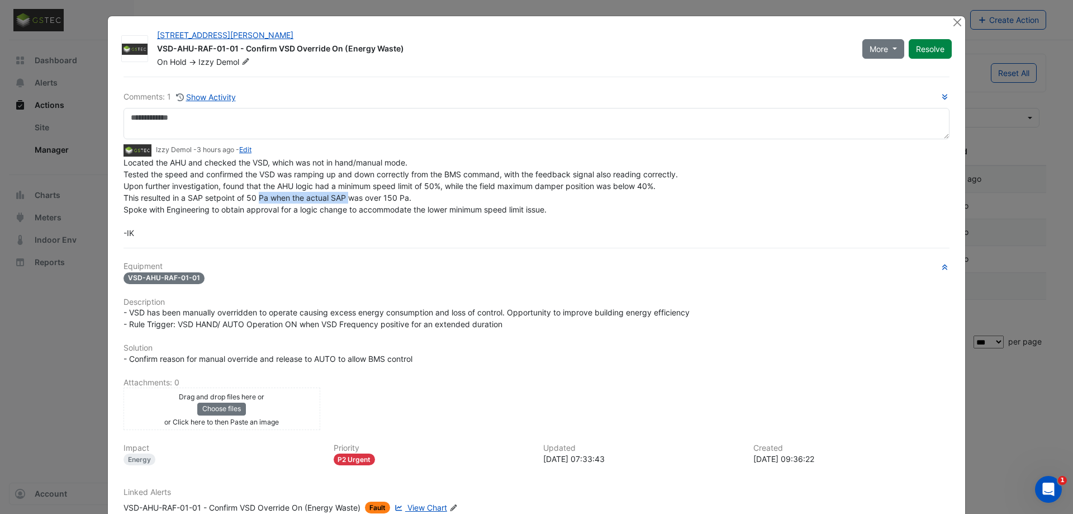
drag, startPoint x: 312, startPoint y: 198, endPoint x: 407, endPoint y: 201, distance: 95.0
click at [376, 201] on span "Located the AHU and checked the VSD, which was not in hand/manual mode. Tested …" at bounding box center [400, 198] width 554 height 80
click at [407, 201] on span "Located the AHU and checked the VSD, which was not in hand/manual mode. Tested …" at bounding box center [400, 198] width 554 height 80
drag, startPoint x: 293, startPoint y: 196, endPoint x: 389, endPoint y: 199, distance: 95.6
click at [389, 199] on span "Located the AHU and checked the VSD, which was not in hand/manual mode. Tested …" at bounding box center [400, 198] width 554 height 80
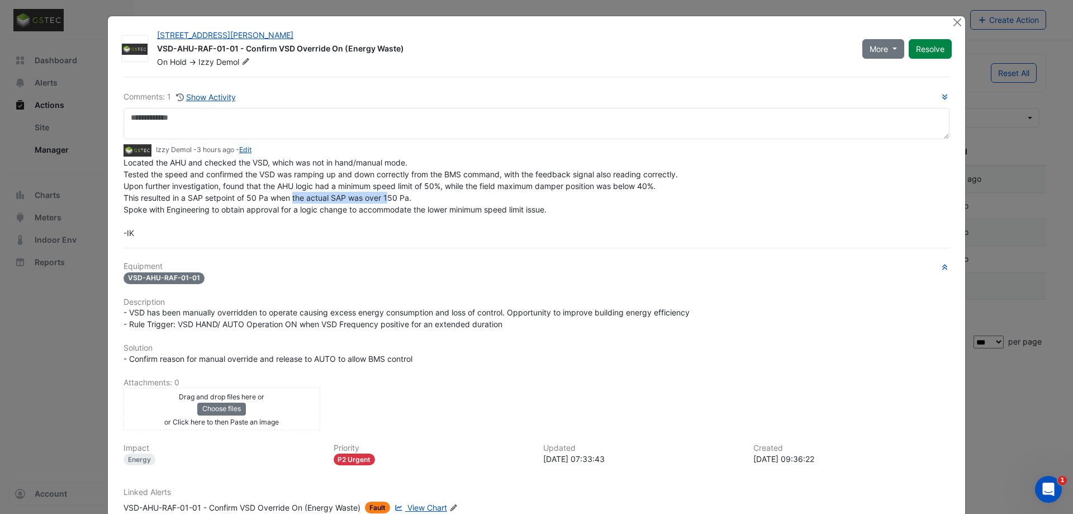
click at [389, 199] on span "Located the AHU and checked the VSD, which was not in hand/manual mode. Tested …" at bounding box center [400, 198] width 554 height 80
drag, startPoint x: 179, startPoint y: 196, endPoint x: 294, endPoint y: 194, distance: 115.1
click at [291, 194] on span "Located the AHU and checked the VSD, which was not in hand/manual mode. Tested …" at bounding box center [400, 198] width 554 height 80
drag, startPoint x: 351, startPoint y: 194, endPoint x: 427, endPoint y: 195, distance: 76.6
click at [427, 195] on div "Located the AHU and checked the VSD, which was not in hand/manual mode. Tested …" at bounding box center [536, 197] width 826 height 82
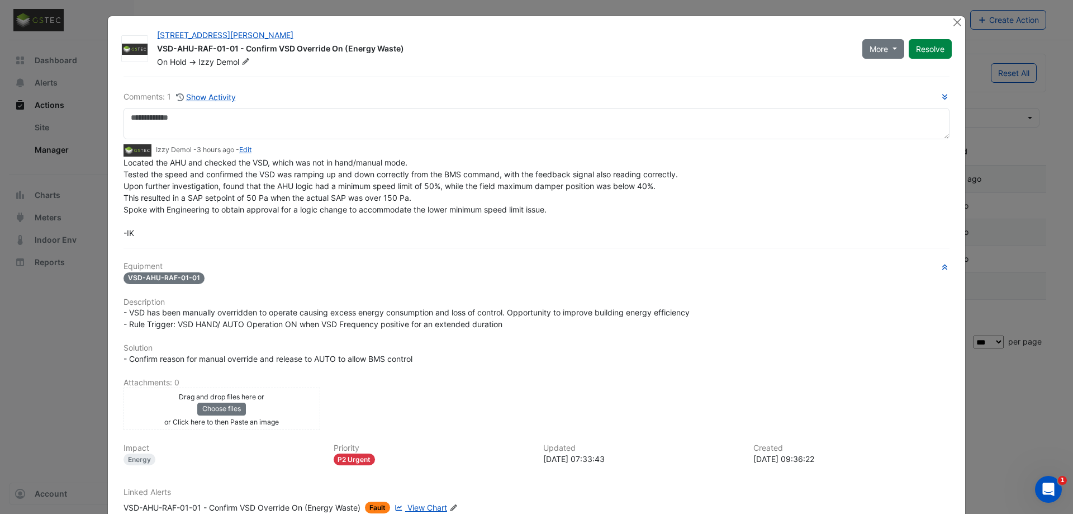
click at [196, 207] on span "Located the AHU and checked the VSD, which was not in hand/manual mode. Tested …" at bounding box center [400, 198] width 554 height 80
drag, startPoint x: 157, startPoint y: 208, endPoint x: 287, endPoint y: 207, distance: 129.6
click at [287, 207] on span "Located the AHU and checked the VSD, which was not in hand/manual mode. Tested …" at bounding box center [400, 198] width 554 height 80
click at [296, 207] on span "Located the AHU and checked the VSD, which was not in hand/manual mode. Tested …" at bounding box center [400, 198] width 554 height 80
drag, startPoint x: 340, startPoint y: 207, endPoint x: 360, endPoint y: 207, distance: 20.7
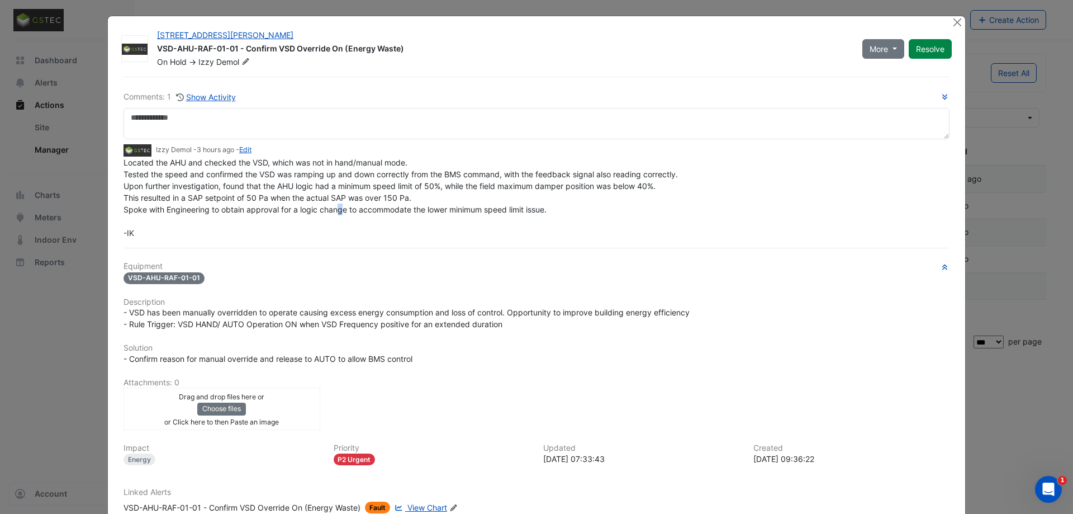
click at [348, 207] on span "Located the AHU and checked the VSD, which was not in hand/manual mode. Tested …" at bounding box center [400, 198] width 554 height 80
drag, startPoint x: 384, startPoint y: 207, endPoint x: 421, endPoint y: 207, distance: 36.3
click at [388, 207] on span "Located the AHU and checked the VSD, which was not in hand/manual mode. Tested …" at bounding box center [400, 198] width 554 height 80
drag, startPoint x: 421, startPoint y: 207, endPoint x: 431, endPoint y: 207, distance: 10.6
click at [429, 207] on span "Located the AHU and checked the VSD, which was not in hand/manual mode. Tested …" at bounding box center [400, 198] width 554 height 80
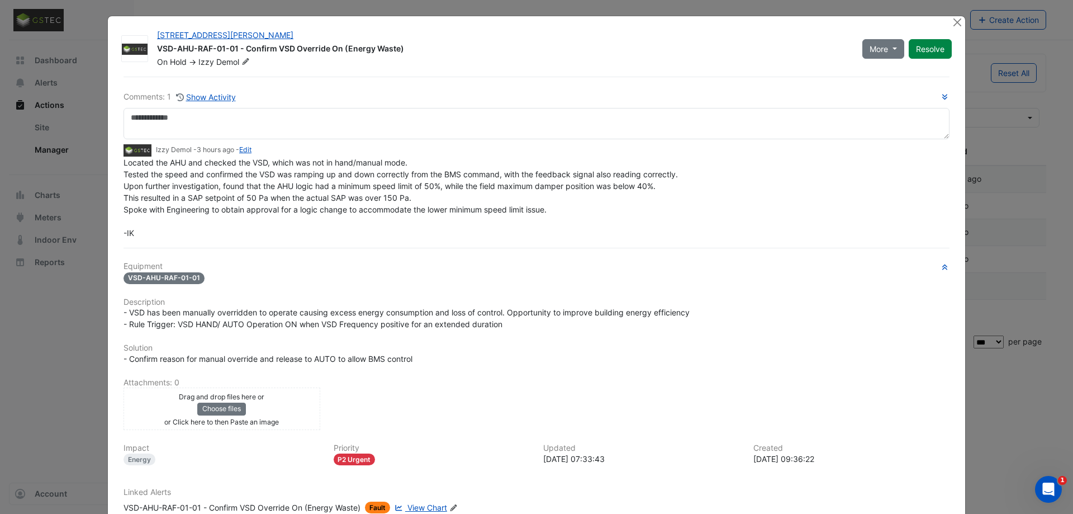
drag, startPoint x: 479, startPoint y: 211, endPoint x: 502, endPoint y: 211, distance: 22.9
click at [482, 211] on span "Located the AHU and checked the VSD, which was not in hand/manual mode. Tested …" at bounding box center [400, 198] width 554 height 80
click at [512, 211] on span "Located the AHU and checked the VSD, which was not in hand/manual mode. Tested …" at bounding box center [400, 198] width 554 height 80
click at [542, 211] on span "Located the AHU and checked the VSD, which was not in hand/manual mode. Tested …" at bounding box center [400, 198] width 554 height 80
click at [412, 208] on span "Located the AHU and checked the VSD, which was not in hand/manual mode. Tested …" at bounding box center [400, 198] width 554 height 80
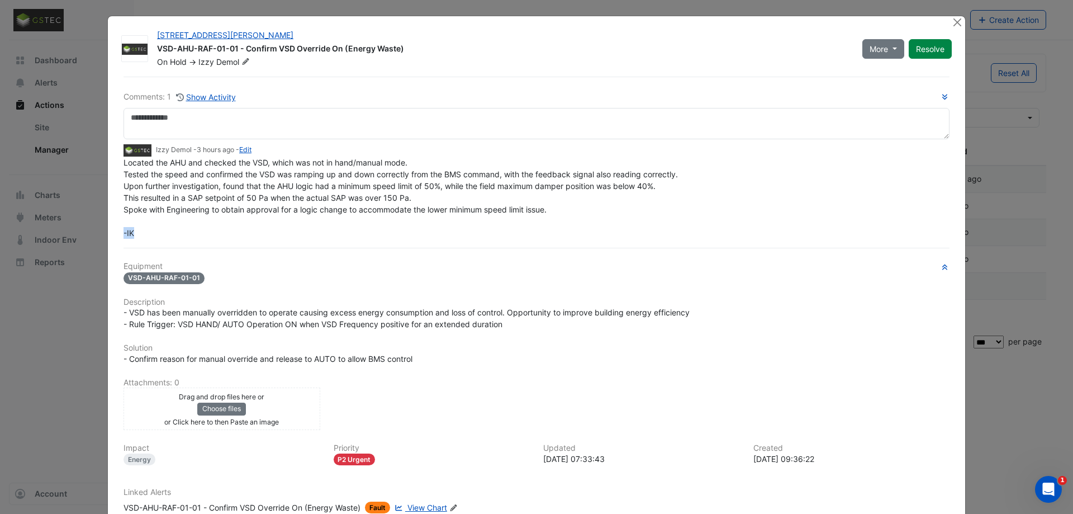
drag, startPoint x: 139, startPoint y: 234, endPoint x: 94, endPoint y: 232, distance: 44.7
click at [99, 232] on ngb-modal-window "100 Arthur Street VSD-AHU-RAF-01-01 - Confirm VSD Override On (Energy Waste) On…" at bounding box center [536, 257] width 1073 height 514
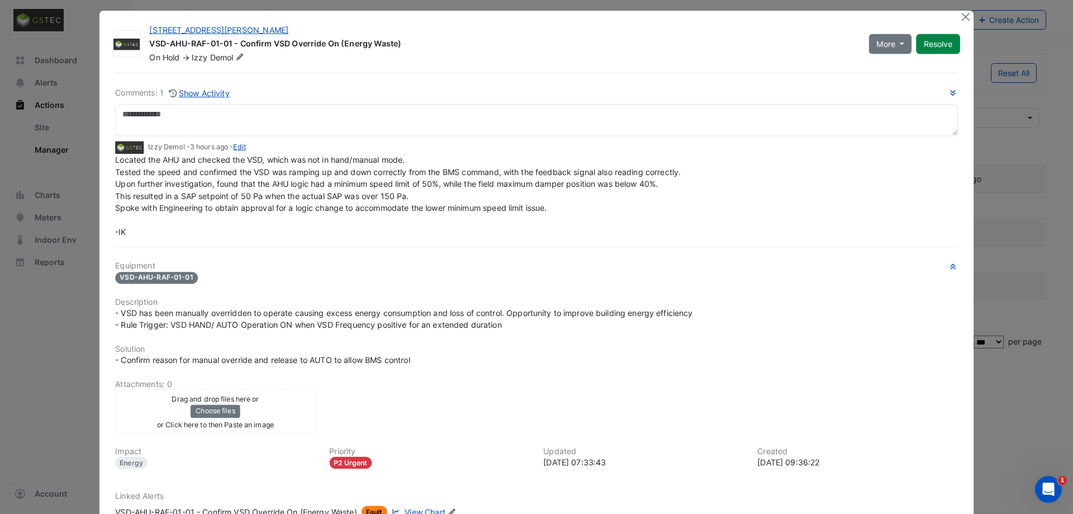
click at [249, 222] on div "Located the AHU and checked the VSD, which was not in hand/manual mode. Tested …" at bounding box center [536, 196] width 843 height 84
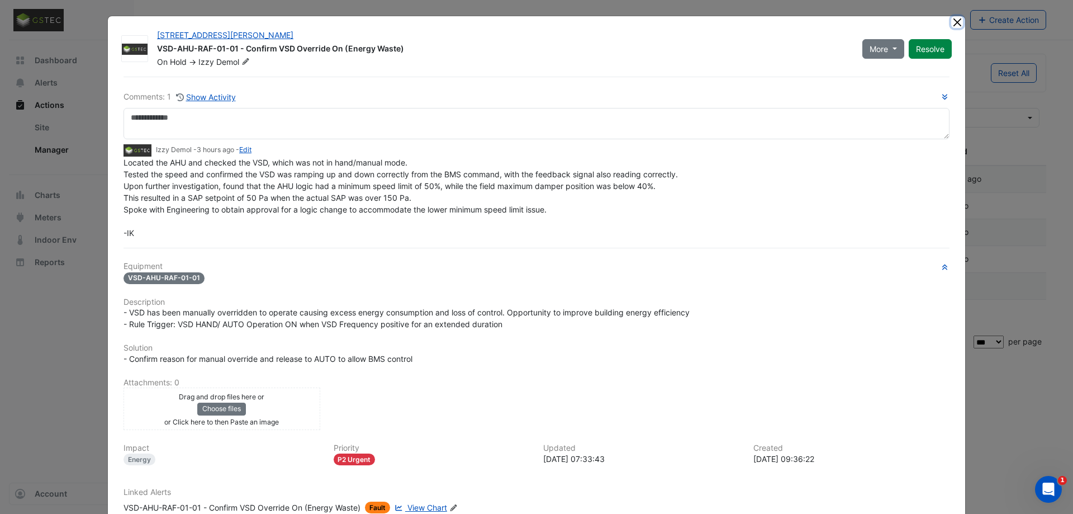
click at [958, 25] on button "Close" at bounding box center [957, 22] width 12 height 12
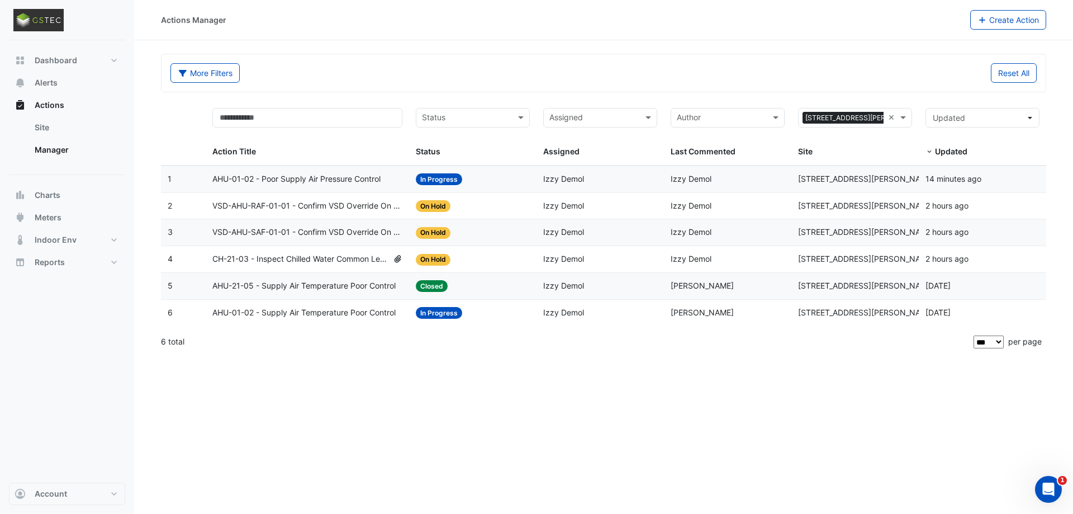
click at [305, 233] on span "VSD-AHU-SAF-01-01 - Confirm VSD Override On (Energy Waste)" at bounding box center [307, 232] width 191 height 13
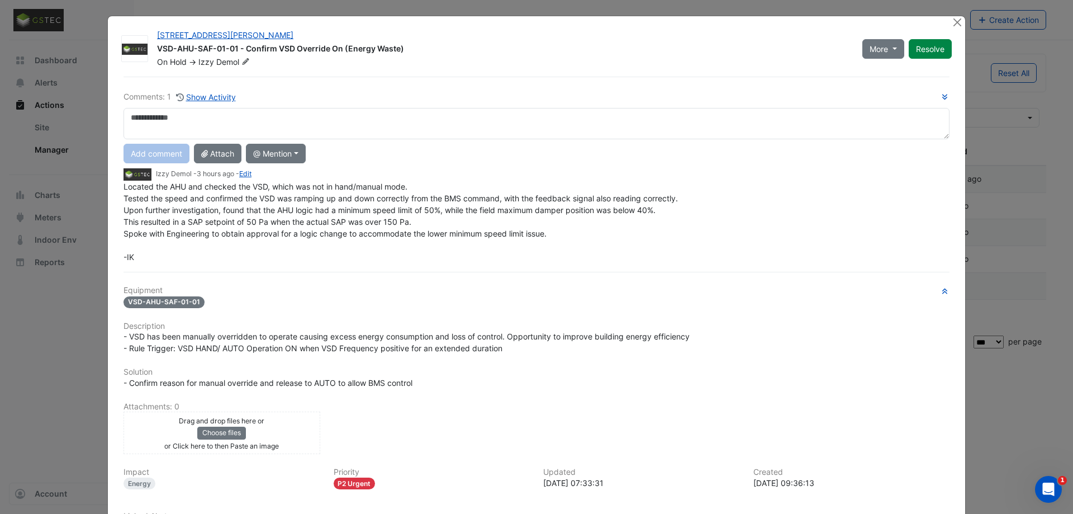
click at [236, 124] on textarea at bounding box center [536, 123] width 826 height 31
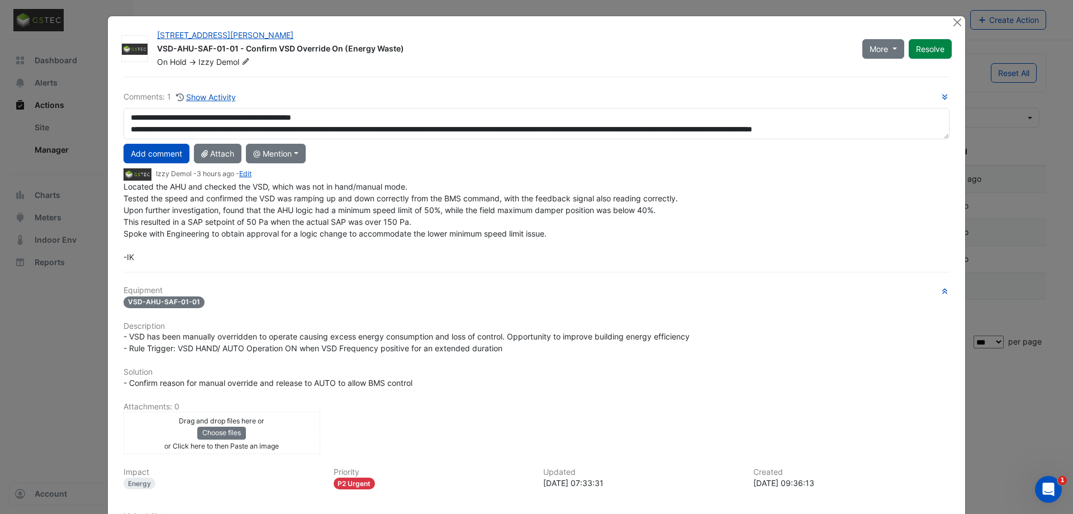
click at [348, 116] on textarea "**********" at bounding box center [536, 123] width 826 height 31
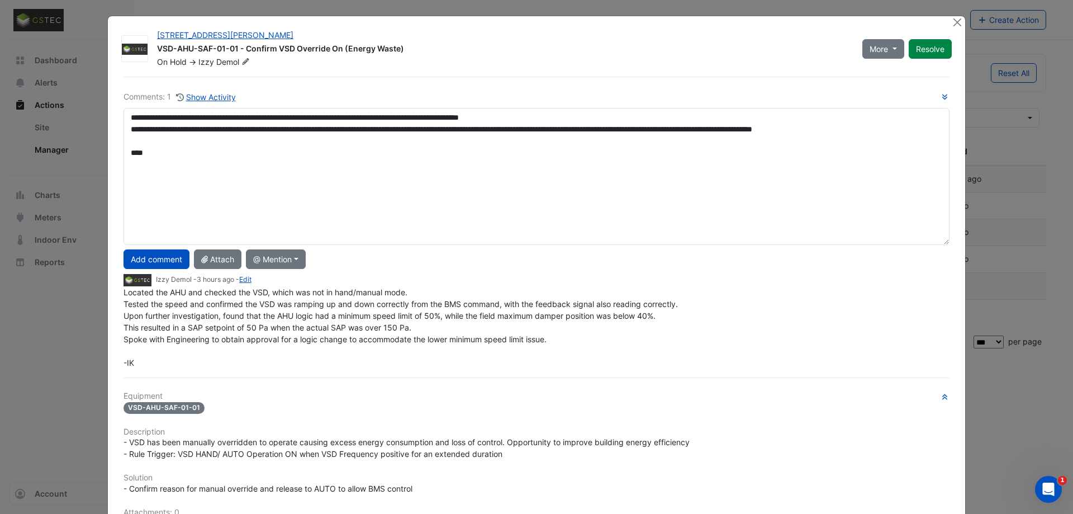
drag, startPoint x: 946, startPoint y: 140, endPoint x: 941, endPoint y: 242, distance: 101.8
click at [941, 242] on textarea "**********" at bounding box center [536, 176] width 826 height 137
click at [680, 131] on textarea "**********" at bounding box center [536, 176] width 826 height 137
click at [316, 142] on textarea "**********" at bounding box center [536, 176] width 826 height 137
click at [343, 142] on textarea "**********" at bounding box center [536, 176] width 826 height 137
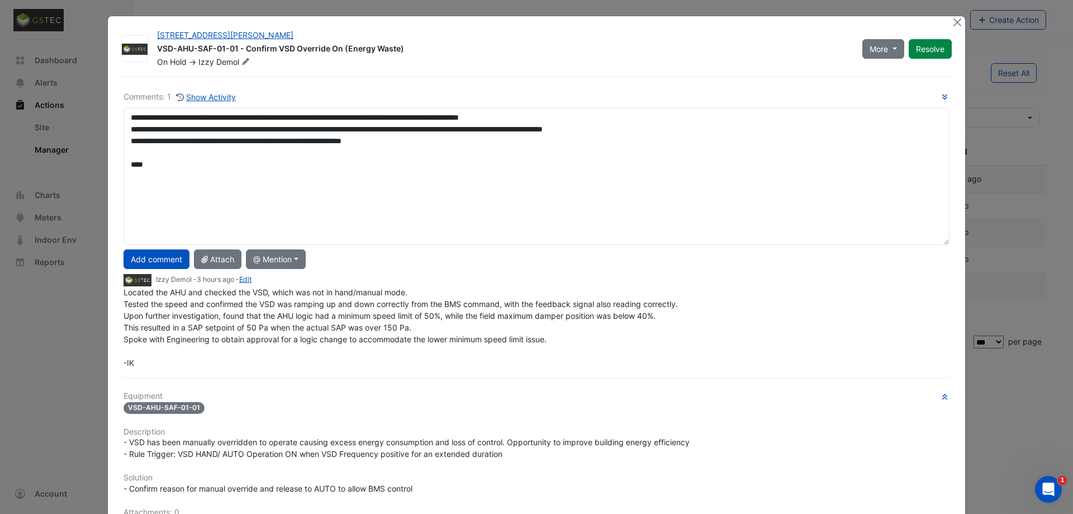
click at [425, 144] on textarea "**********" at bounding box center [536, 176] width 826 height 137
type textarea "**********"
click at [155, 260] on button "Add comment" at bounding box center [156, 259] width 66 height 20
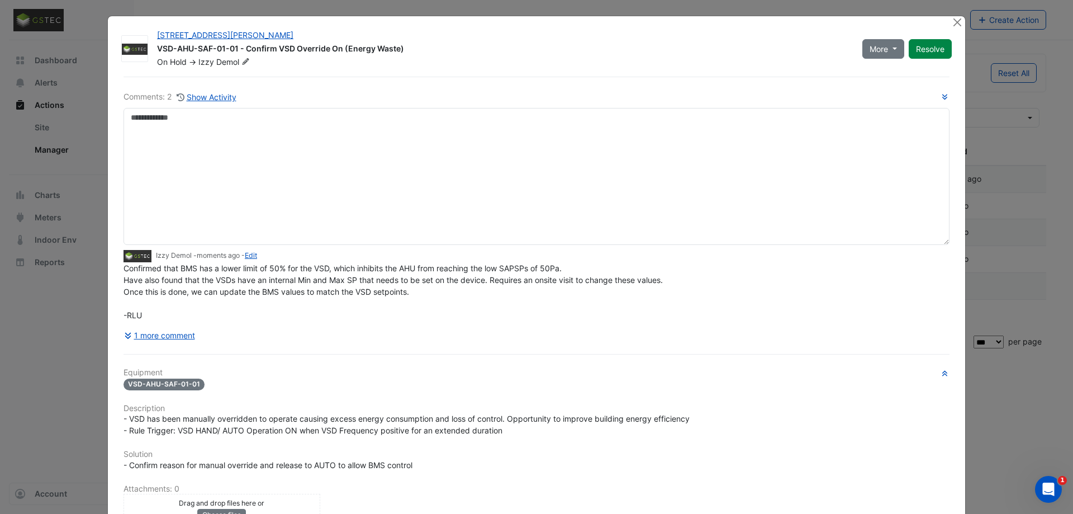
click at [1001, 210] on ngb-modal-window "100 Arthur Street VSD-AHU-SAF-01-01 - Confirm VSD Override On (Energy Waste) On…" at bounding box center [536, 257] width 1073 height 514
click at [958, 25] on button "Close" at bounding box center [957, 22] width 12 height 12
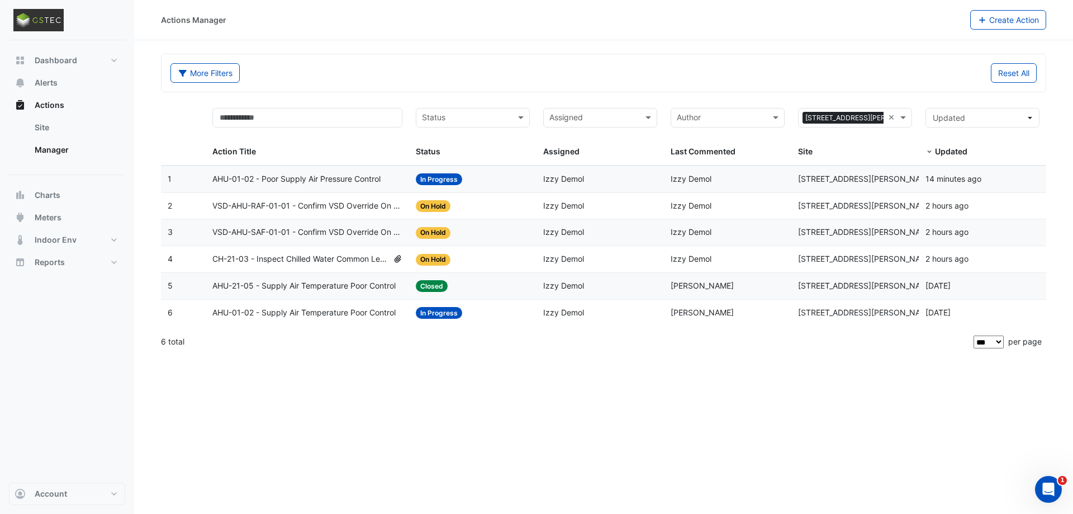
click at [300, 229] on span "VSD-AHU-SAF-01-01 - Confirm VSD Override On (Energy Waste)" at bounding box center [307, 232] width 191 height 13
click at [265, 204] on span "VSD-AHU-RAF-01-01 - Confirm VSD Override On (Energy Waste)" at bounding box center [307, 205] width 191 height 13
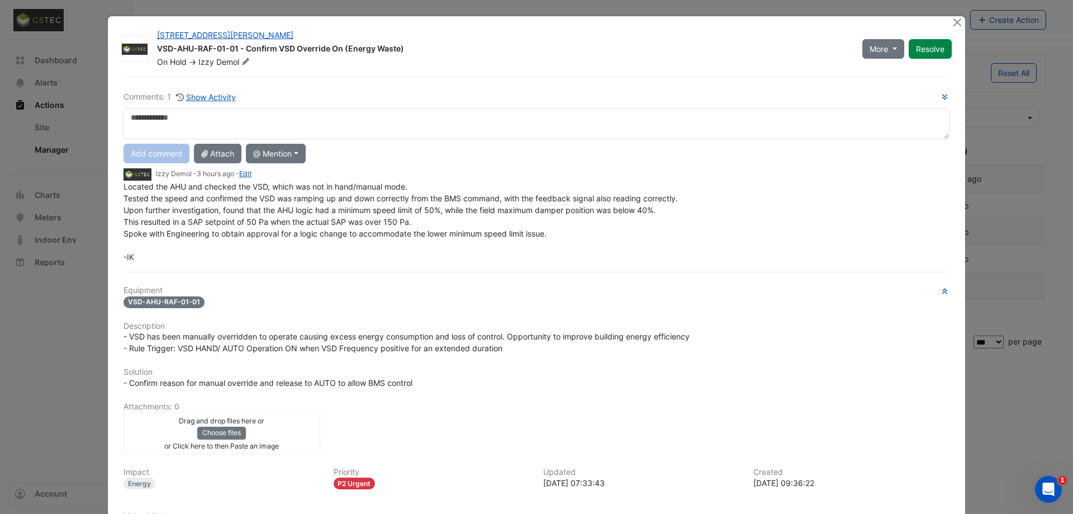
click at [180, 121] on textarea at bounding box center [536, 123] width 826 height 31
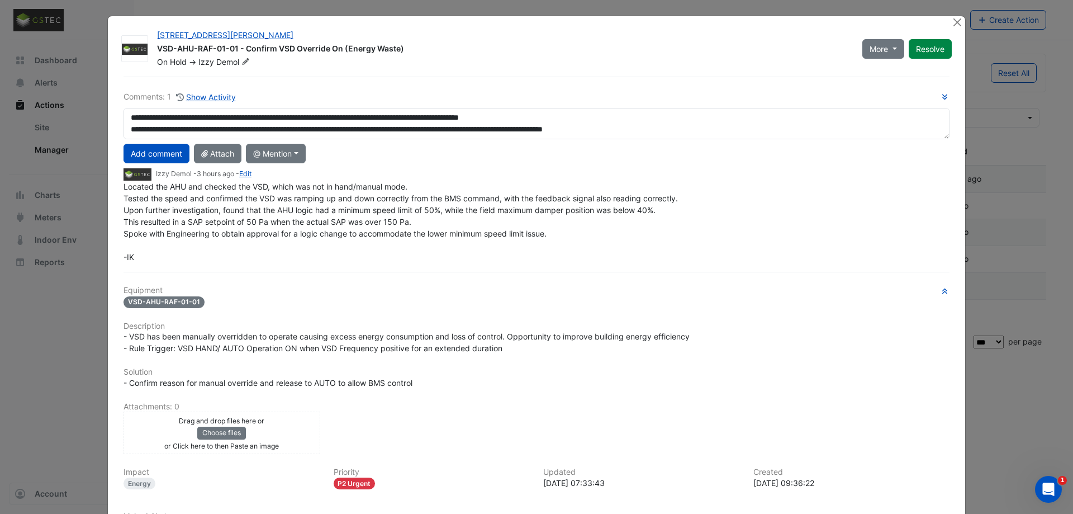
scroll to position [31, 0]
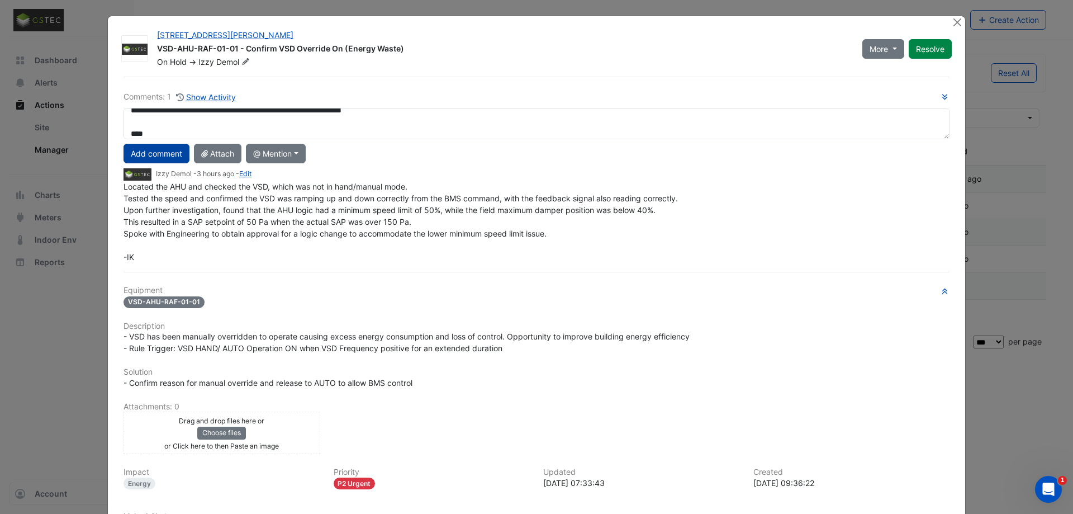
type textarea "**********"
click at [174, 157] on button "Add comment" at bounding box center [156, 154] width 66 height 20
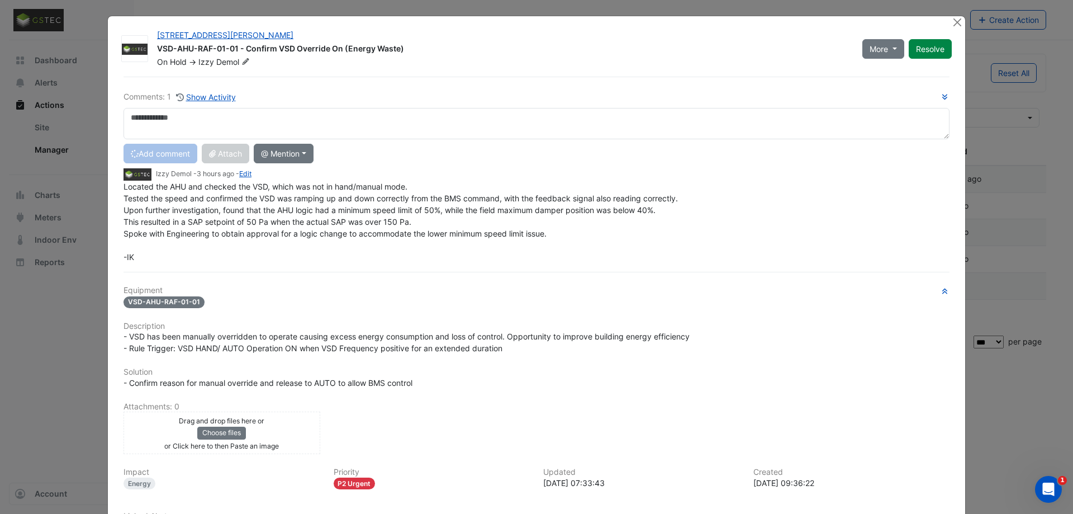
scroll to position [0, 0]
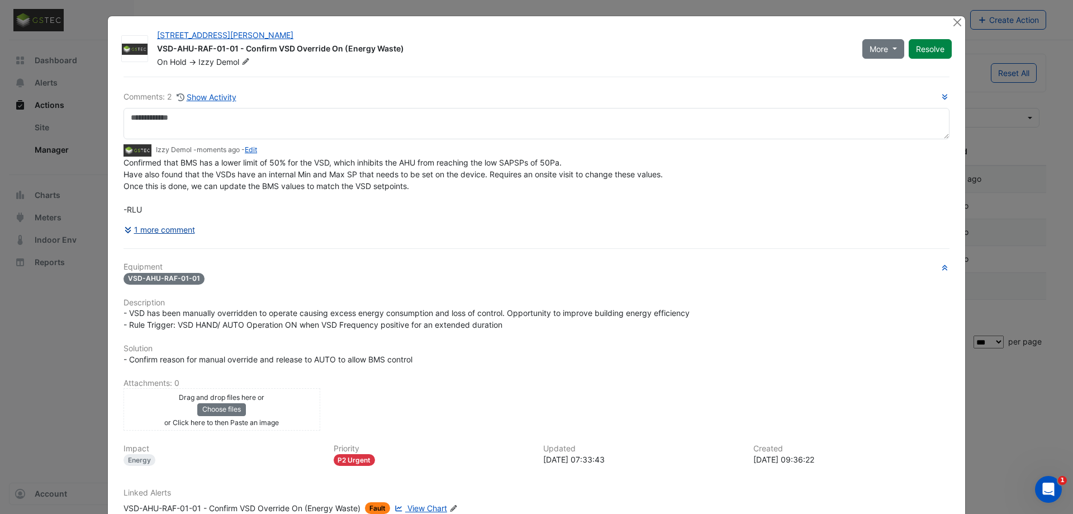
click at [130, 228] on icon at bounding box center [128, 230] width 6 height 6
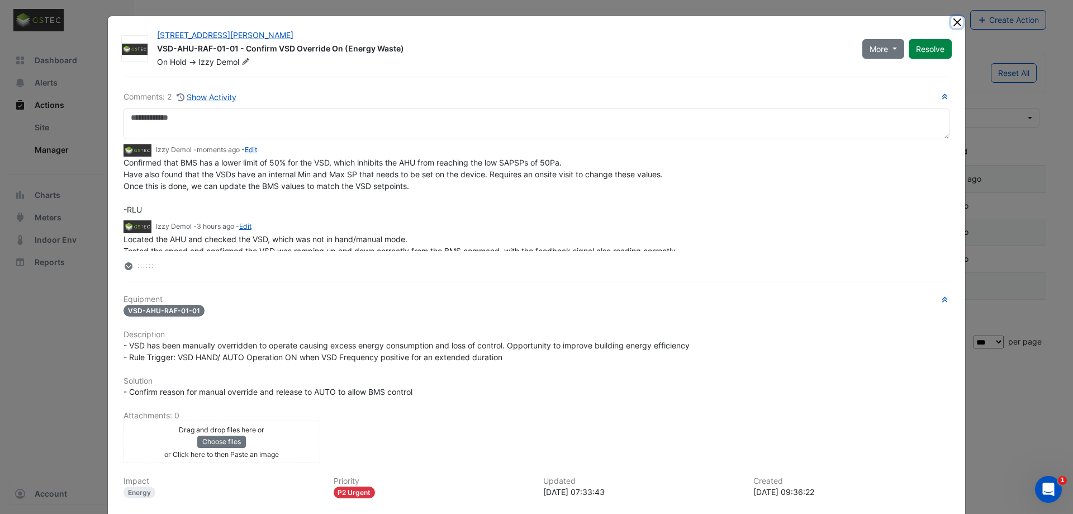
click at [951, 26] on button "Close" at bounding box center [957, 22] width 12 height 12
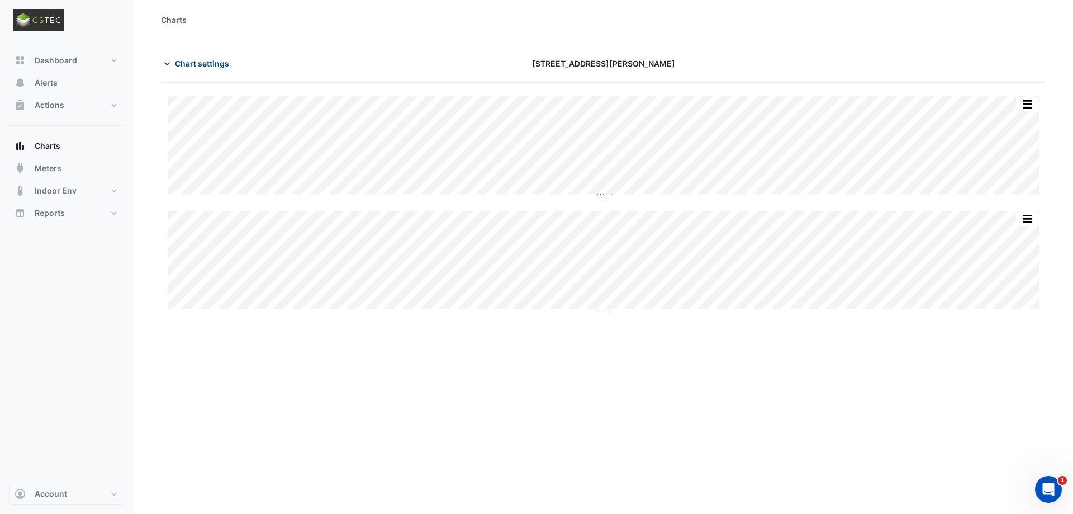
click at [175, 65] on span "Chart settings" at bounding box center [202, 64] width 54 height 12
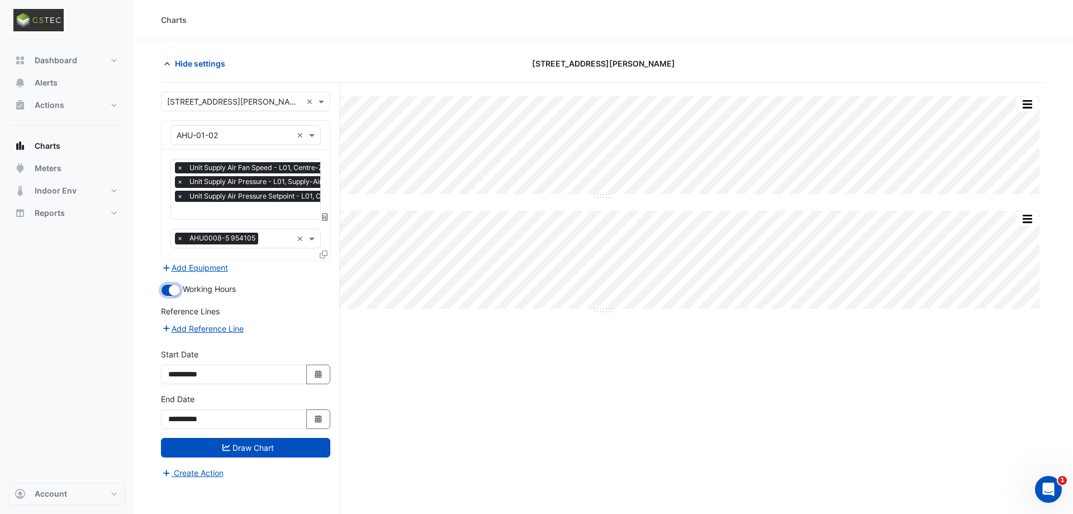
click at [173, 292] on small "button" at bounding box center [174, 289] width 11 height 11
click at [173, 292] on button "button" at bounding box center [171, 290] width 20 height 12
click at [491, 378] on div "Split All Split None Print Save as JPEG Save as PNG Pivot Data Table Export CSV…" at bounding box center [603, 319] width 885 height 473
click at [284, 444] on button "Draw Chart" at bounding box center [245, 448] width 169 height 20
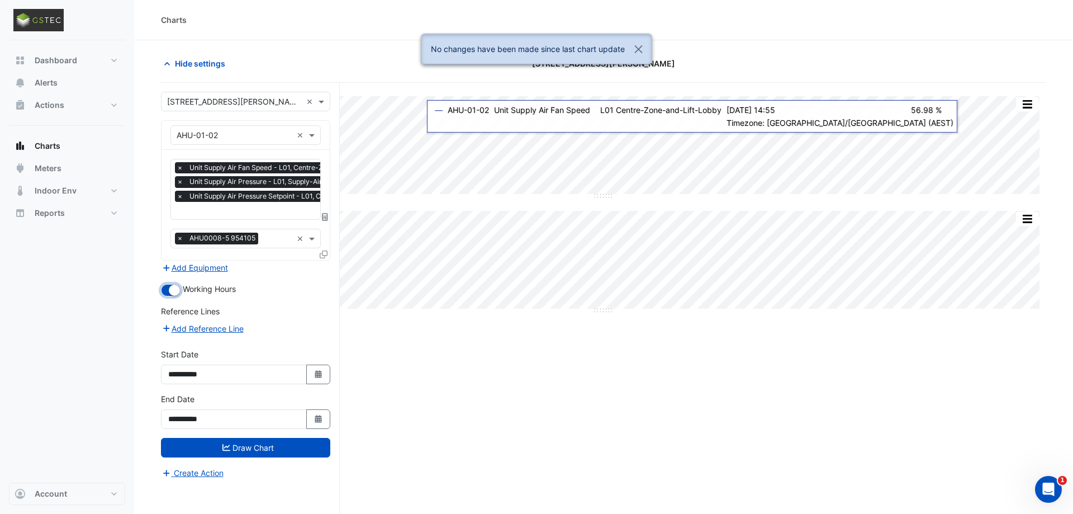
click at [170, 294] on button "button" at bounding box center [171, 290] width 20 height 12
click at [278, 450] on button "Draw Chart" at bounding box center [245, 448] width 169 height 20
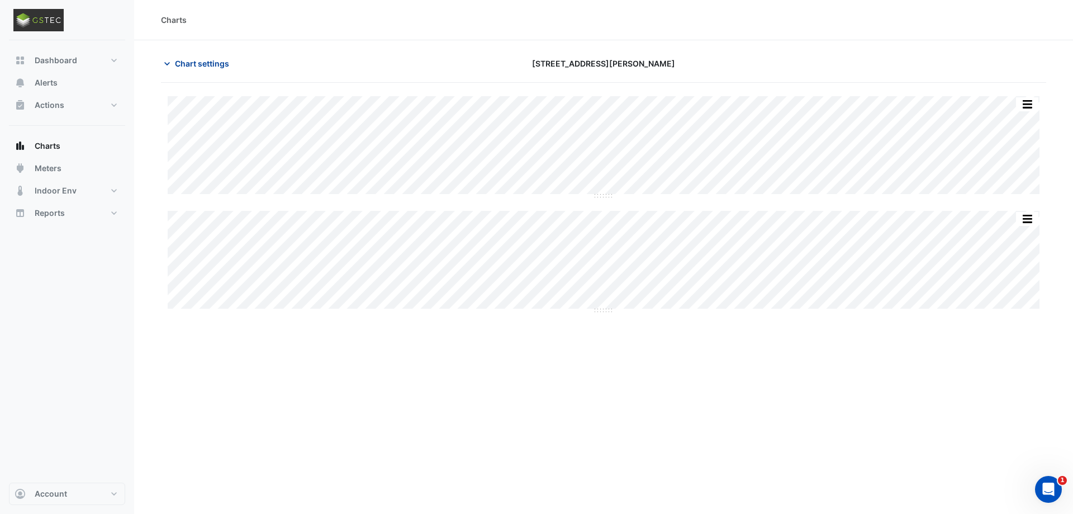
click at [179, 71] on button "Chart settings" at bounding box center [198, 64] width 75 height 20
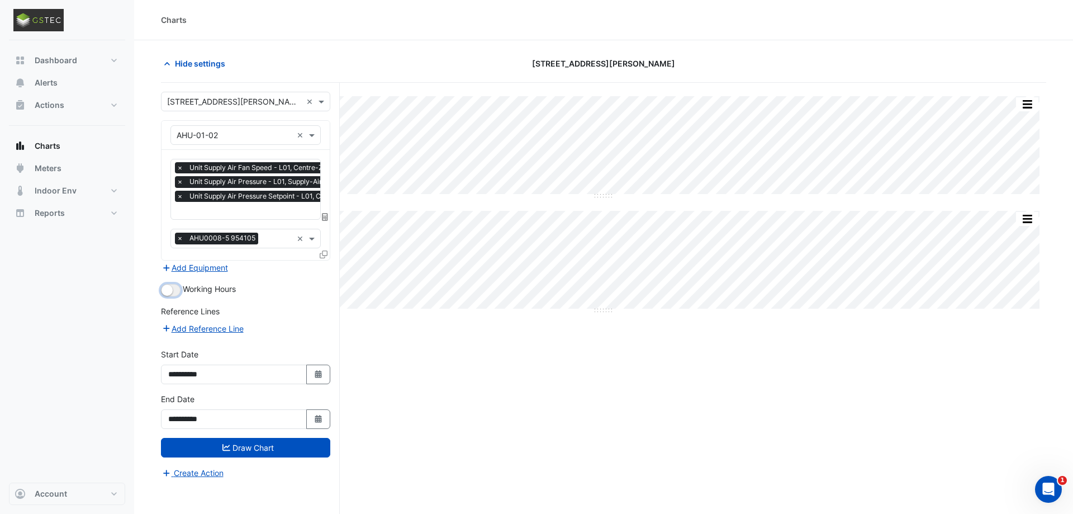
click at [175, 287] on button "button" at bounding box center [171, 290] width 20 height 12
click at [239, 446] on button "Draw Chart" at bounding box center [245, 448] width 169 height 20
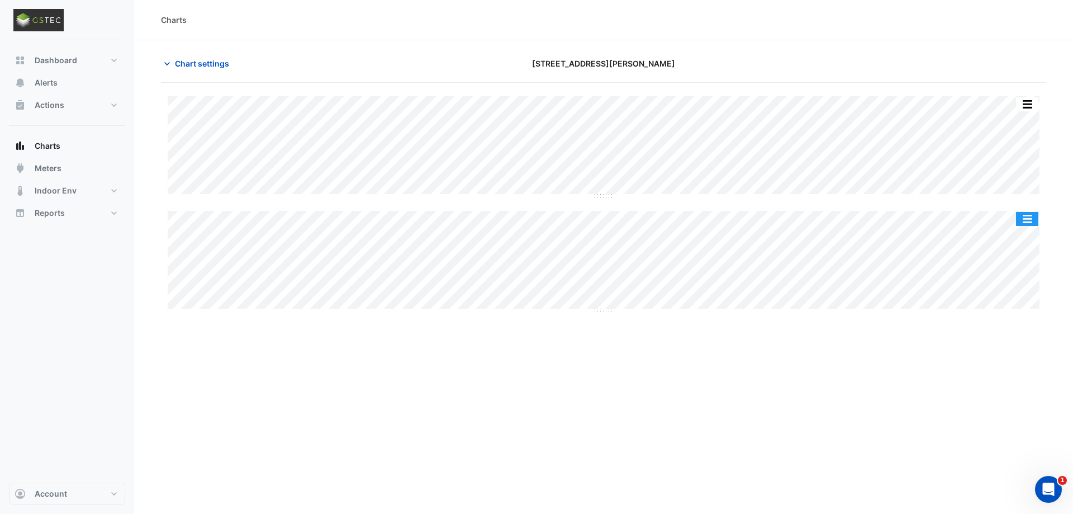
click at [1031, 220] on button "button" at bounding box center [1027, 219] width 22 height 14
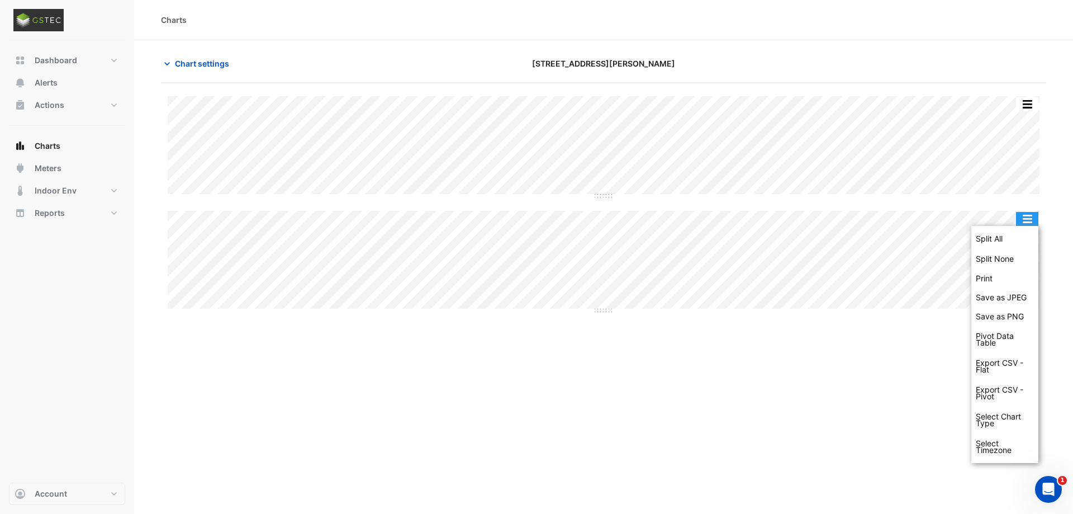
click at [1031, 220] on button "button" at bounding box center [1027, 219] width 22 height 14
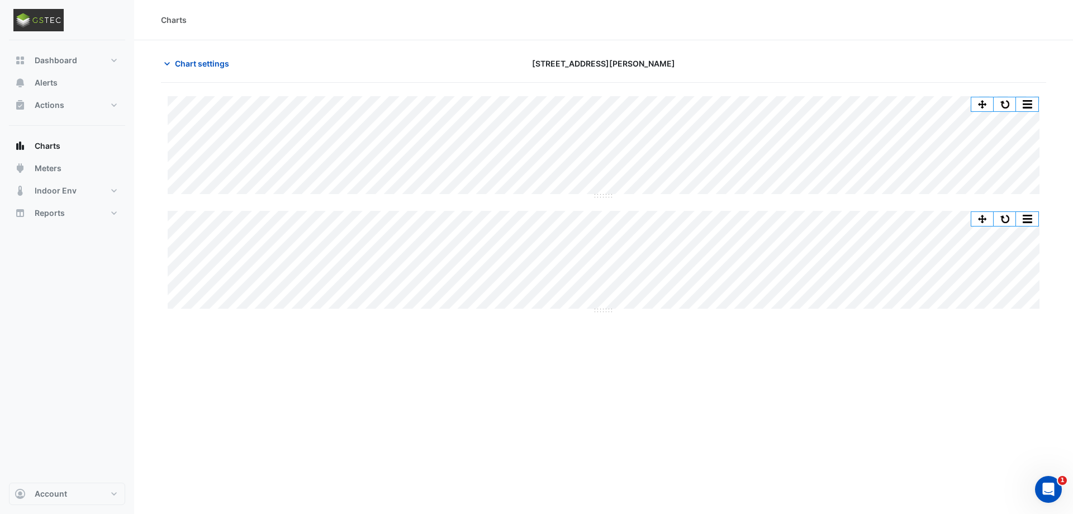
click at [1005, 218] on button "button" at bounding box center [1005, 219] width 22 height 14
click at [1027, 220] on button "button" at bounding box center [1027, 219] width 22 height 14
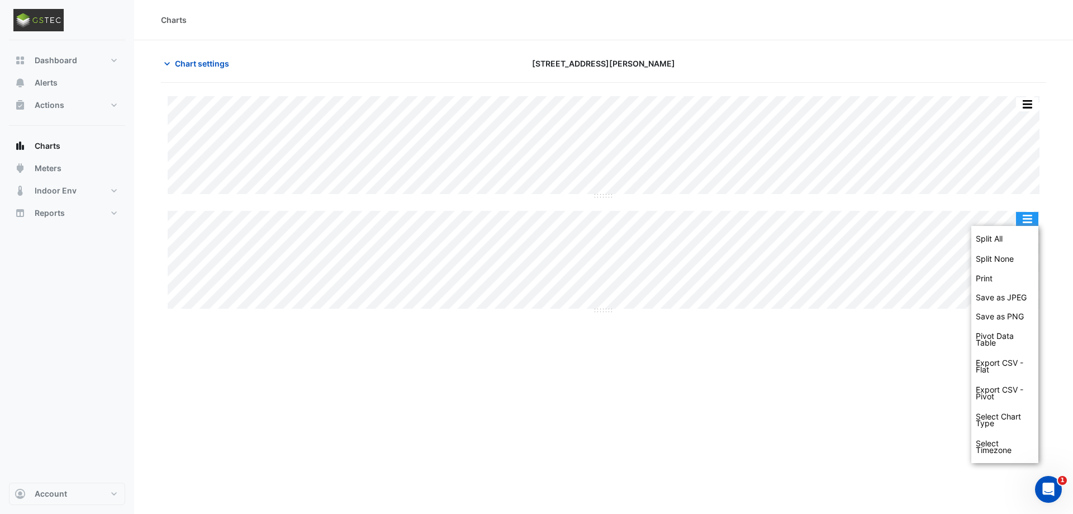
click at [1027, 220] on button "button" at bounding box center [1027, 219] width 22 height 14
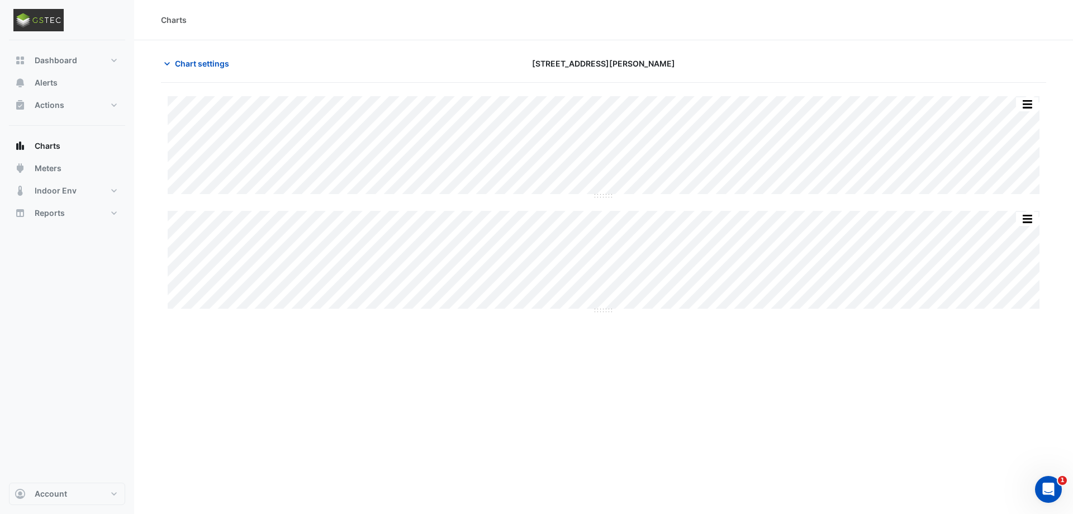
click at [1051, 493] on icon "Open Intercom Messenger" at bounding box center [1048, 489] width 18 height 18
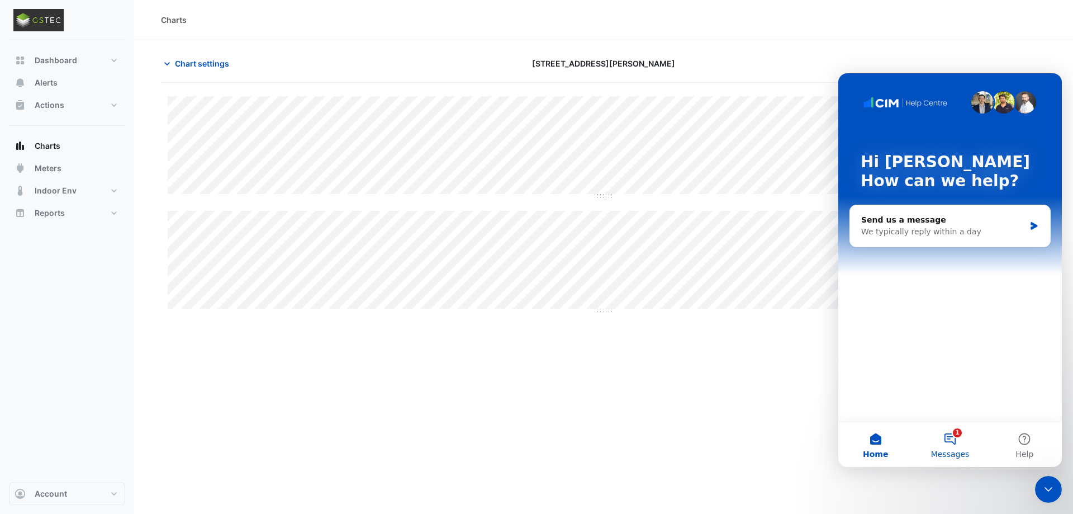
click at [952, 436] on button "1 Messages" at bounding box center [950, 444] width 74 height 45
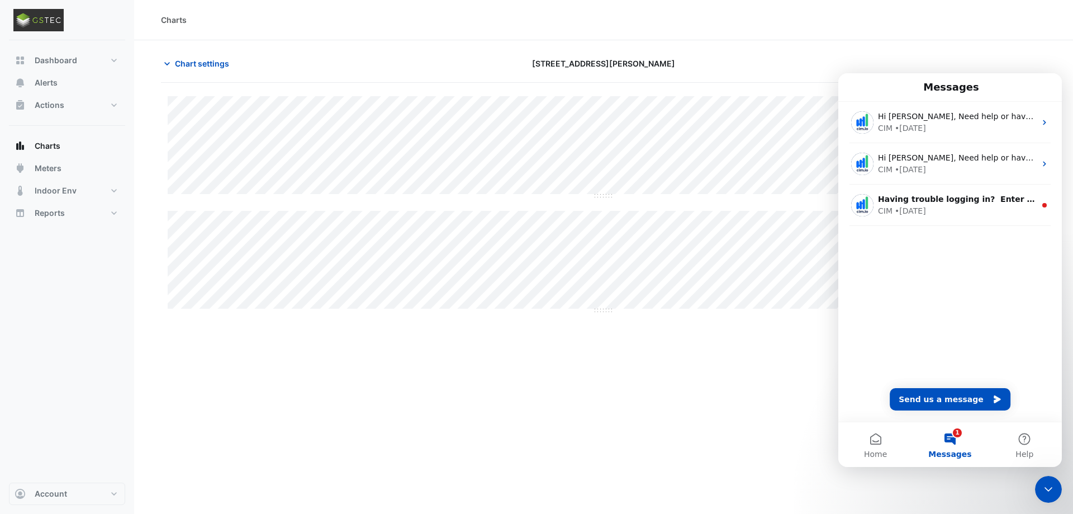
click at [990, 55] on div at bounding box center [903, 64] width 300 height 20
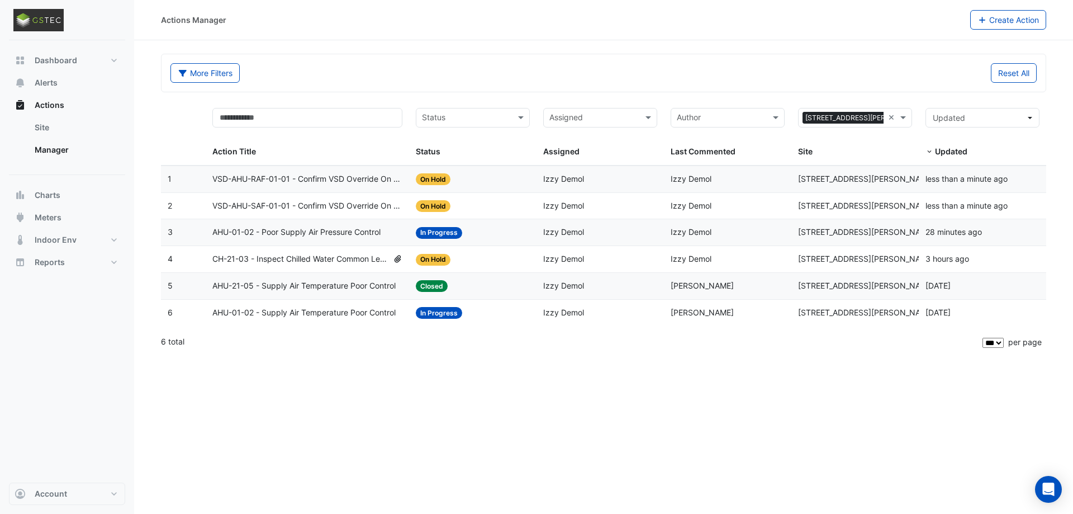
select select "***"
click at [274, 231] on span "AHU-01-02 - Poor Supply Air Pressure Control" at bounding box center [296, 232] width 168 height 13
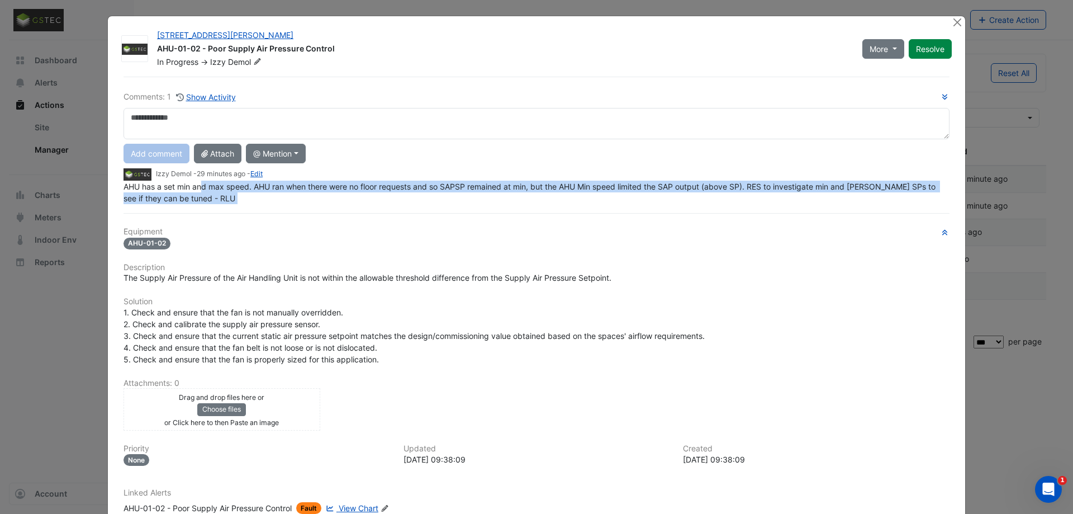
drag, startPoint x: 201, startPoint y: 188, endPoint x: 288, endPoint y: 188, distance: 87.2
click at [288, 188] on div "Comments: 1 Show Activity Add comment Attach @ Mention Airmaster Australia Adam…" at bounding box center [536, 321] width 839 height 489
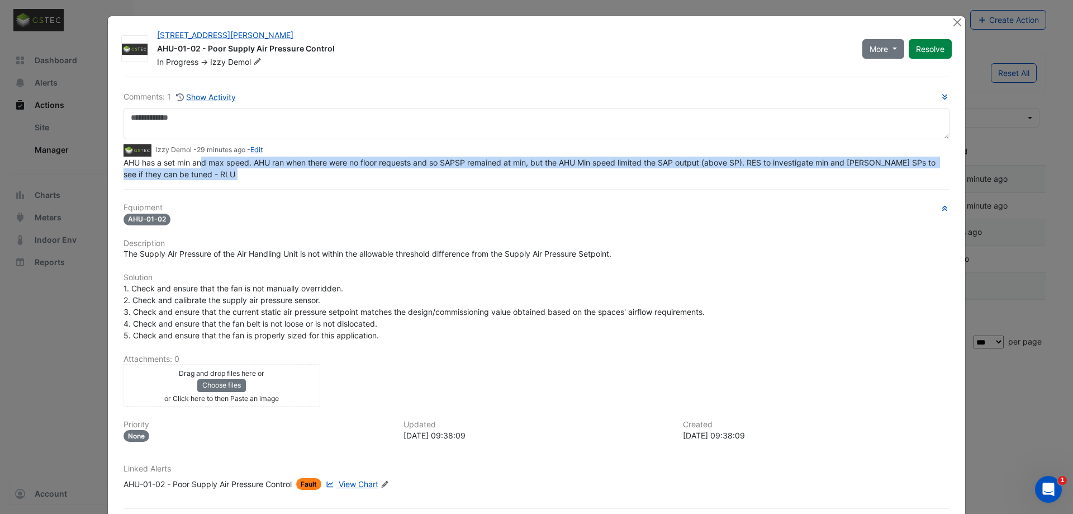
click at [346, 161] on span "AHU has a set min and max speed. AHU ran when there were no floor requests and …" at bounding box center [530, 168] width 814 height 21
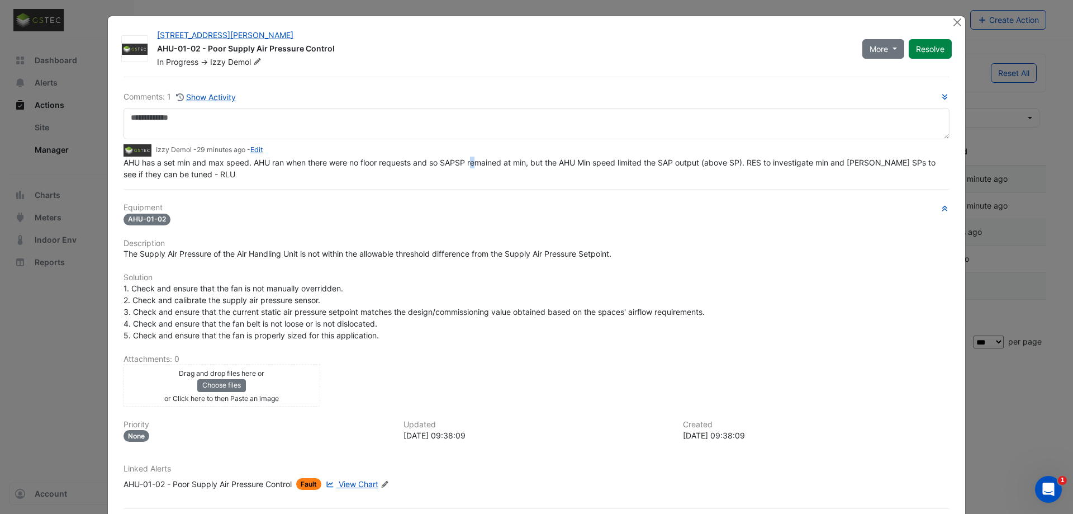
drag, startPoint x: 476, startPoint y: 157, endPoint x: 559, endPoint y: 159, distance: 82.7
click at [483, 158] on div "AHU has a set min and max speed. AHU ran when there were no floor requests and …" at bounding box center [536, 167] width 826 height 23
drag, startPoint x: 600, startPoint y: 158, endPoint x: 654, endPoint y: 161, distance: 53.8
click at [636, 160] on span "AHU has a set min and max speed. AHU ran when there were no floor requests and …" at bounding box center [530, 168] width 814 height 21
drag, startPoint x: 654, startPoint y: 161, endPoint x: 663, endPoint y: 162, distance: 9.6
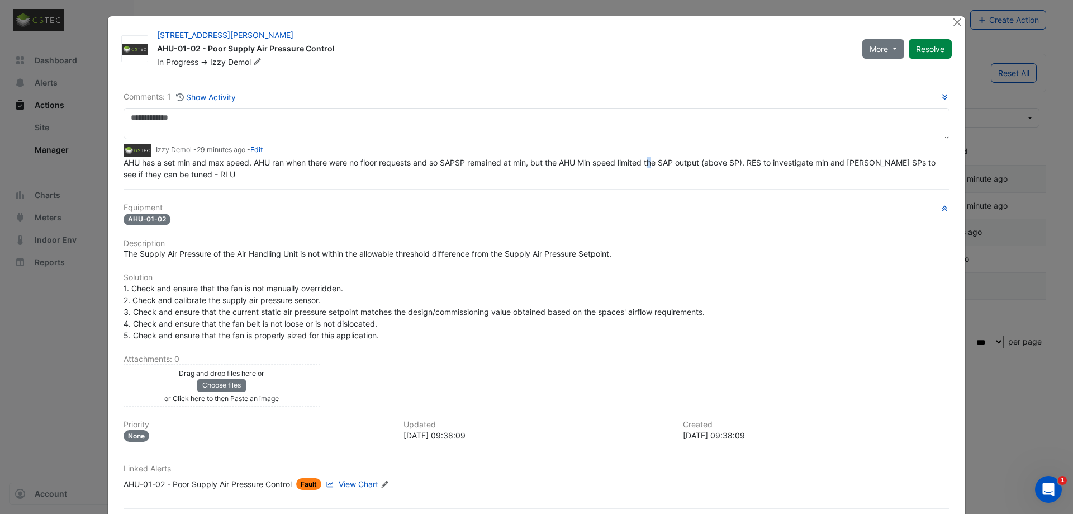
click at [659, 161] on span "AHU has a set min and max speed. AHU ran when there were no floor requests and …" at bounding box center [530, 168] width 814 height 21
click at [260, 151] on link "Edit" at bounding box center [256, 149] width 12 height 8
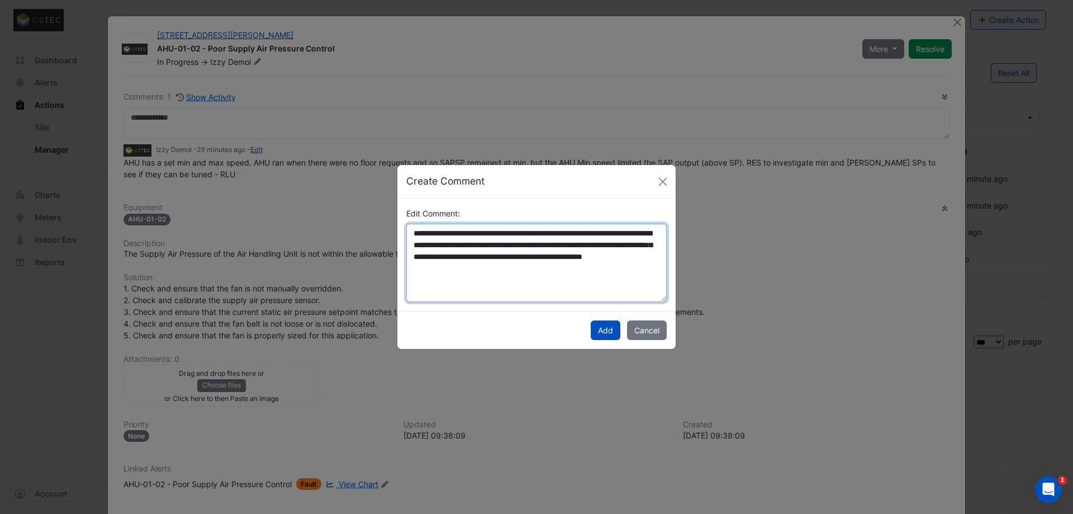
click at [570, 258] on textarea "**********" at bounding box center [536, 263] width 260 height 78
drag, startPoint x: 587, startPoint y: 268, endPoint x: 571, endPoint y: 259, distance: 18.7
click at [571, 259] on textarea "**********" at bounding box center [536, 263] width 260 height 78
type textarea "**********"
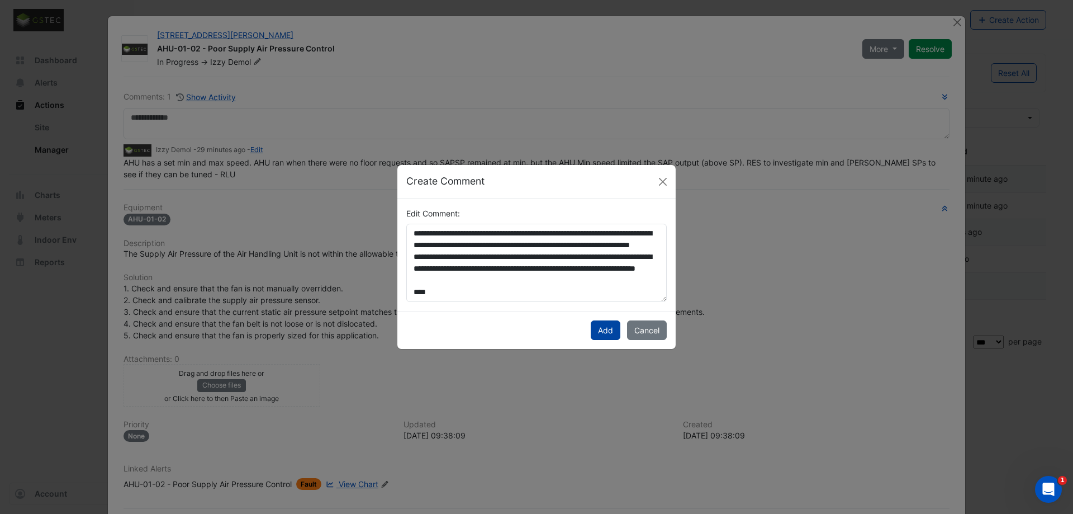
click at [601, 335] on button "Add" at bounding box center [606, 330] width 30 height 20
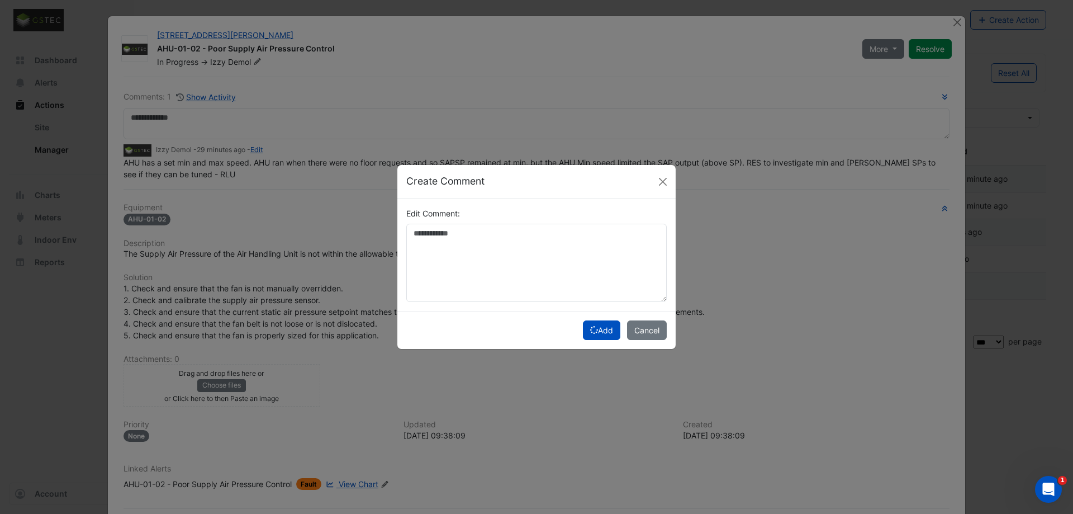
scroll to position [0, 0]
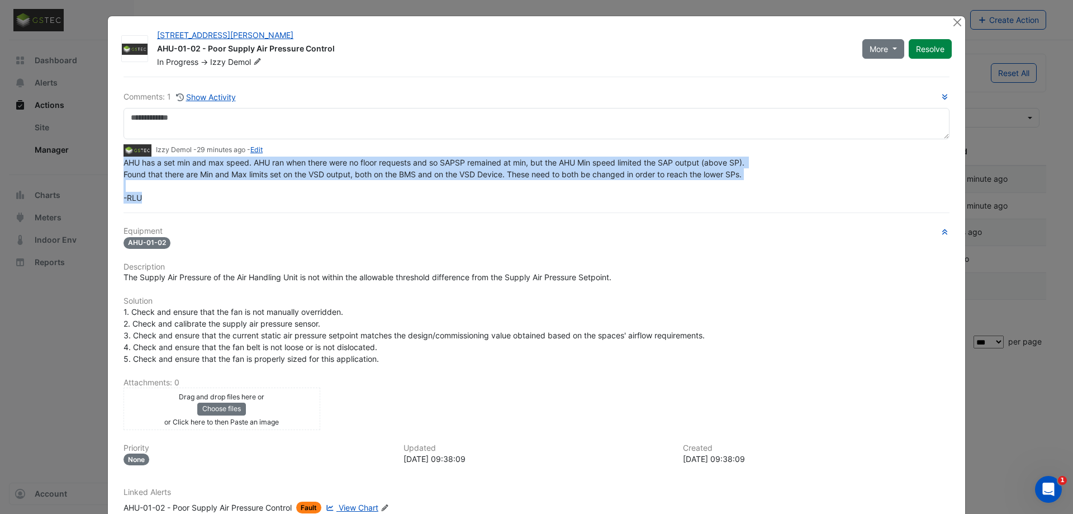
drag, startPoint x: 146, startPoint y: 194, endPoint x: 111, endPoint y: 163, distance: 47.1
click at [111, 163] on div "100 Arthur Street AHU-01-02 - Poor Supply Air Pressure Control In Progress -> I…" at bounding box center [536, 295] width 857 height 558
copy span "AHU has a set min and max speed. AHU ran when there were no floor requests and …"
click at [954, 28] on button "Close" at bounding box center [957, 22] width 12 height 12
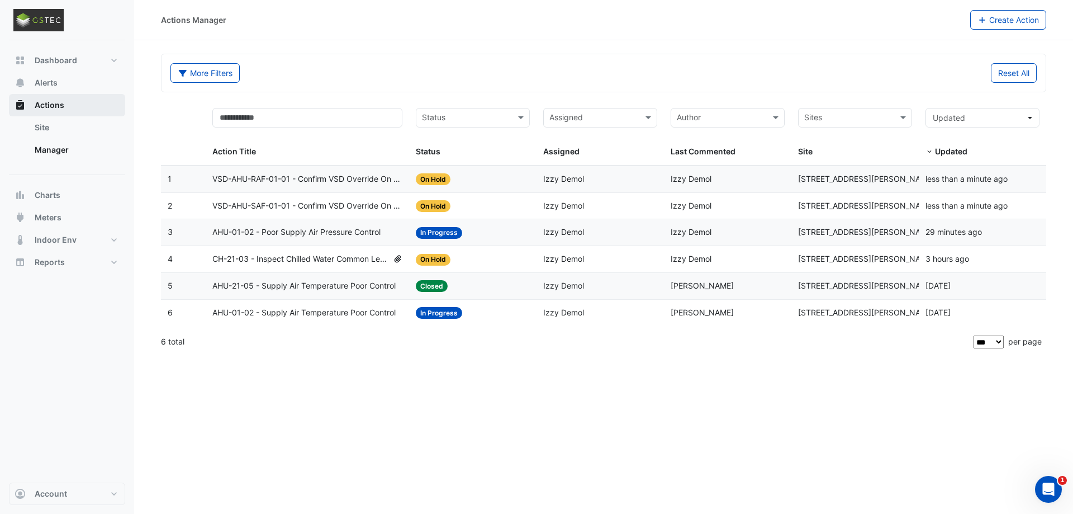
click at [48, 95] on button "Actions" at bounding box center [67, 105] width 116 height 22
click at [66, 84] on button "Alerts" at bounding box center [67, 83] width 116 height 22
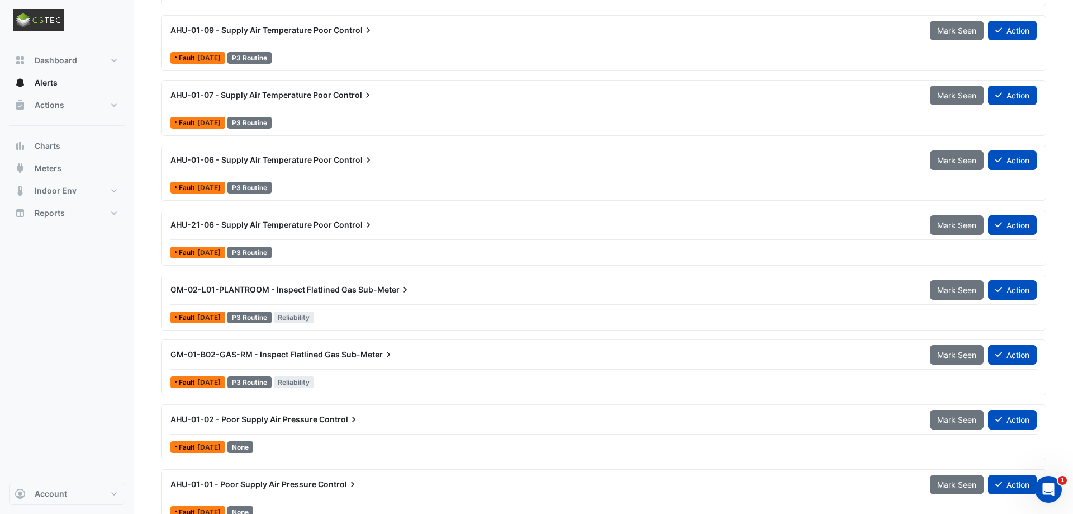
scroll to position [471, 0]
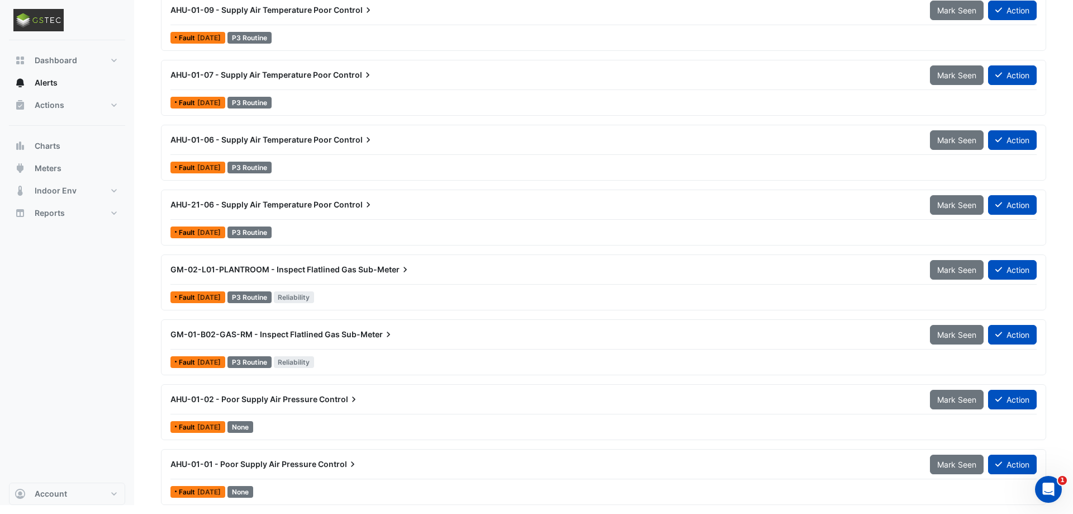
click at [241, 466] on span "AHU-01-01 - Poor Supply Air Pressure" at bounding box center [243, 463] width 146 height 9
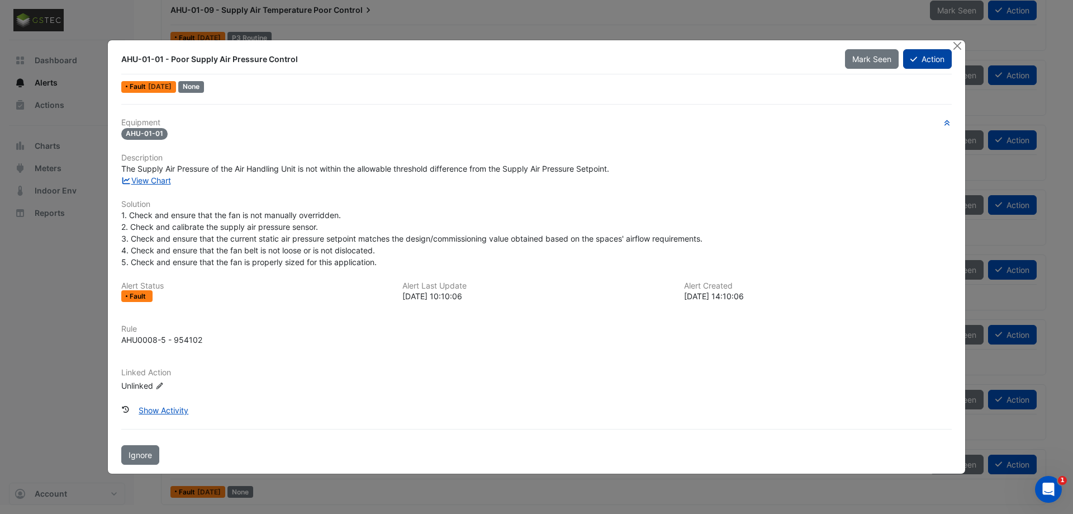
click at [919, 61] on button "Action" at bounding box center [927, 59] width 49 height 20
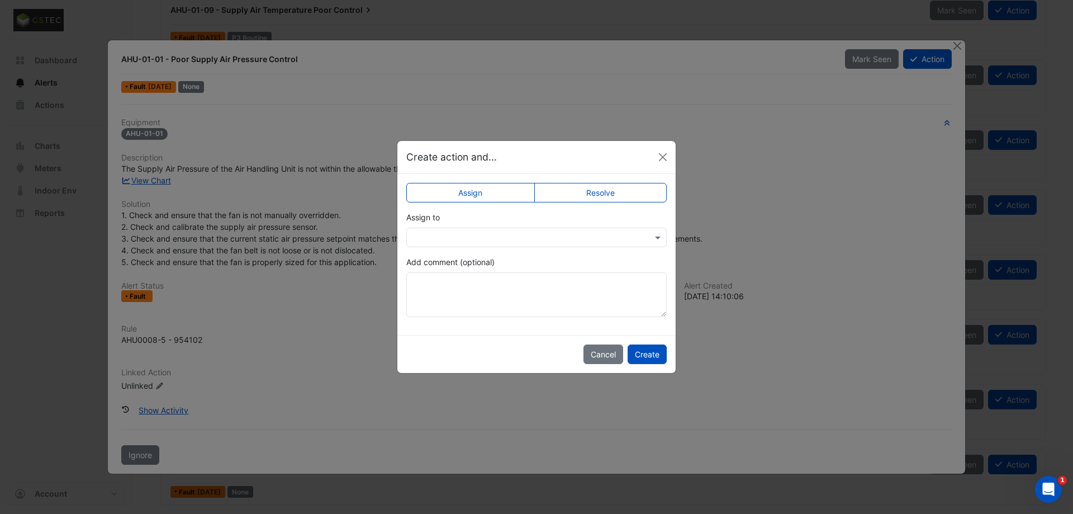
click at [453, 240] on input "text" at bounding box center [525, 238] width 226 height 12
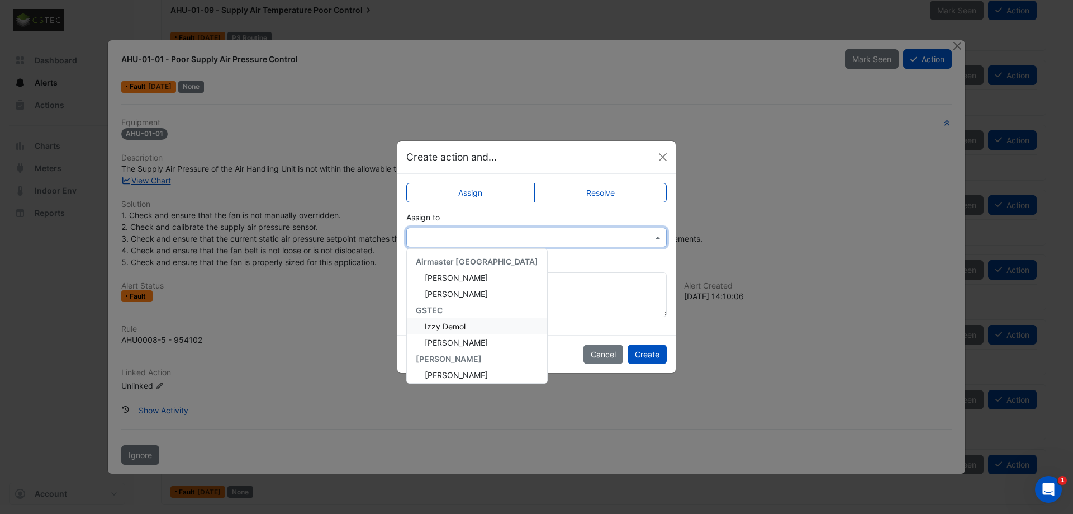
click at [453, 327] on span "Izzy Demol" at bounding box center [445, 325] width 41 height 9
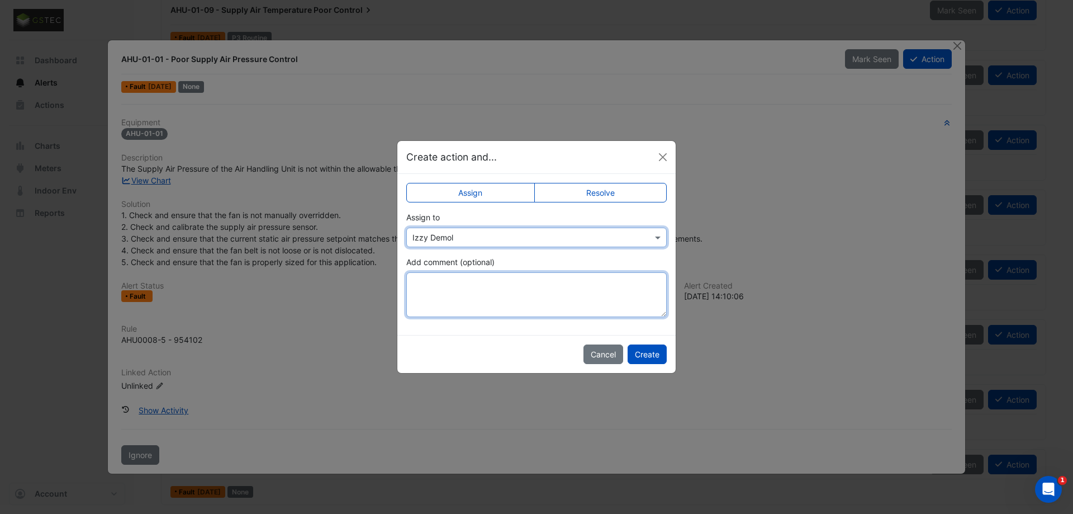
click at [444, 288] on textarea "Add comment (optional)" at bounding box center [536, 294] width 260 height 45
paste textarea "**********"
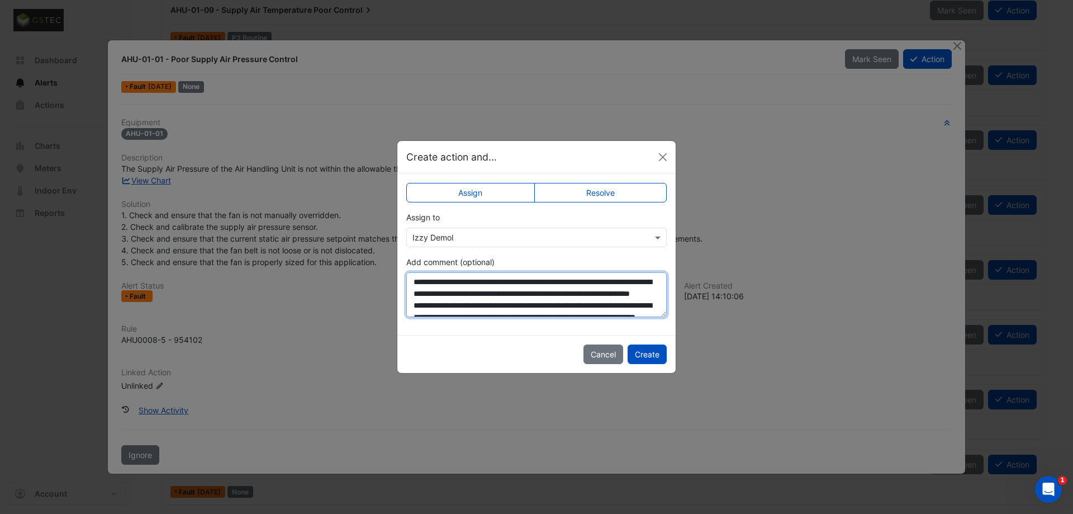
scroll to position [53, 0]
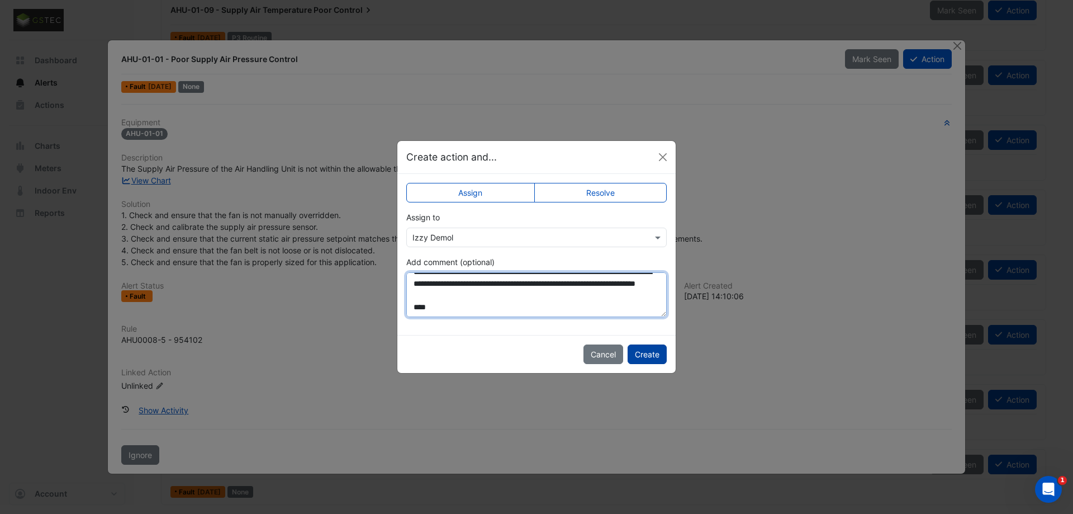
type textarea "**********"
click at [644, 356] on button "Create" at bounding box center [647, 354] width 39 height 20
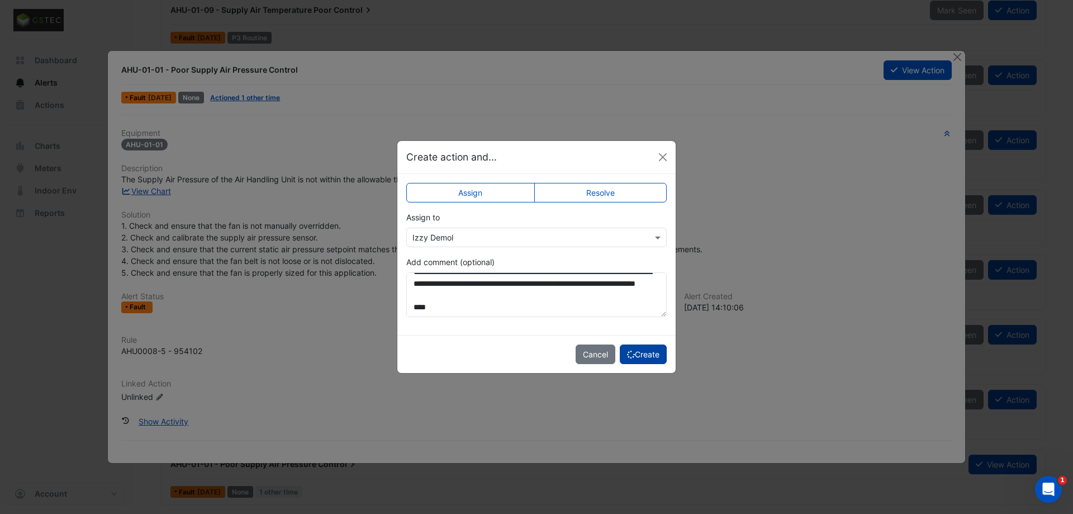
scroll to position [406, 0]
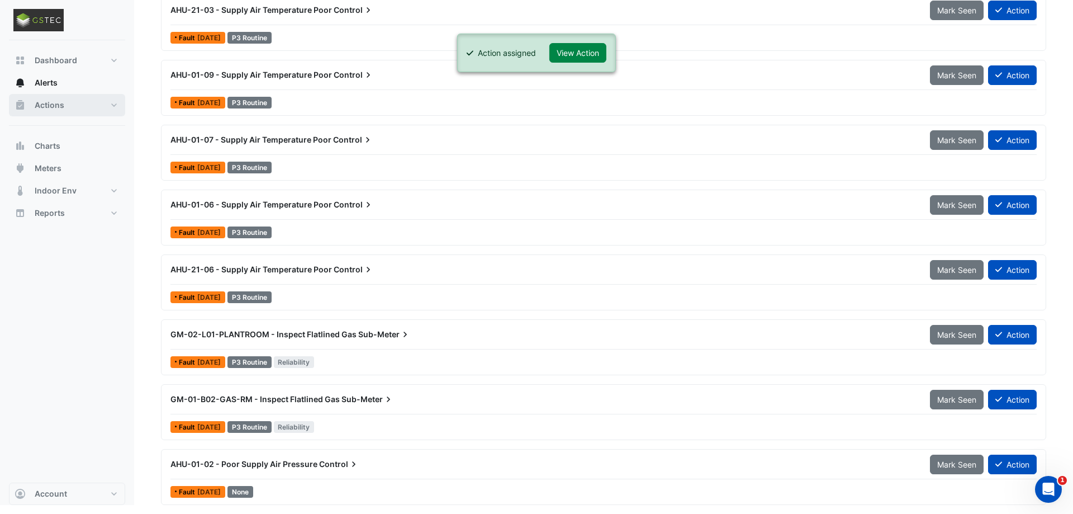
click at [78, 104] on button "Actions" at bounding box center [67, 105] width 116 height 22
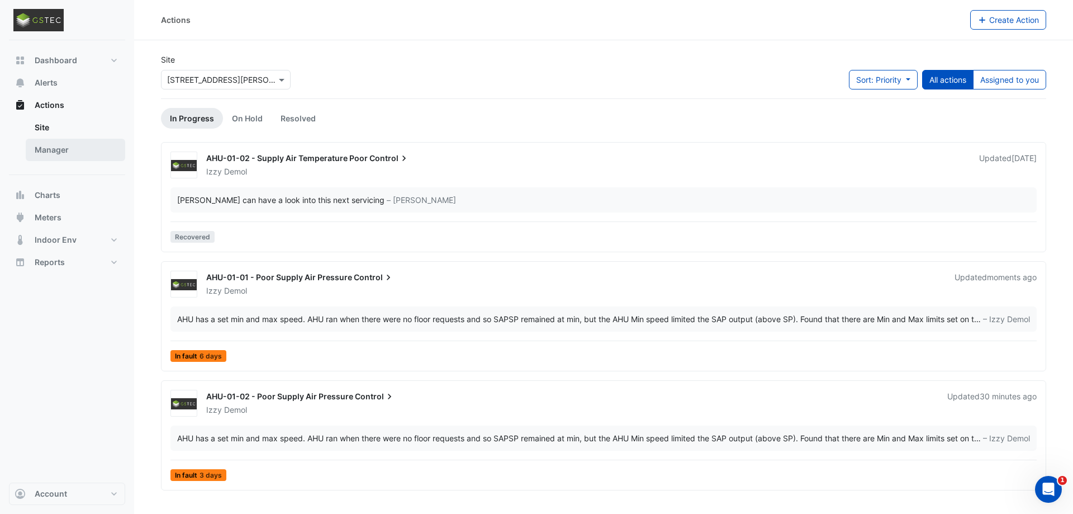
click at [45, 152] on link "Manager" at bounding box center [75, 150] width 99 height 22
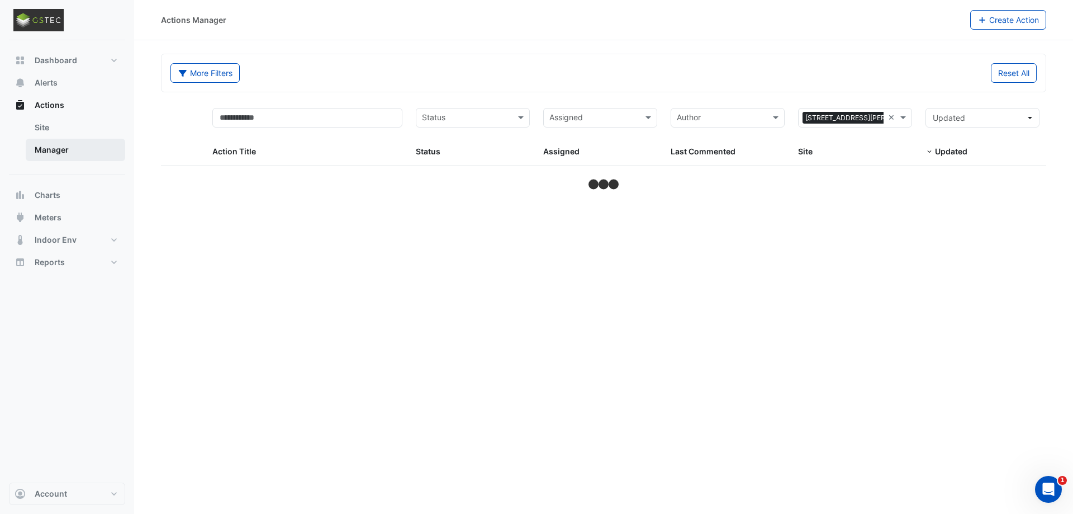
select select "***"
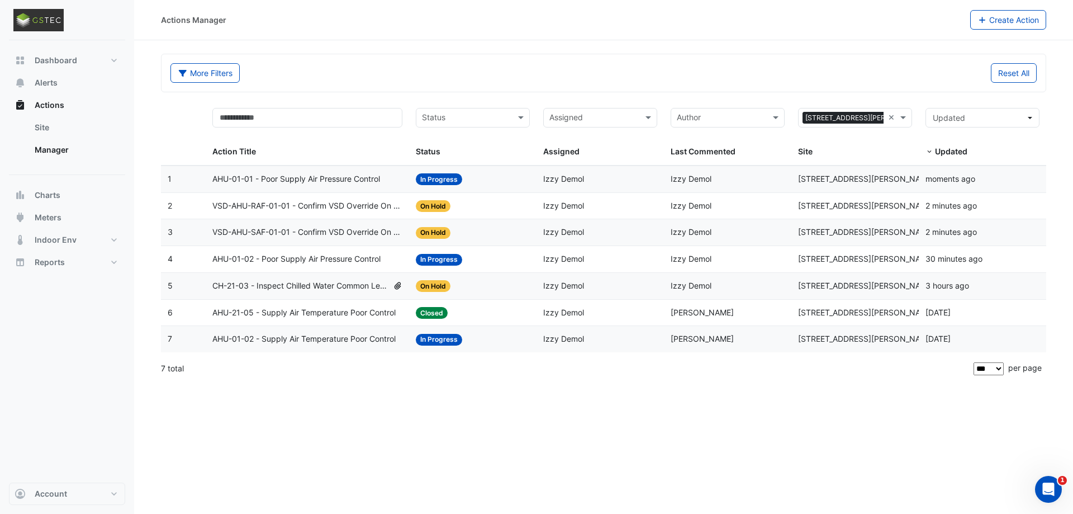
click at [279, 228] on span "VSD-AHU-SAF-01-01 - Confirm VSD Override On (Energy Waste)" at bounding box center [307, 232] width 191 height 13
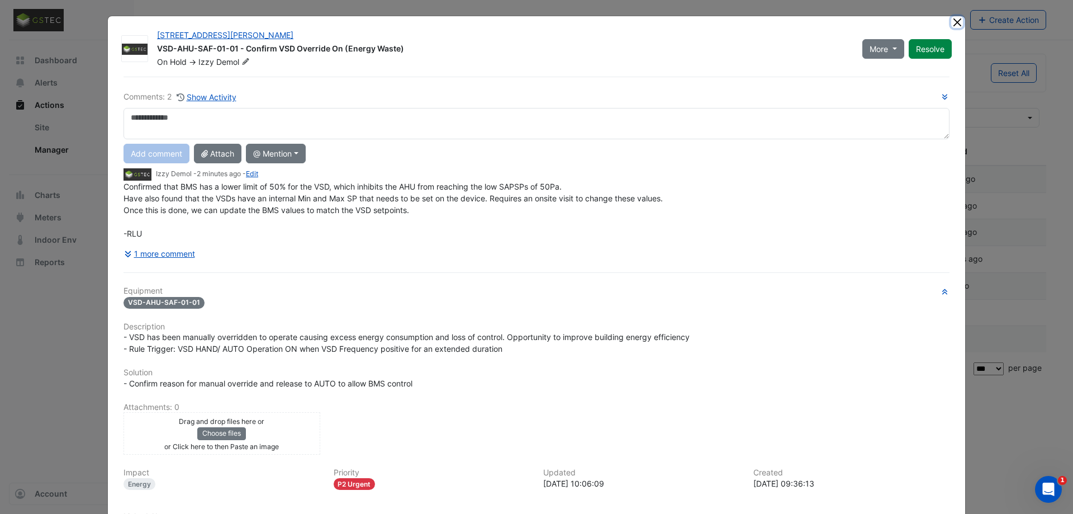
click at [957, 25] on button "Close" at bounding box center [957, 22] width 12 height 12
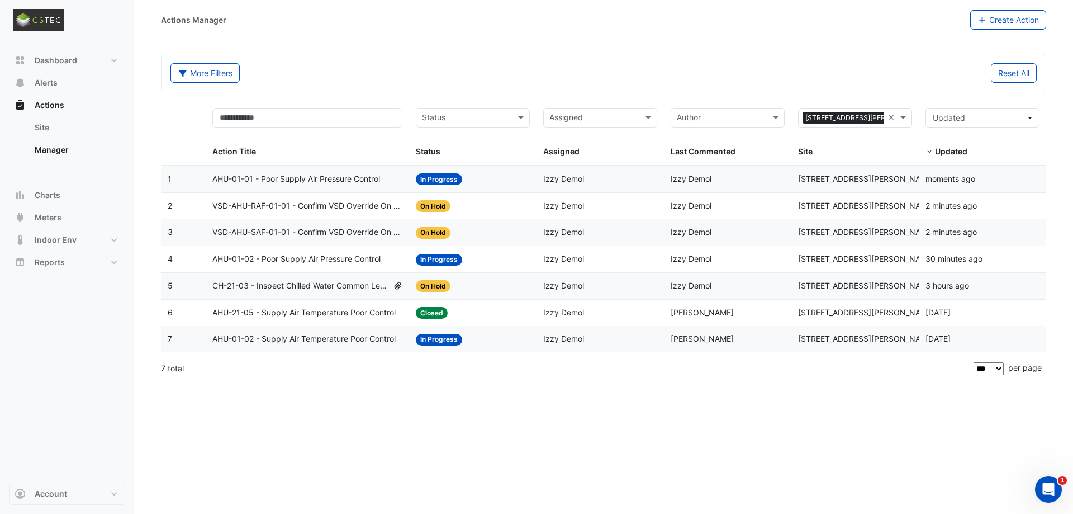
click at [277, 343] on span "AHU-01-02 - Supply Air Temperature Poor Control" at bounding box center [303, 338] width 183 height 13
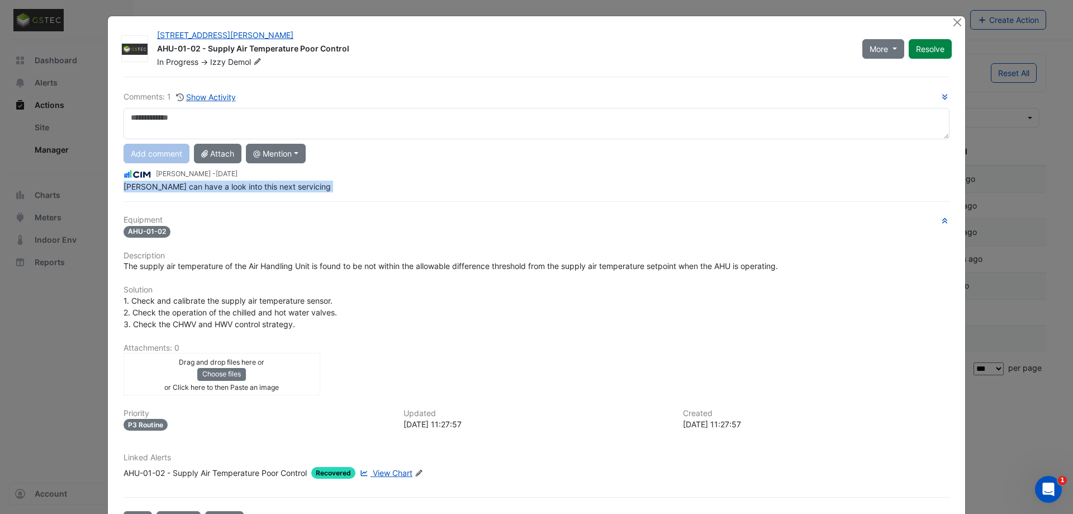
drag, startPoint x: 126, startPoint y: 189, endPoint x: 244, endPoint y: 184, distance: 118.0
click at [244, 184] on div "Comments: 1 Show Activity Add comment Attach @ Mention Airmaster Australia Adam…" at bounding box center [536, 304] width 839 height 454
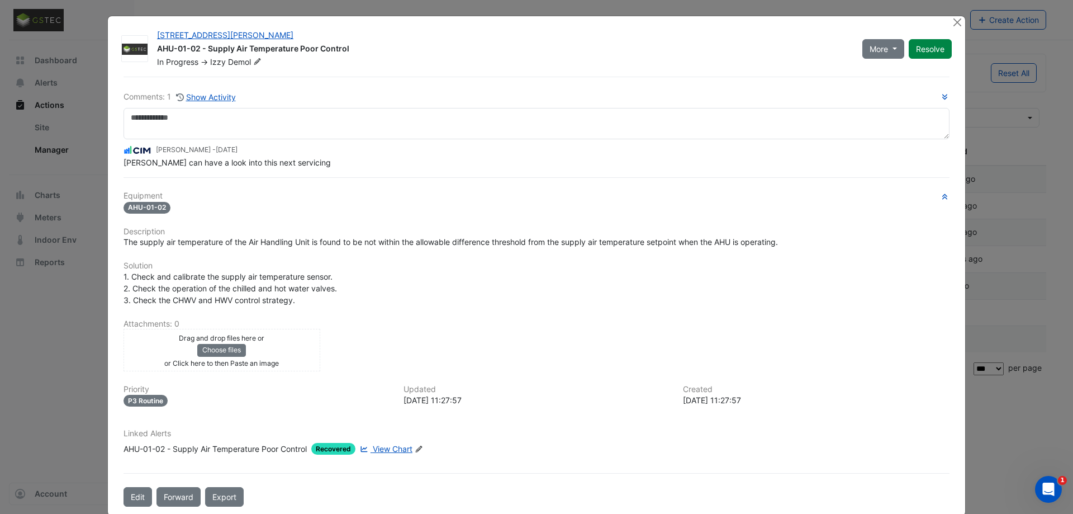
click at [261, 248] on div "Equipment AHU-01-02 Description The supply air temperature of the Air Handling …" at bounding box center [536, 327] width 826 height 272
drag, startPoint x: 221, startPoint y: 241, endPoint x: 347, endPoint y: 240, distance: 125.7
click at [339, 242] on span "The supply air temperature of the Air Handling Unit is found to be not within t…" at bounding box center [450, 241] width 654 height 9
click at [347, 240] on span "The supply air temperature of the Air Handling Unit is found to be not within t…" at bounding box center [450, 241] width 654 height 9
drag, startPoint x: 361, startPoint y: 237, endPoint x: 492, endPoint y: 244, distance: 130.9
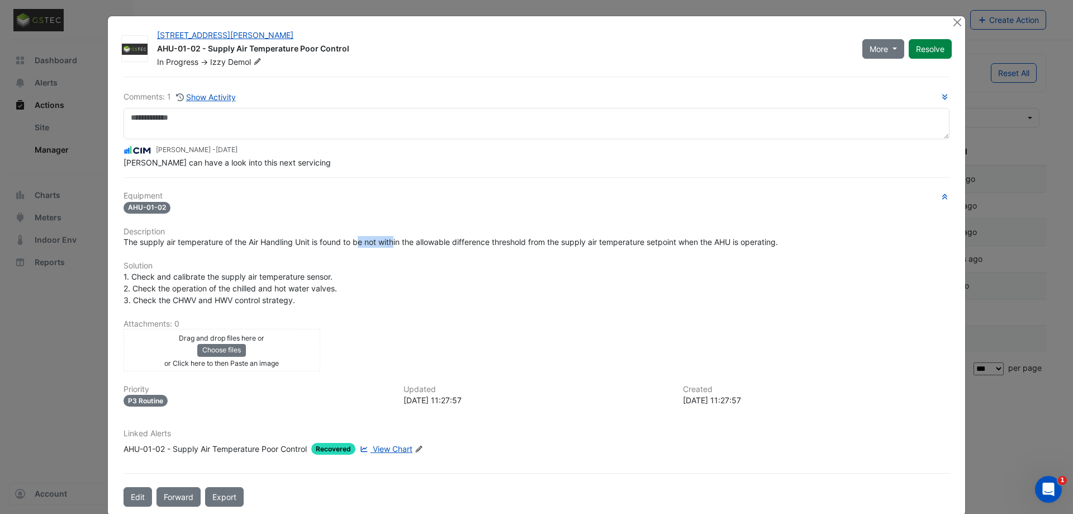
click at [454, 244] on span "The supply air temperature of the Air Handling Unit is found to be not within t…" at bounding box center [450, 241] width 654 height 9
click at [492, 244] on span "The supply air temperature of the Air Handling Unit is found to be not within t…" at bounding box center [450, 241] width 654 height 9
drag, startPoint x: 221, startPoint y: 242, endPoint x: 354, endPoint y: 246, distance: 133.6
click at [343, 247] on div "The supply air temperature of the Air Handling Unit is found to be not within t…" at bounding box center [536, 242] width 826 height 12
click at [360, 244] on span "The supply air temperature of the Air Handling Unit is found to be not within t…" at bounding box center [450, 241] width 654 height 9
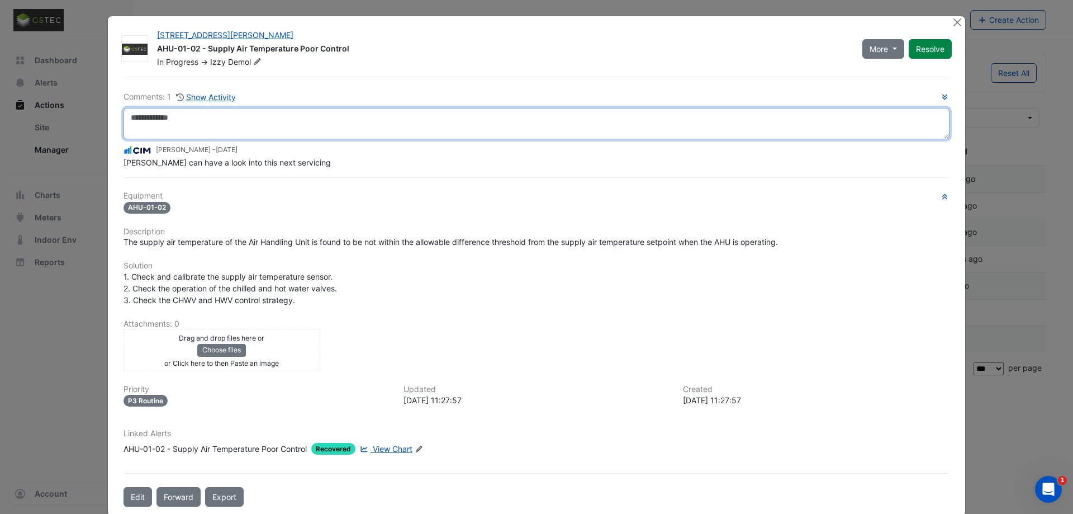
click at [180, 119] on textarea at bounding box center [536, 123] width 826 height 31
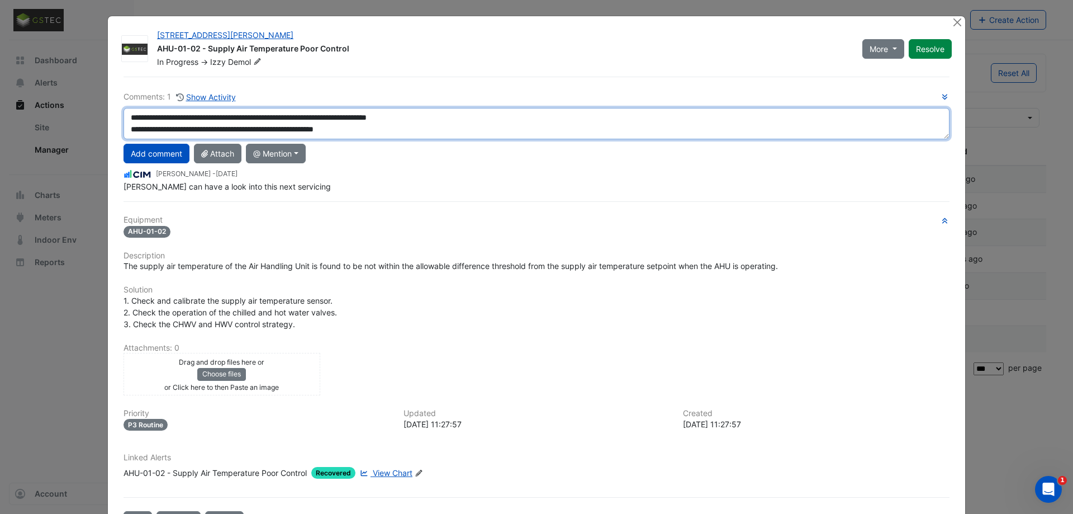
click at [405, 132] on textarea "**********" at bounding box center [536, 123] width 826 height 31
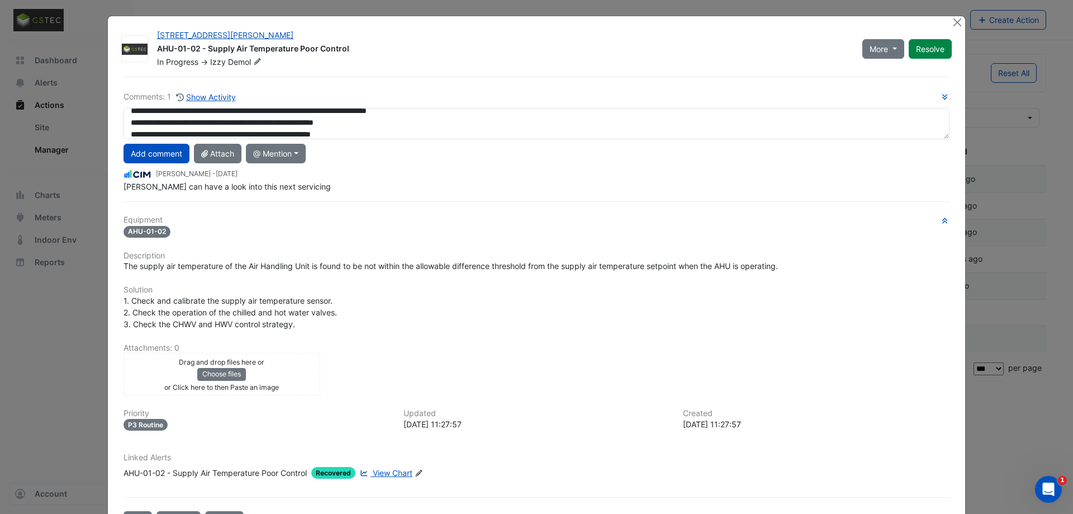
scroll to position [12, 0]
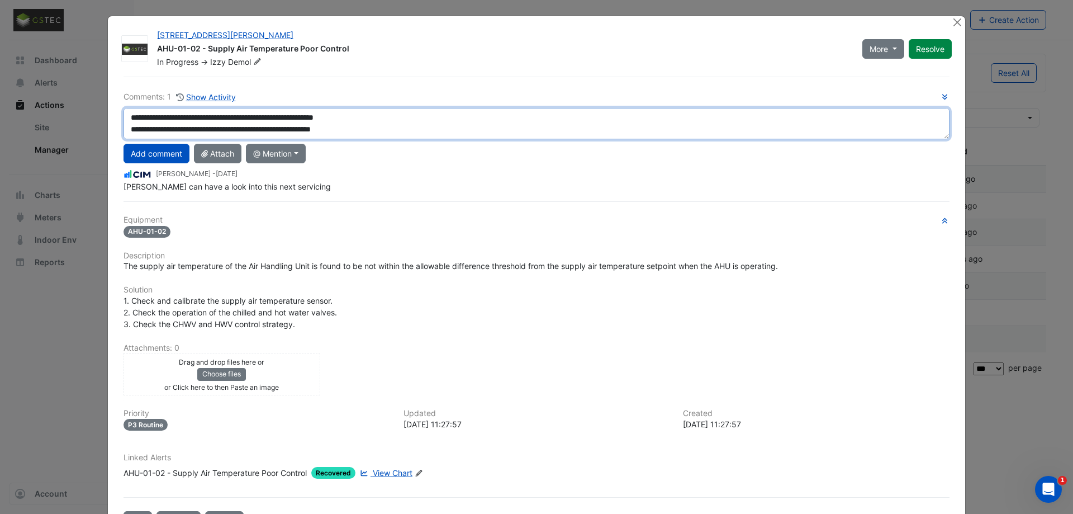
click at [392, 127] on textarea "**********" at bounding box center [536, 123] width 826 height 31
drag, startPoint x: 943, startPoint y: 136, endPoint x: 804, endPoint y: 269, distance: 192.5
click at [897, 139] on textarea "**********" at bounding box center [536, 123] width 826 height 31
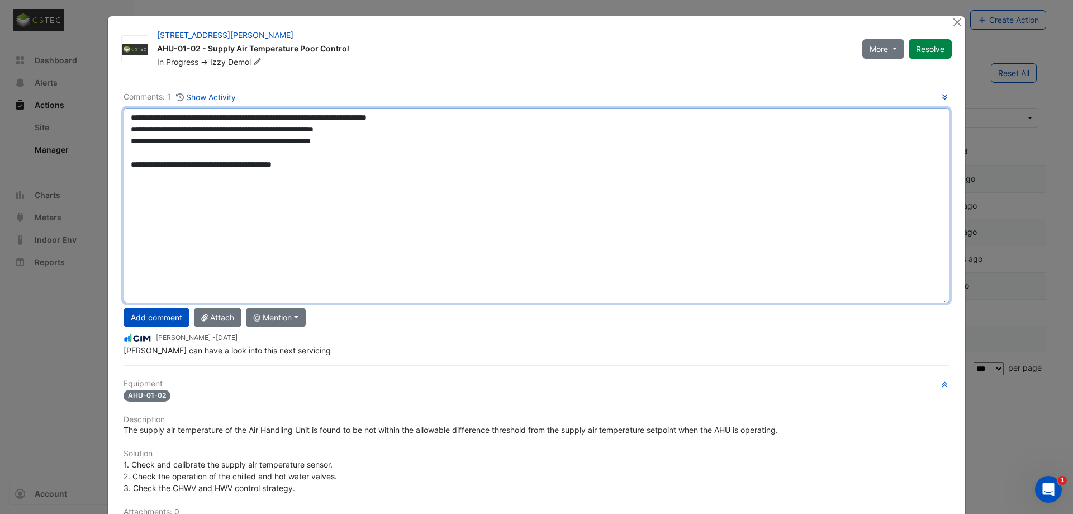
click at [339, 165] on textarea "**********" at bounding box center [536, 205] width 826 height 195
drag, startPoint x: 357, startPoint y: 164, endPoint x: 279, endPoint y: 168, distance: 77.2
click at [279, 168] on textarea "**********" at bounding box center [536, 205] width 826 height 195
click at [454, 165] on textarea "**********" at bounding box center [536, 205] width 826 height 195
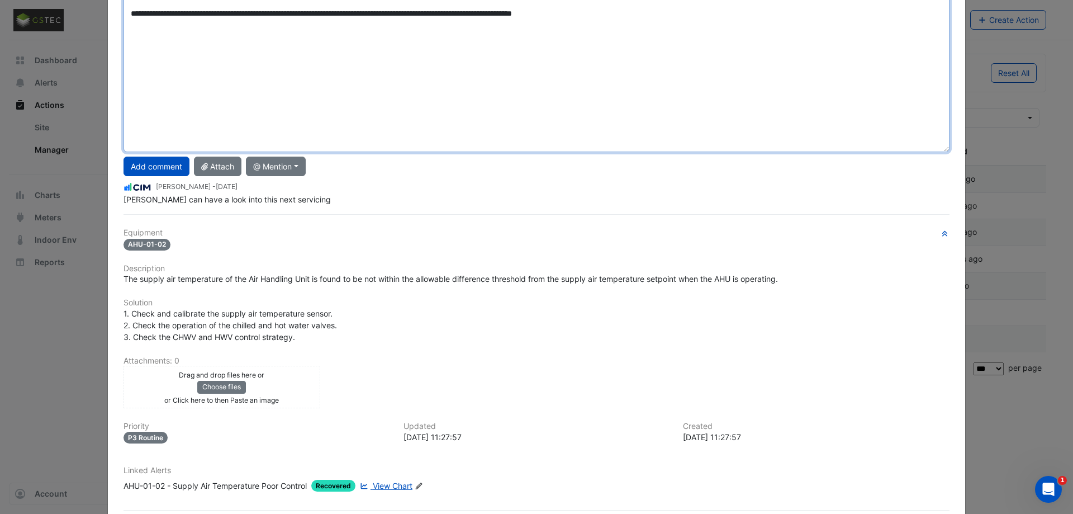
scroll to position [171, 0]
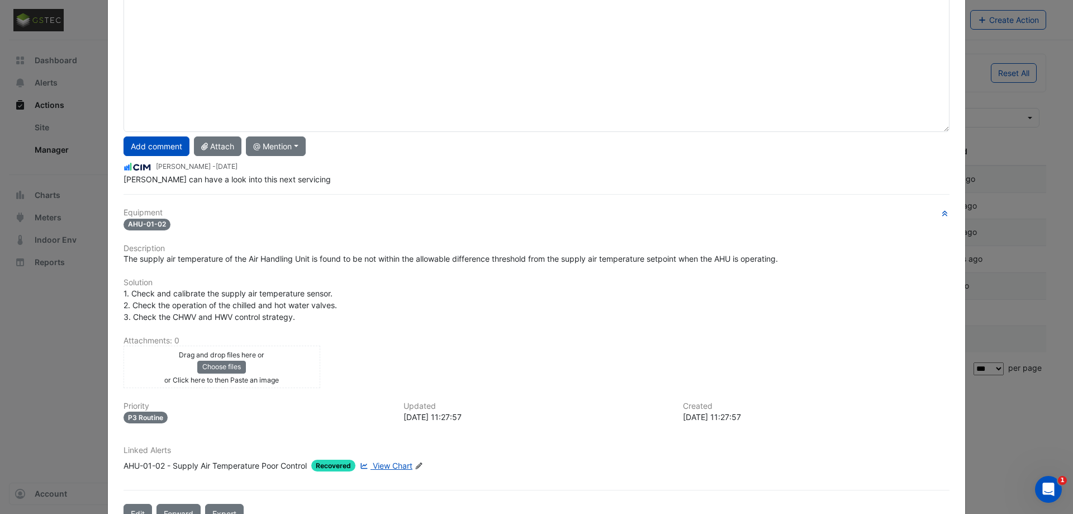
click at [395, 464] on span "View Chart" at bounding box center [393, 464] width 40 height 9
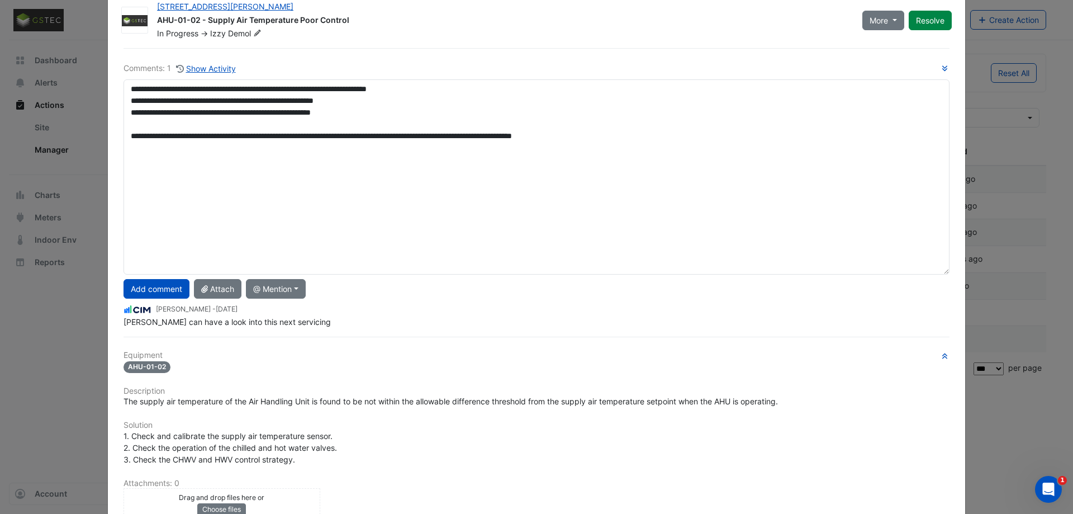
scroll to position [0, 0]
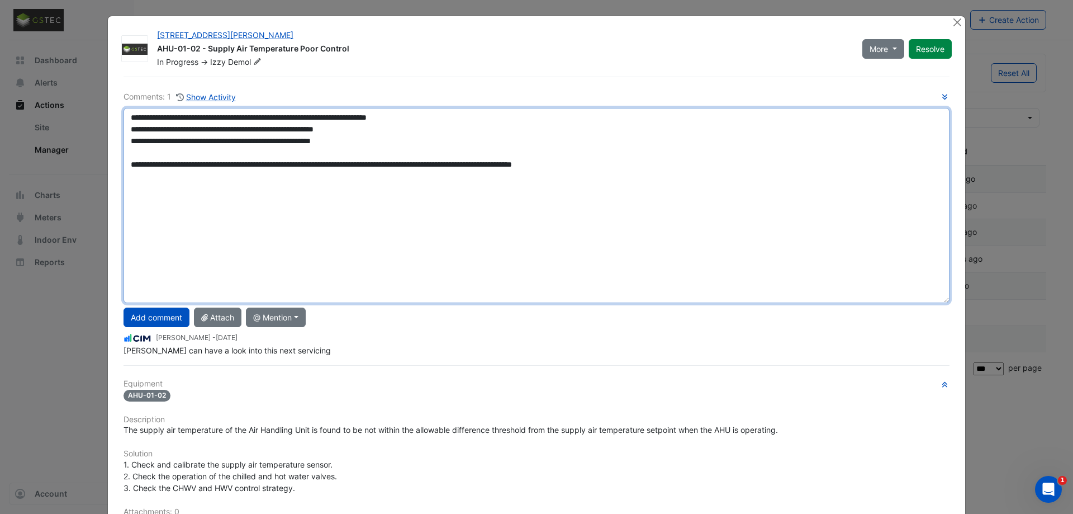
click at [191, 159] on textarea "**********" at bounding box center [536, 205] width 826 height 195
click at [184, 151] on textarea "**********" at bounding box center [536, 205] width 826 height 195
click at [660, 164] on textarea "**********" at bounding box center [536, 205] width 826 height 195
click at [444, 156] on textarea "**********" at bounding box center [536, 205] width 826 height 195
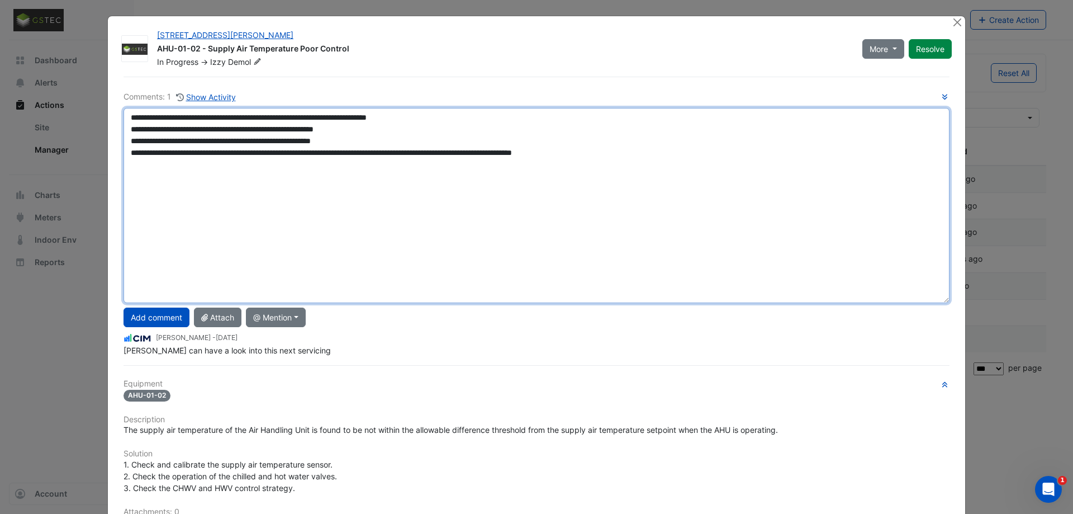
click at [678, 155] on textarea "**********" at bounding box center [536, 205] width 826 height 195
type textarea "**********"
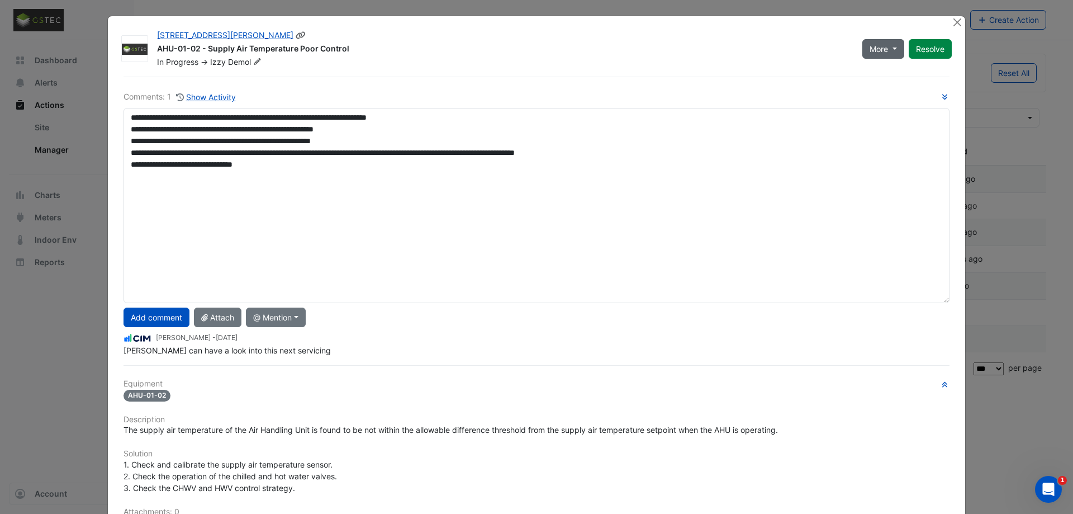
click at [897, 50] on button "More" at bounding box center [883, 49] width 42 height 20
click at [882, 50] on span "More" at bounding box center [879, 49] width 18 height 12
click at [142, 313] on button "Add comment" at bounding box center [156, 317] width 66 height 20
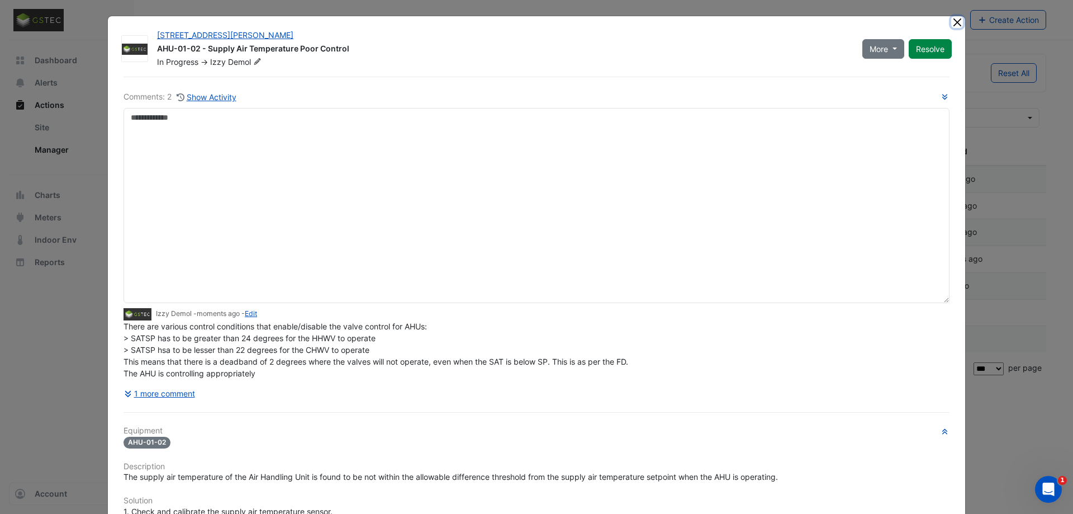
click at [956, 21] on button "Close" at bounding box center [957, 22] width 12 height 12
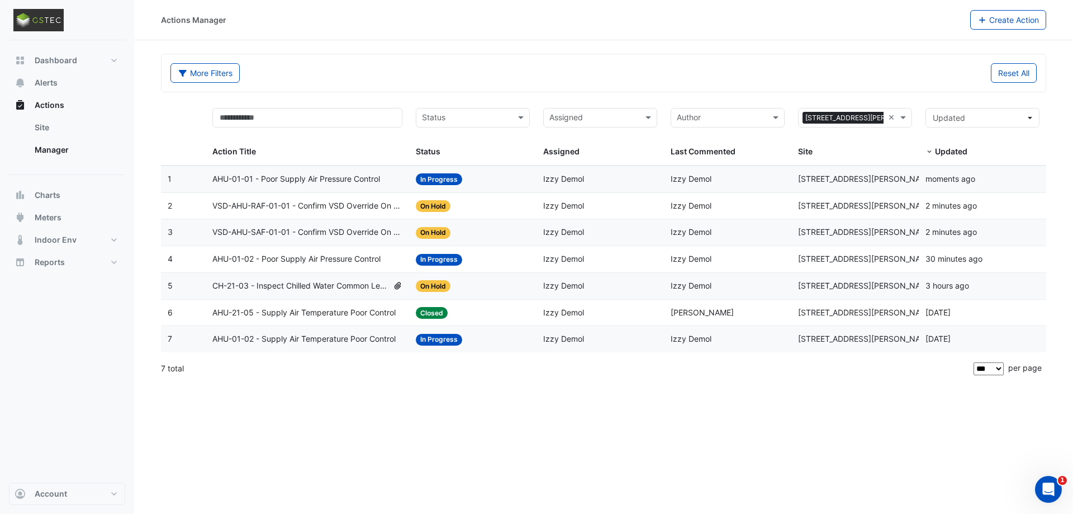
click at [861, 62] on div "More Filters Reset All" at bounding box center [603, 72] width 884 height 37
click at [349, 340] on span "AHU-01-02 - Supply Air Temperature Poor Control" at bounding box center [303, 338] width 183 height 13
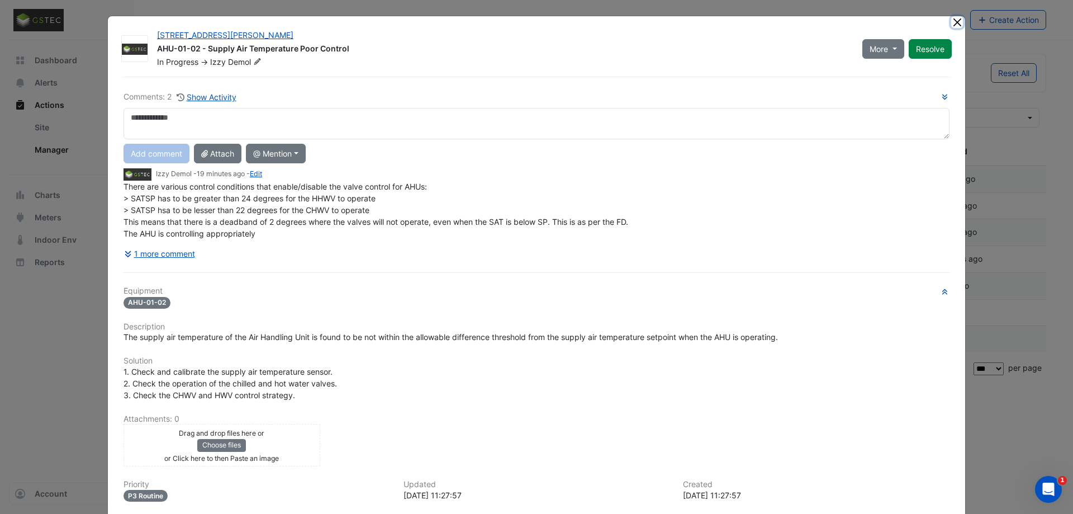
click at [954, 22] on button "Close" at bounding box center [957, 22] width 12 height 12
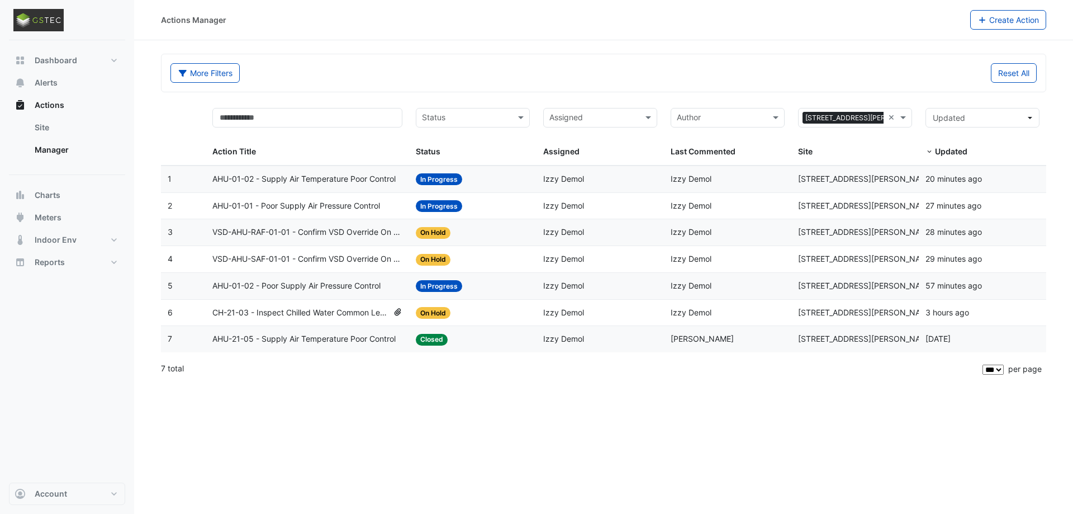
select select "***"
click at [348, 335] on span "AHU-21-05 - Supply Air Temperature Poor Control" at bounding box center [303, 338] width 183 height 13
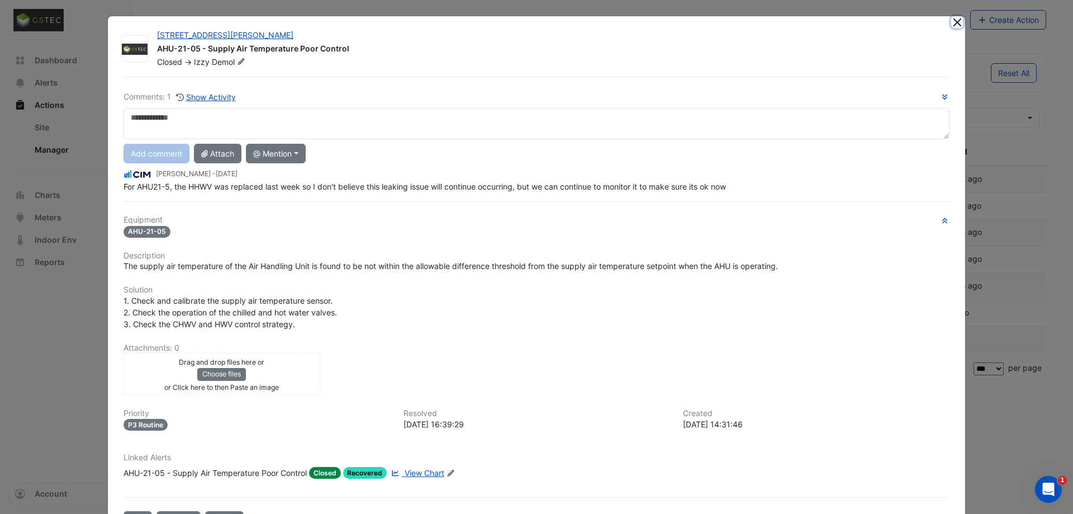
click at [956, 28] on button "Close" at bounding box center [957, 22] width 12 height 12
